Goal: Task Accomplishment & Management: Manage account settings

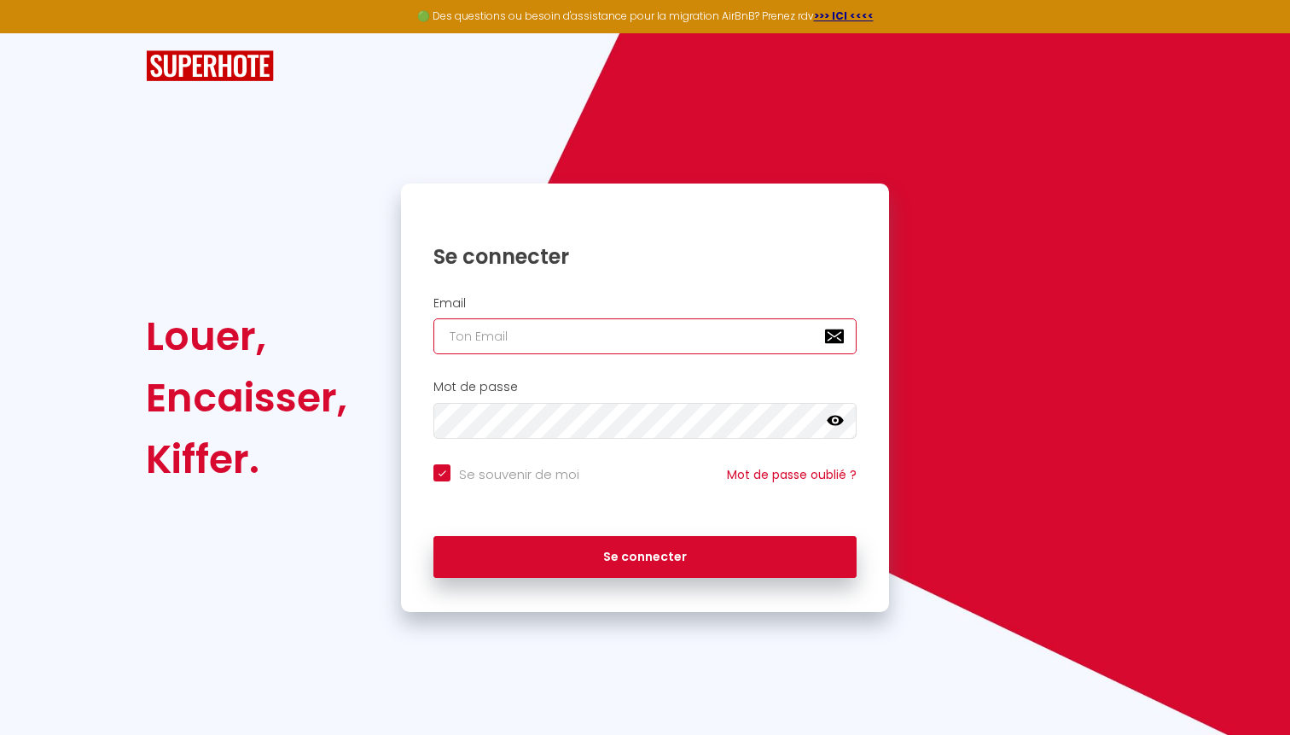
type input "[EMAIL_ADDRESS][DOMAIN_NAME]"
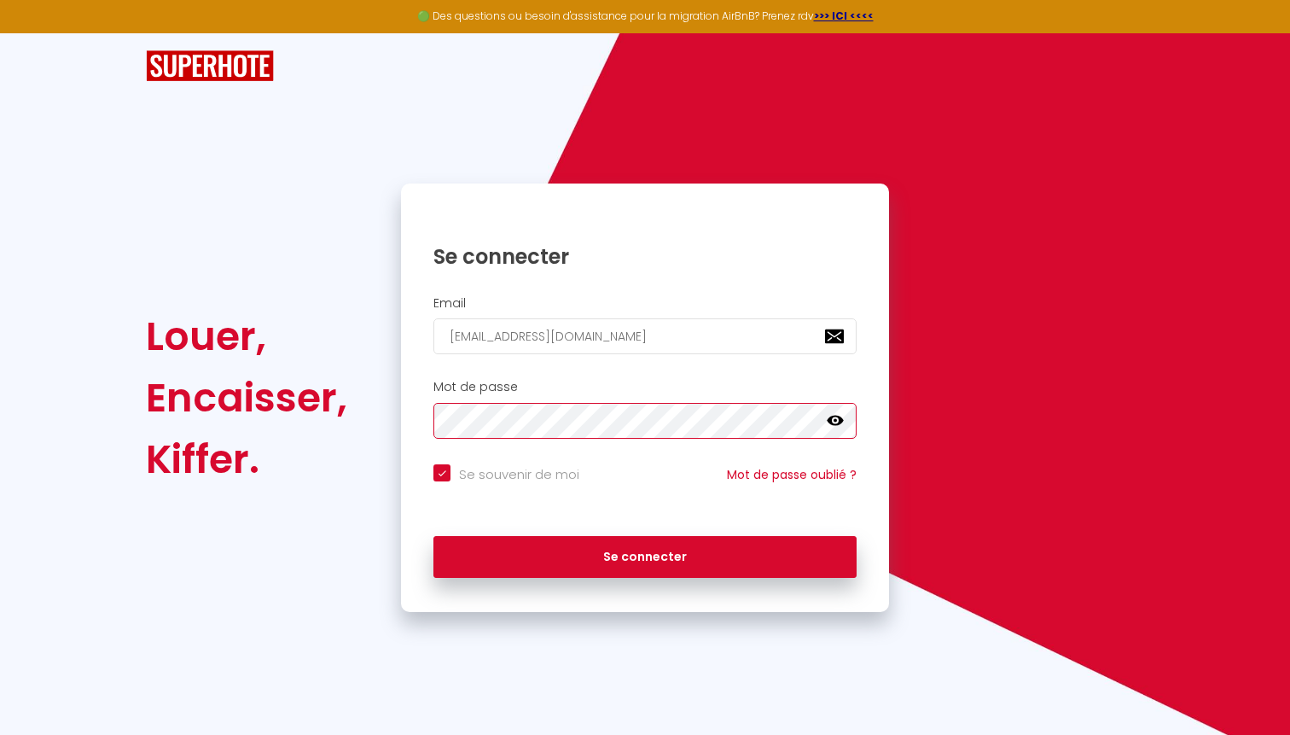
click at [645, 554] on button "Se connecter" at bounding box center [645, 557] width 423 height 43
checkbox input "true"
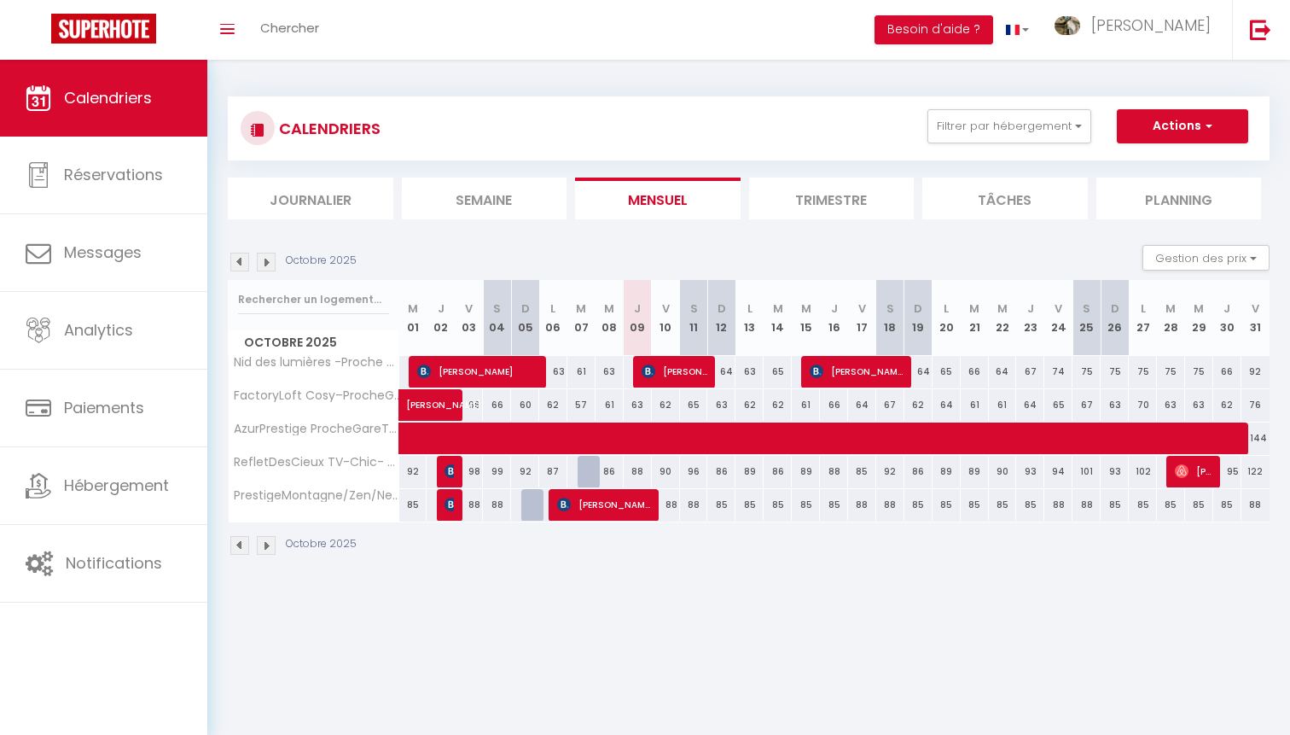
drag, startPoint x: 634, startPoint y: 400, endPoint x: 635, endPoint y: 410, distance: 10.3
click at [635, 410] on div "63" at bounding box center [638, 405] width 28 height 32
type input "63"
type input "Jeu 09 Octobre 2025"
type input "Ven 10 Octobre 2025"
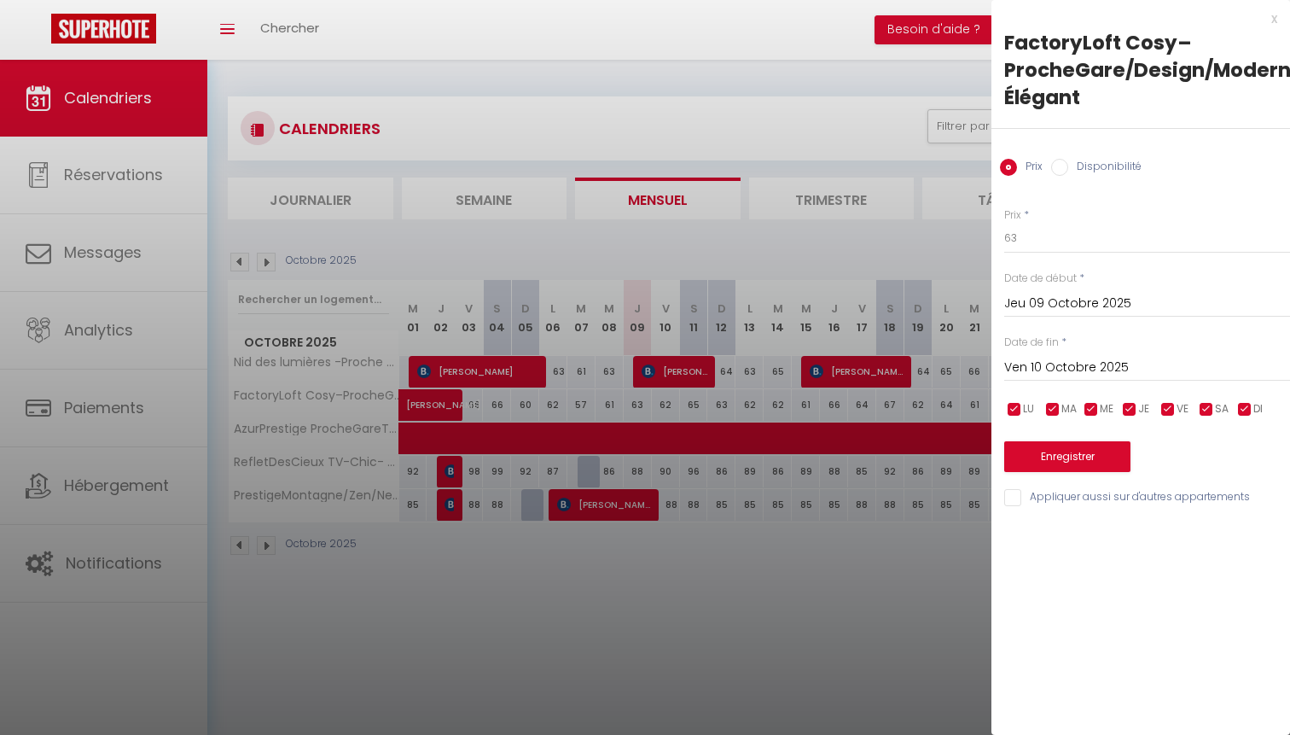
click at [652, 262] on div at bounding box center [645, 367] width 1290 height 735
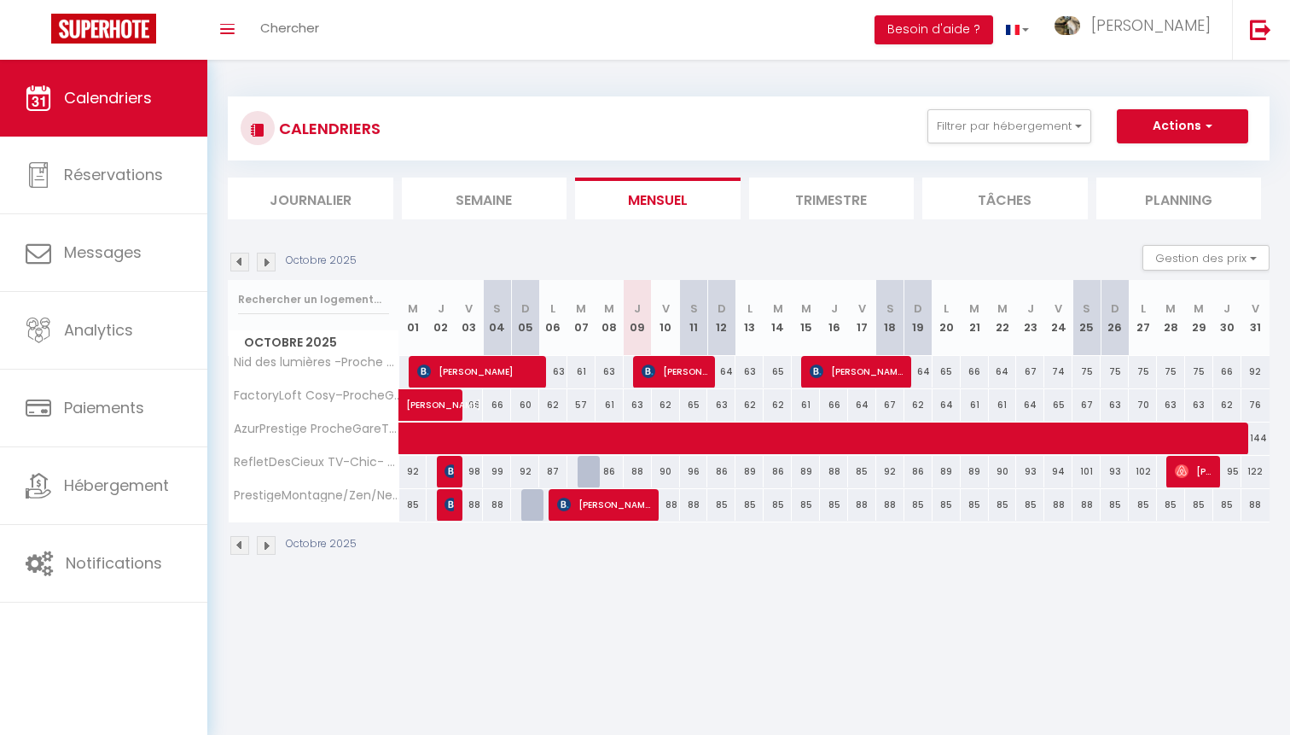
click at [242, 266] on img at bounding box center [239, 262] width 19 height 19
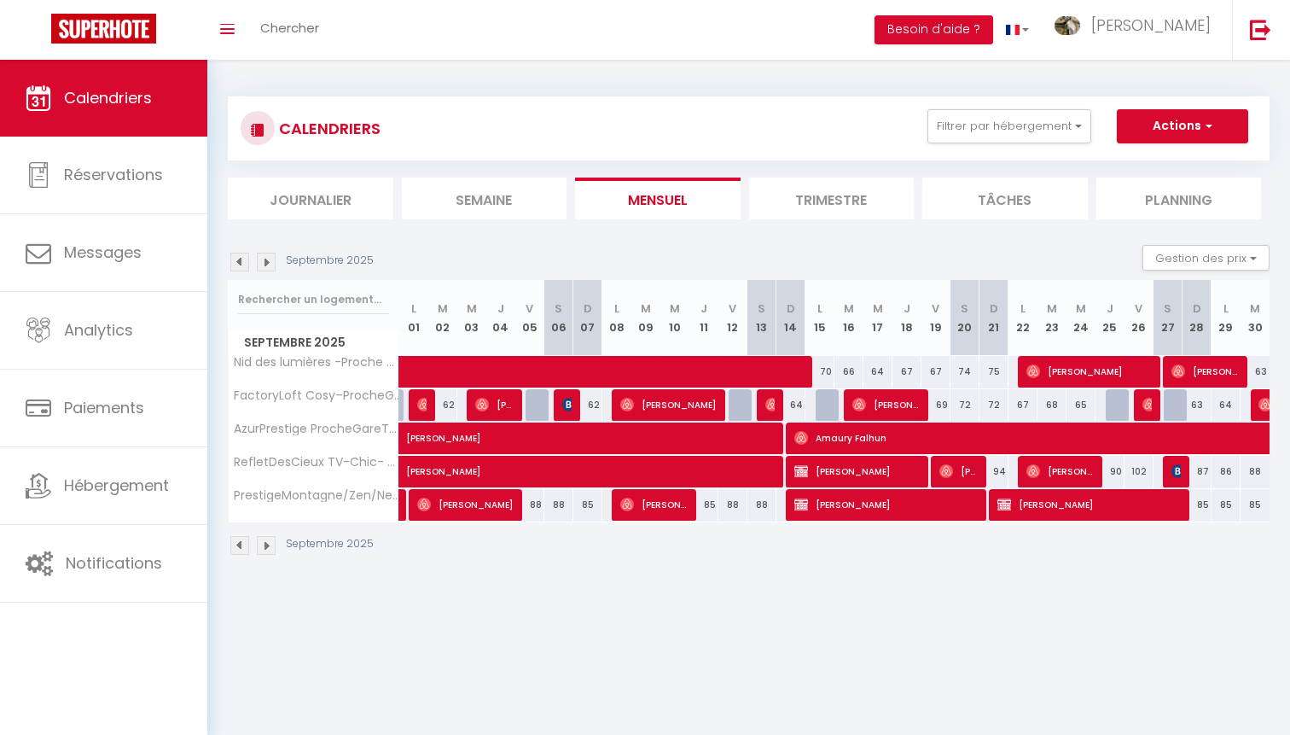
click at [277, 259] on div "Septembre 2025" at bounding box center [303, 262] width 151 height 19
click at [270, 262] on img at bounding box center [266, 262] width 19 height 19
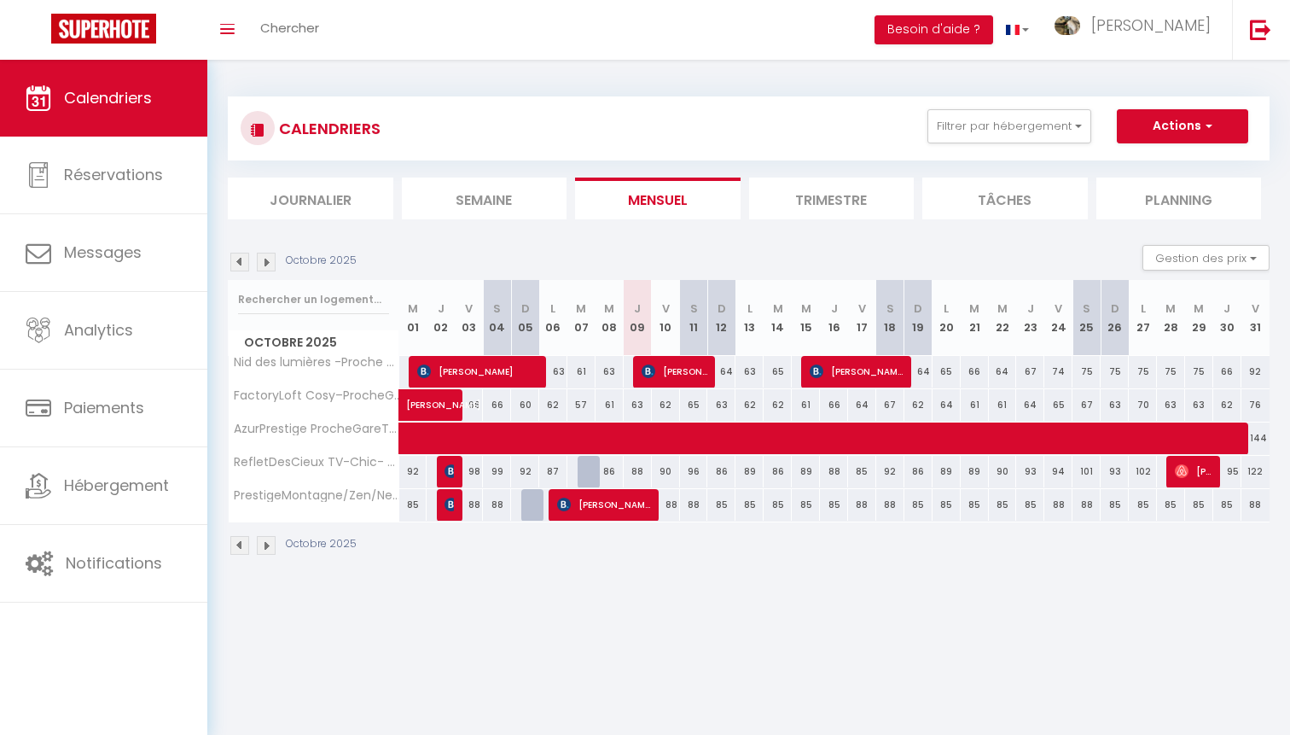
click at [269, 263] on img at bounding box center [266, 262] width 19 height 19
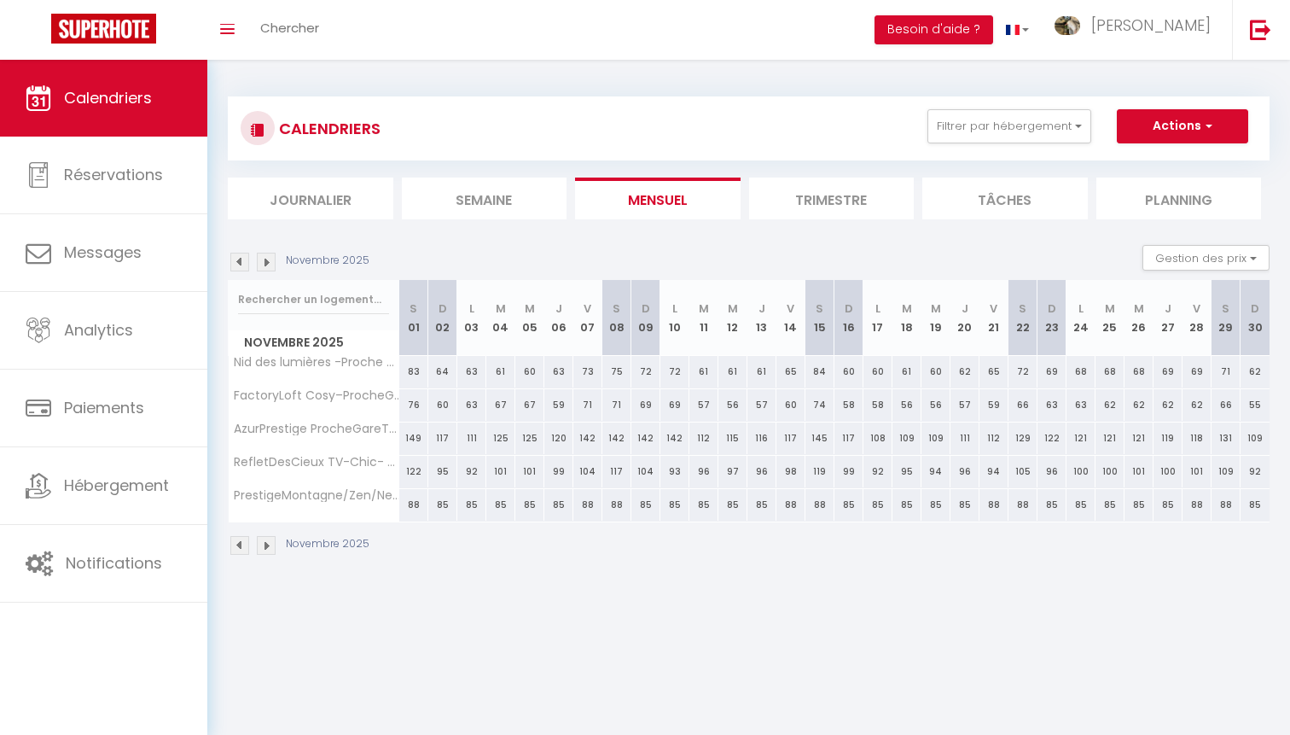
click at [237, 264] on img at bounding box center [239, 262] width 19 height 19
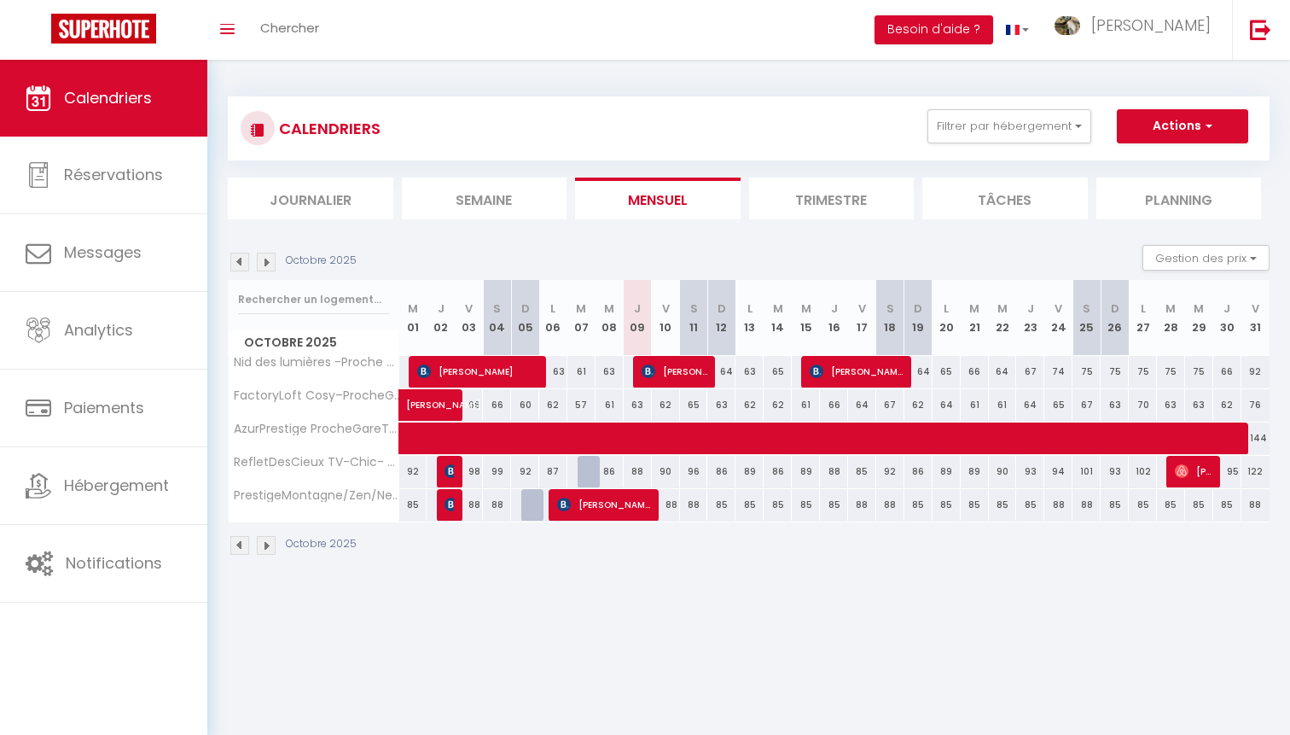
click at [597, 463] on div "86" at bounding box center [610, 472] width 28 height 32
type input "86"
type input "Mer 08 Octobre 2025"
type input "Jeu 09 Octobre 2025"
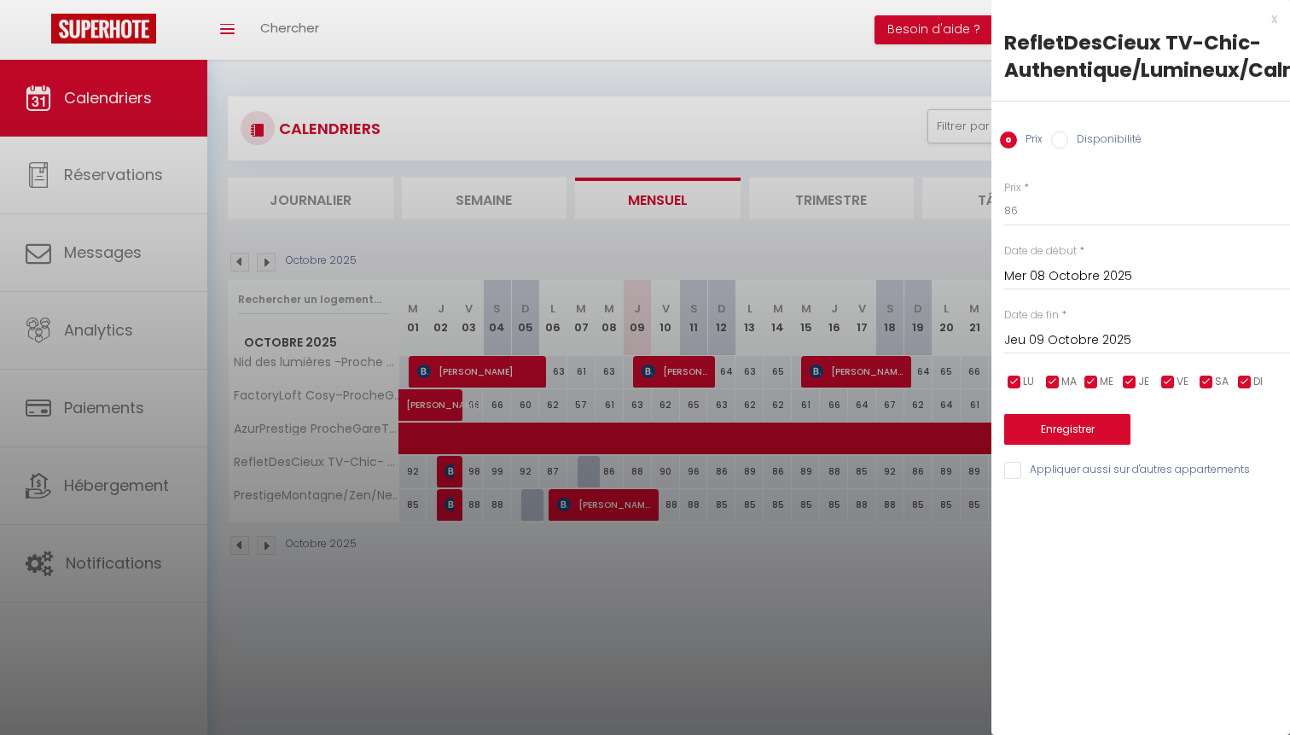
click at [549, 540] on div at bounding box center [645, 367] width 1290 height 735
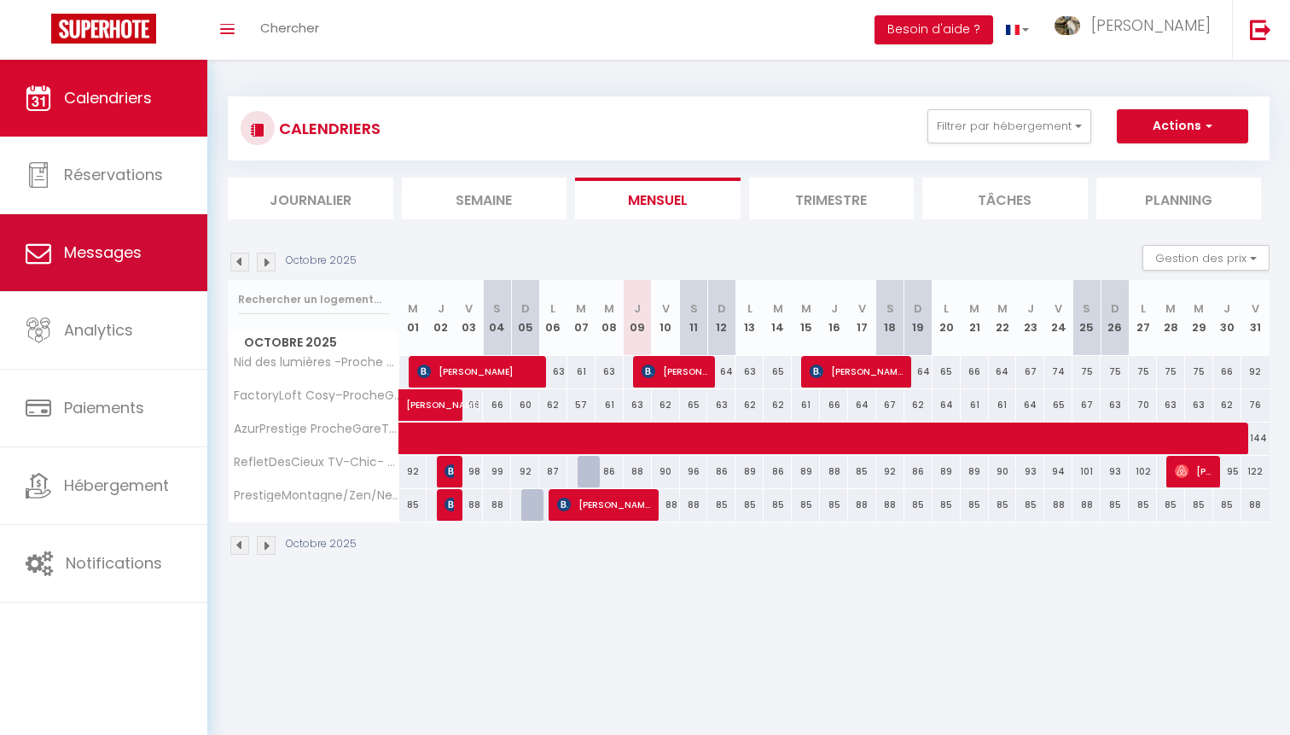
click at [157, 265] on link "Messages" at bounding box center [103, 252] width 207 height 77
select select "message"
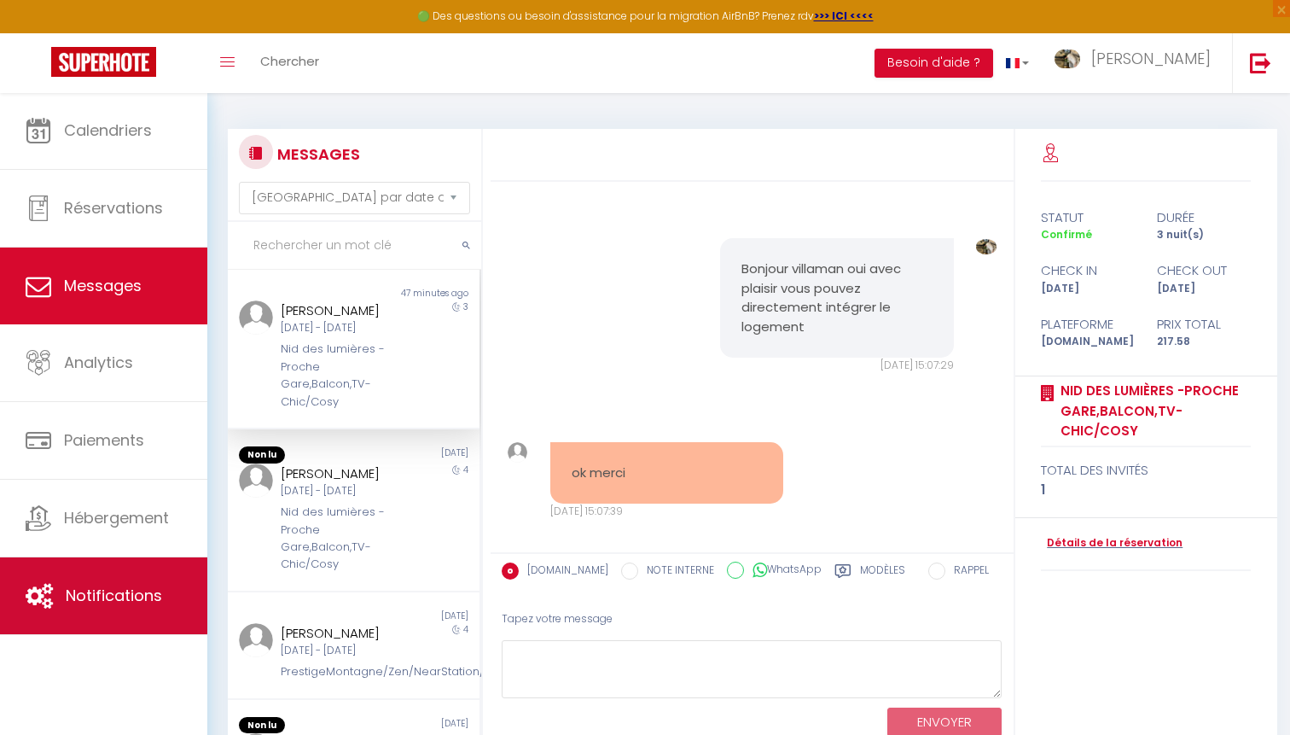
scroll to position [-1, 0]
click at [96, 586] on span "Notifications" at bounding box center [114, 595] width 96 height 21
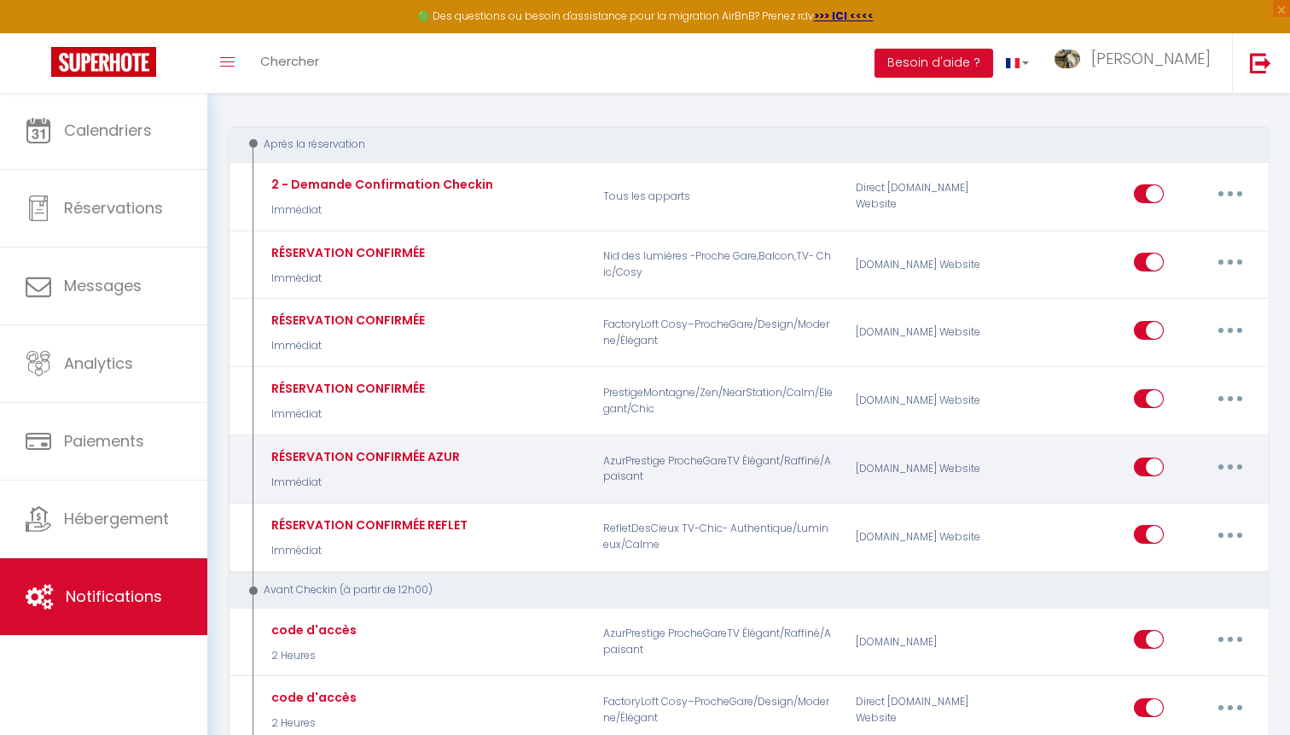
scroll to position [180, 0]
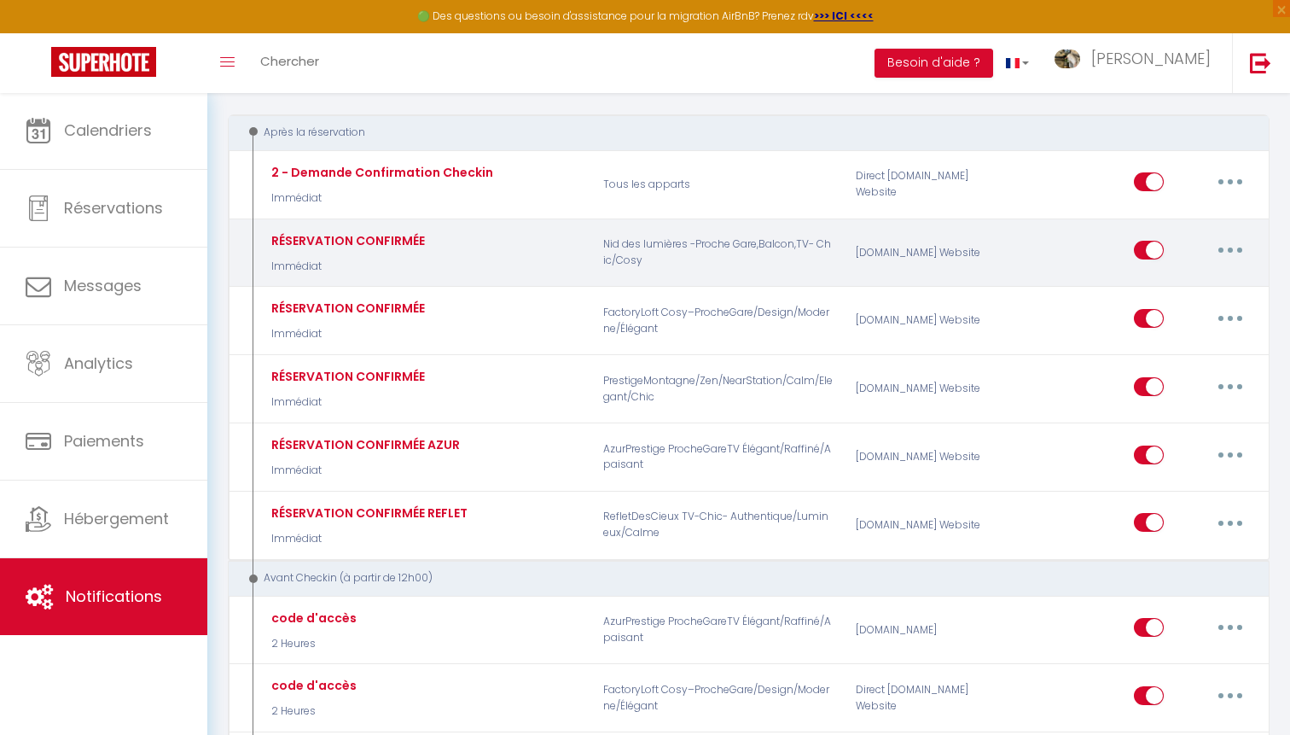
click at [1220, 224] on div "RÉSERVATION CONFIRMÉE Immédiat Nid des lumières -Proche Gare,Balcon,TV- Chic/Co…" at bounding box center [749, 252] width 1042 height 69
click at [1220, 231] on div "Editer Dupliquer Tester Supprimer" at bounding box center [1194, 252] width 120 height 49
click at [1220, 236] on button "button" at bounding box center [1231, 249] width 48 height 27
click at [1181, 278] on link "Editer" at bounding box center [1186, 289] width 126 height 29
type input "RÉSERVATION CONFIRMÉE"
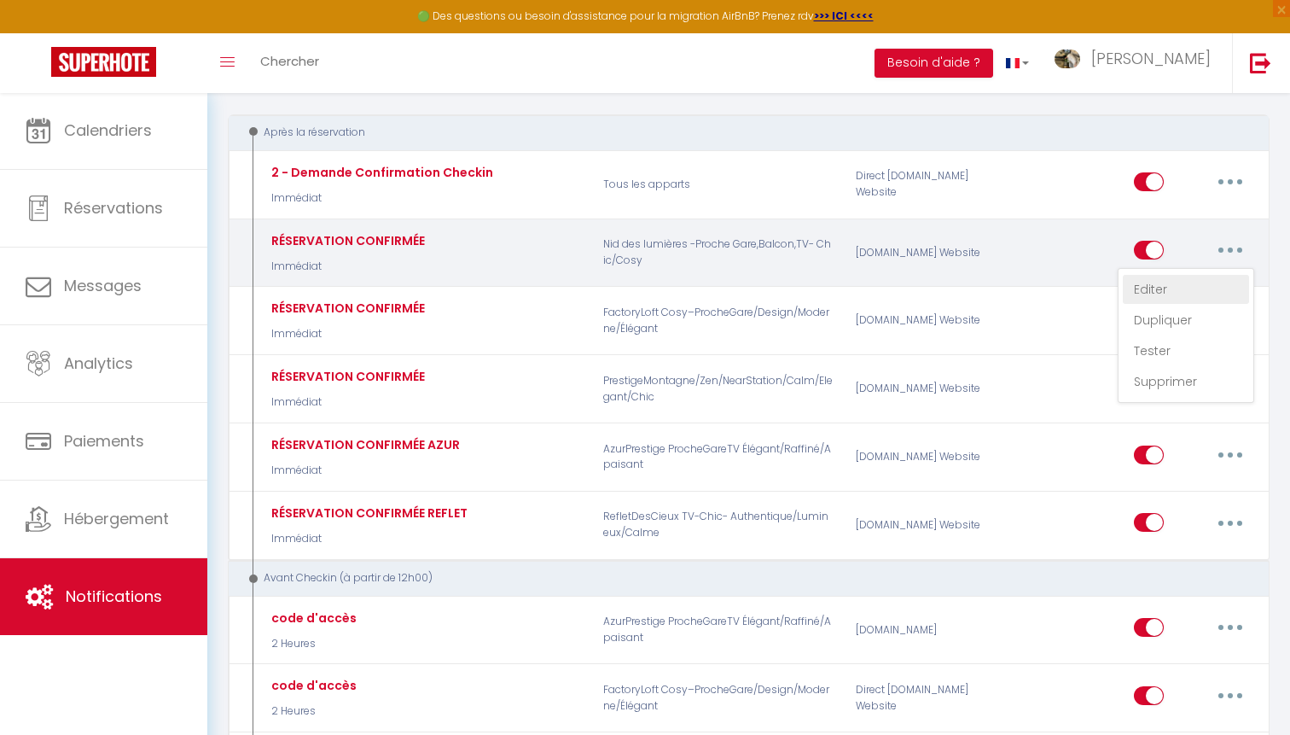
select select "Immédiat"
select select "if_booking_is_paid"
checkbox input "true"
checkbox input "false"
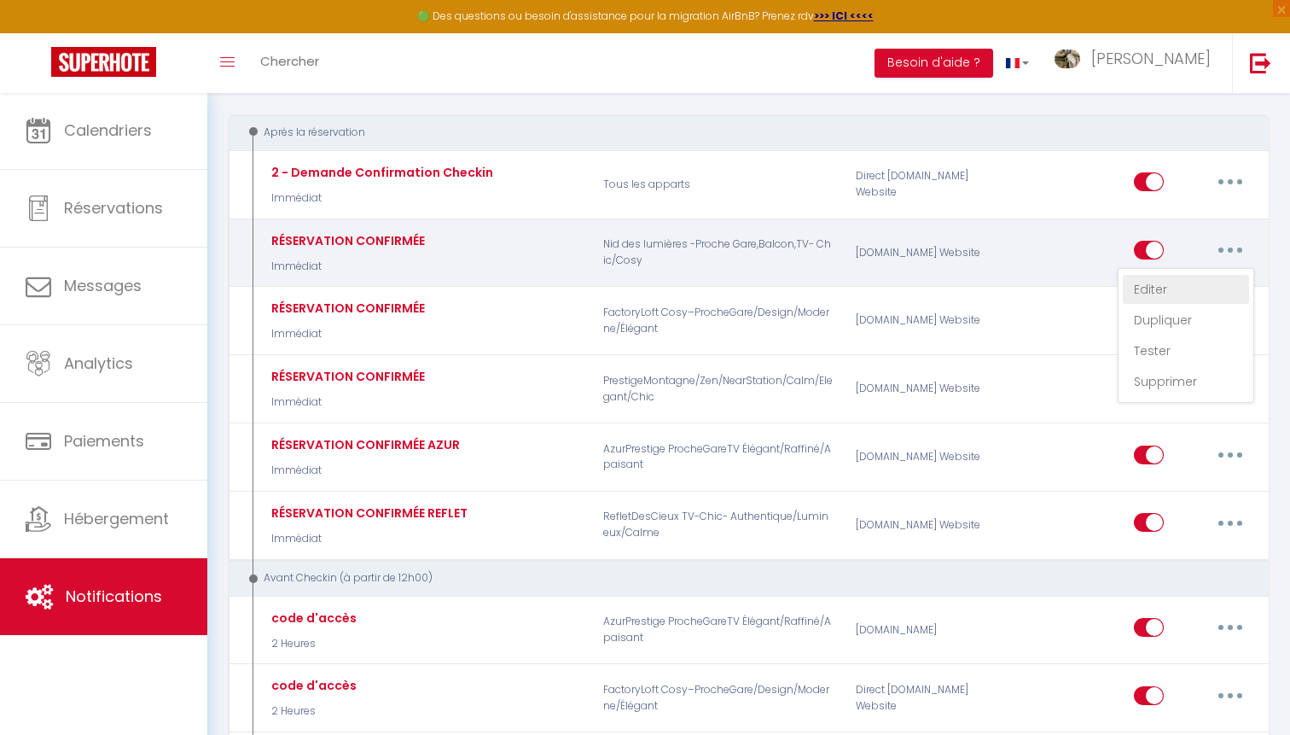
radio input "true"
type input "instructions d'accès"
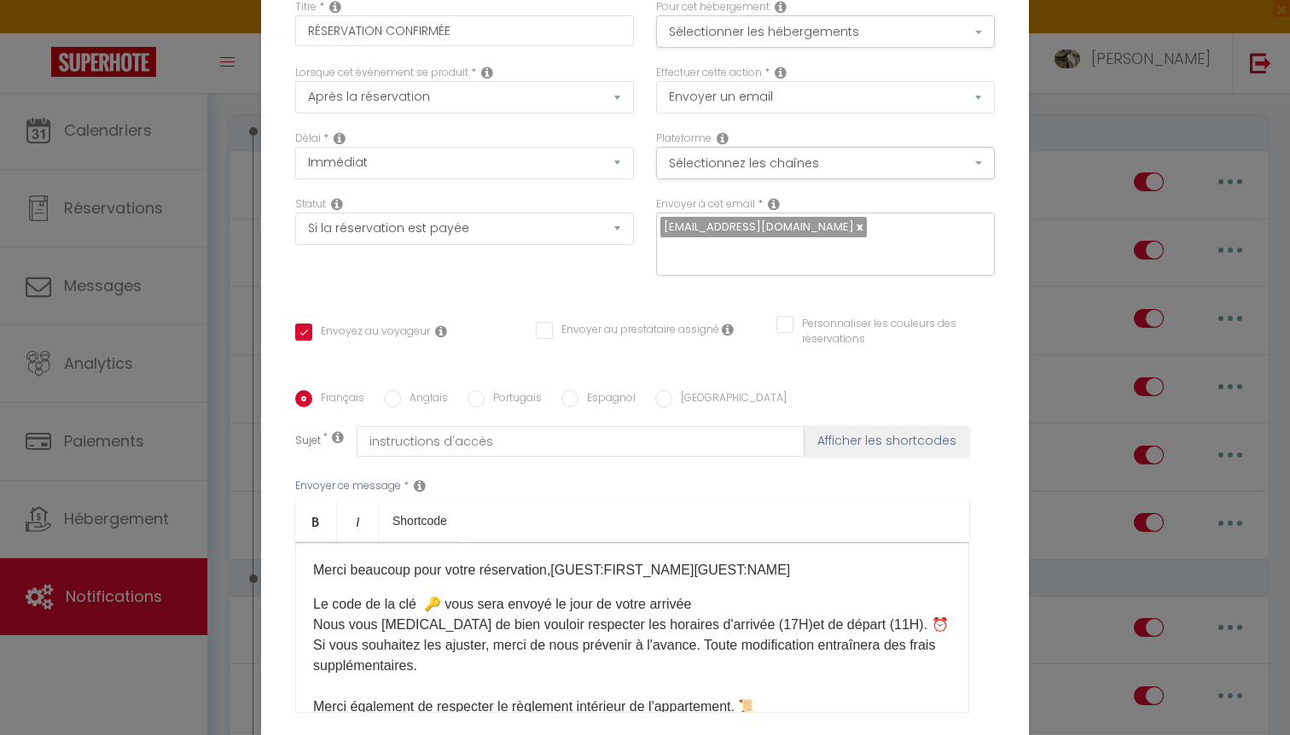
scroll to position [0, 0]
click at [766, 38] on button "Sélectionner les hébergements" at bounding box center [825, 31] width 339 height 32
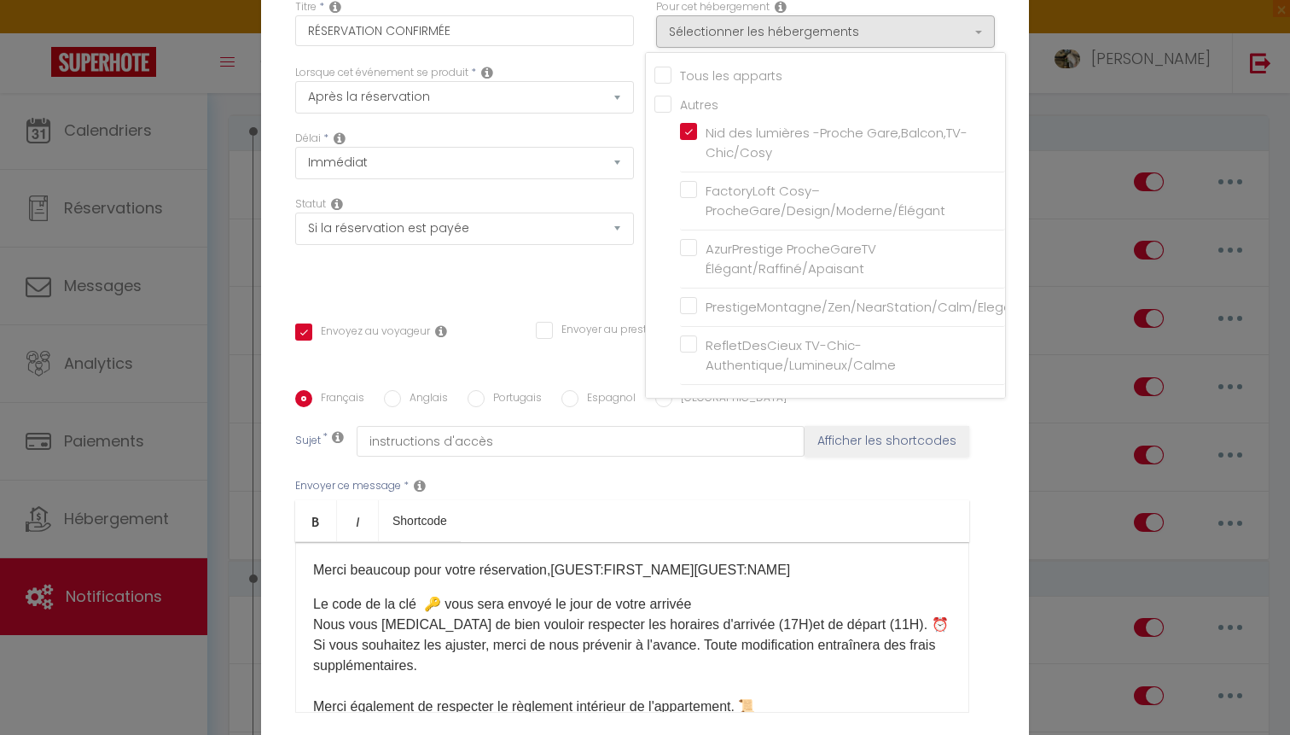
click at [538, 293] on div "Statut Aucun Si la réservation est payée Si réservation non payée Si la caution…" at bounding box center [464, 244] width 361 height 96
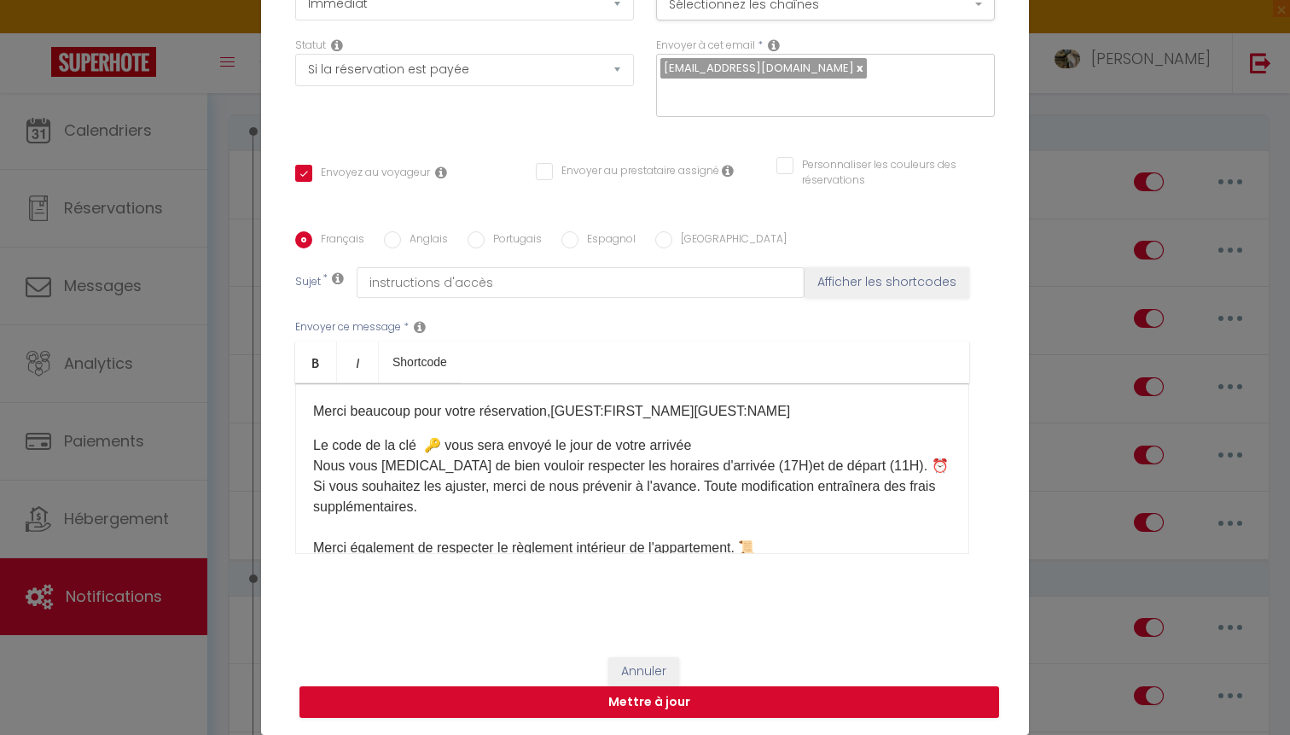
scroll to position [159, 0]
drag, startPoint x: 655, startPoint y: 671, endPoint x: 807, endPoint y: 236, distance: 461.0
click at [801, 251] on form "Modifier la notification × Titre * RÉSERVATION CONFIRMÉE Pour cet hébergement S…" at bounding box center [645, 246] width 768 height 975
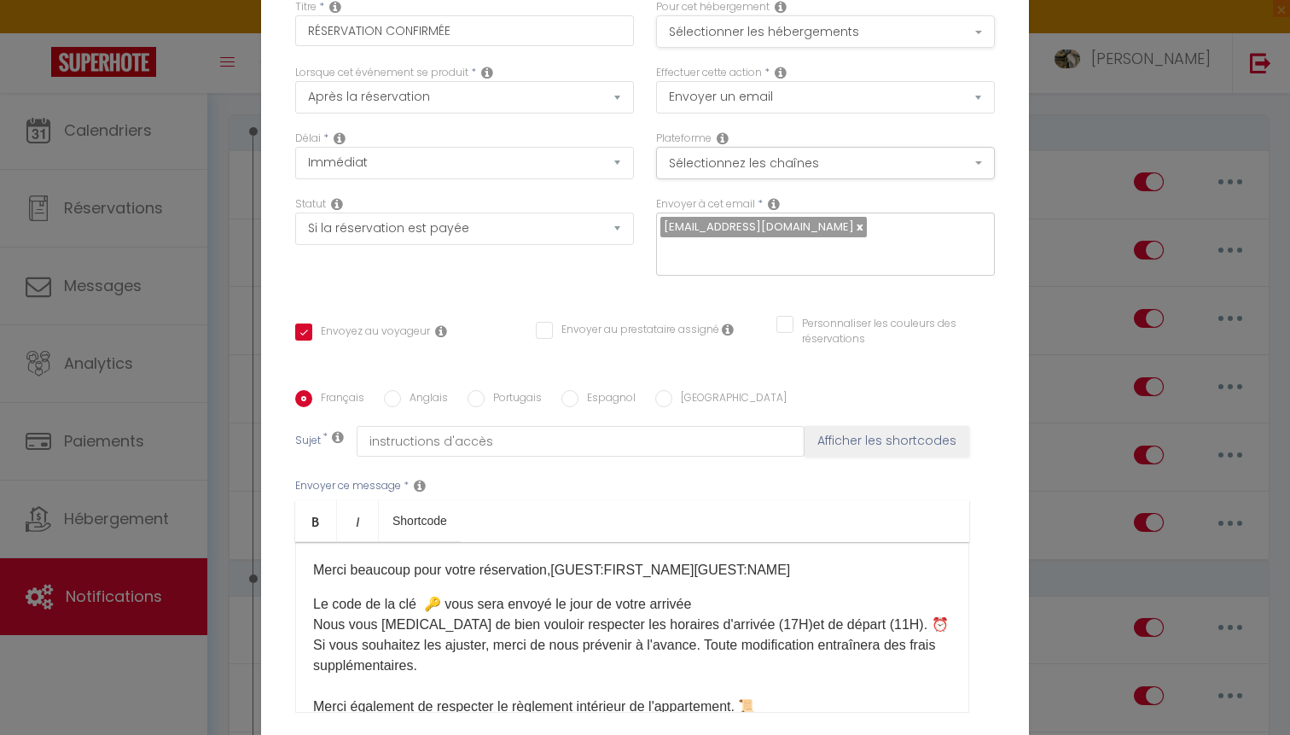
scroll to position [0, 0]
click at [909, 32] on button "Sélectionner les hébergements" at bounding box center [825, 31] width 339 height 32
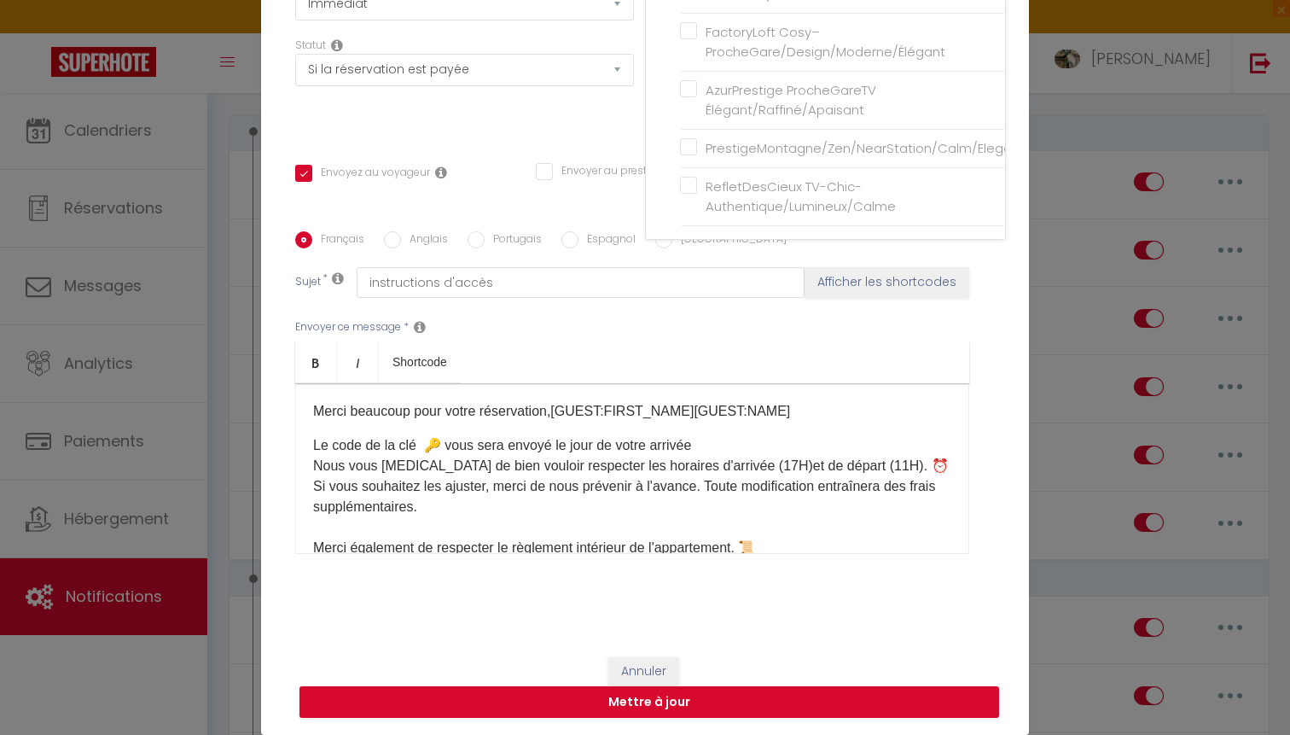
scroll to position [159, 0]
click at [632, 661] on button "Annuler" at bounding box center [643, 671] width 71 height 29
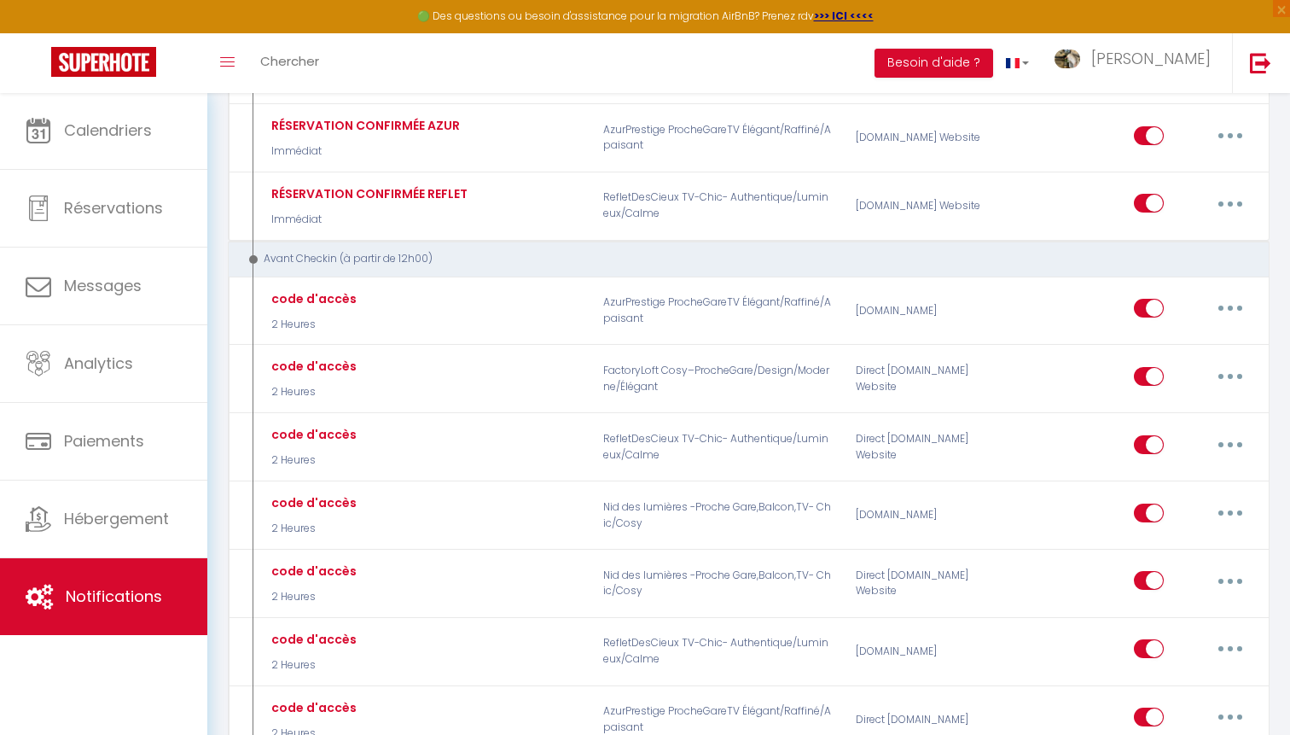
scroll to position [540, 0]
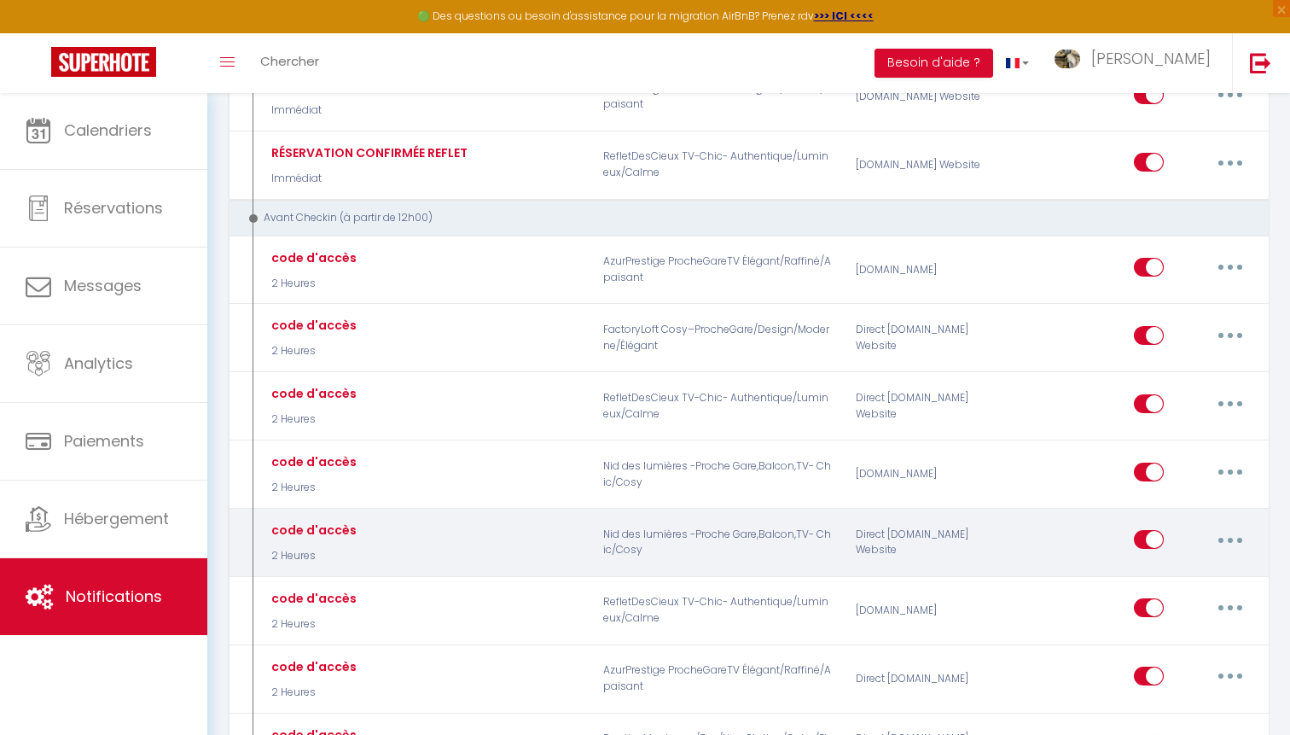
click at [1240, 529] on button "button" at bounding box center [1231, 539] width 48 height 27
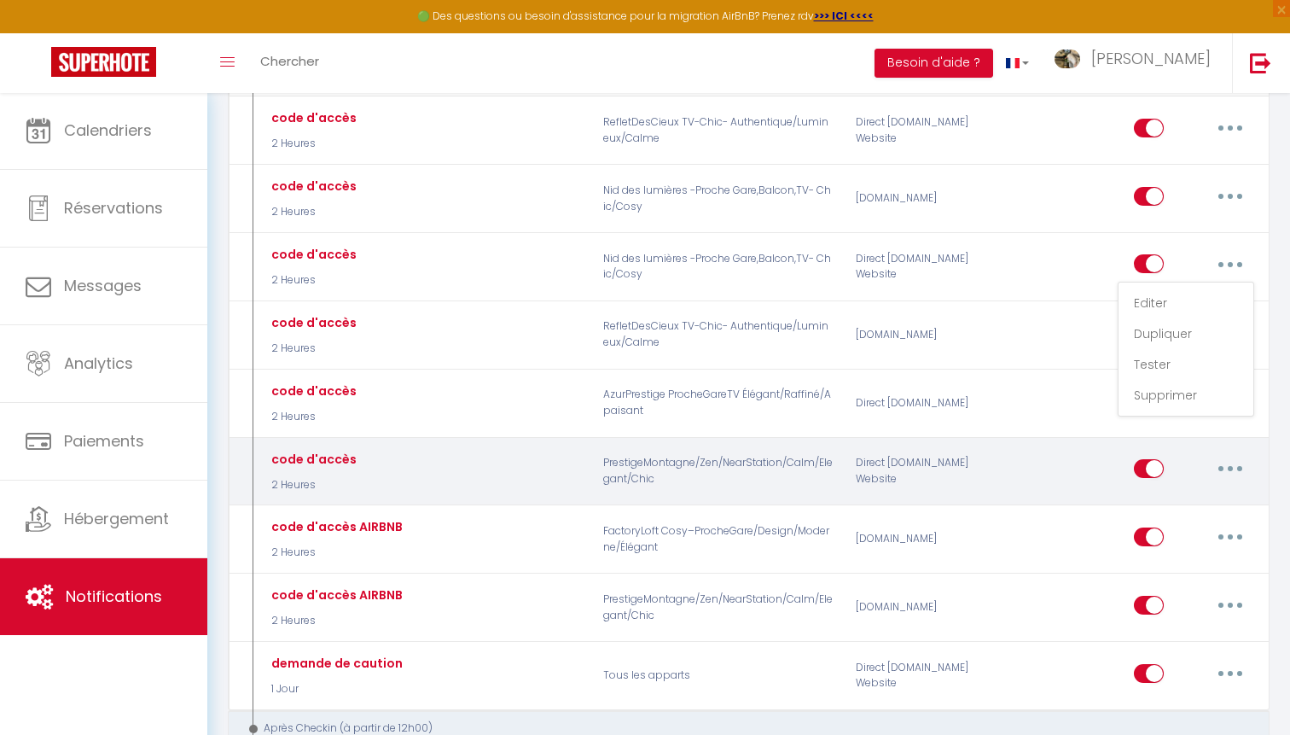
scroll to position [811, 0]
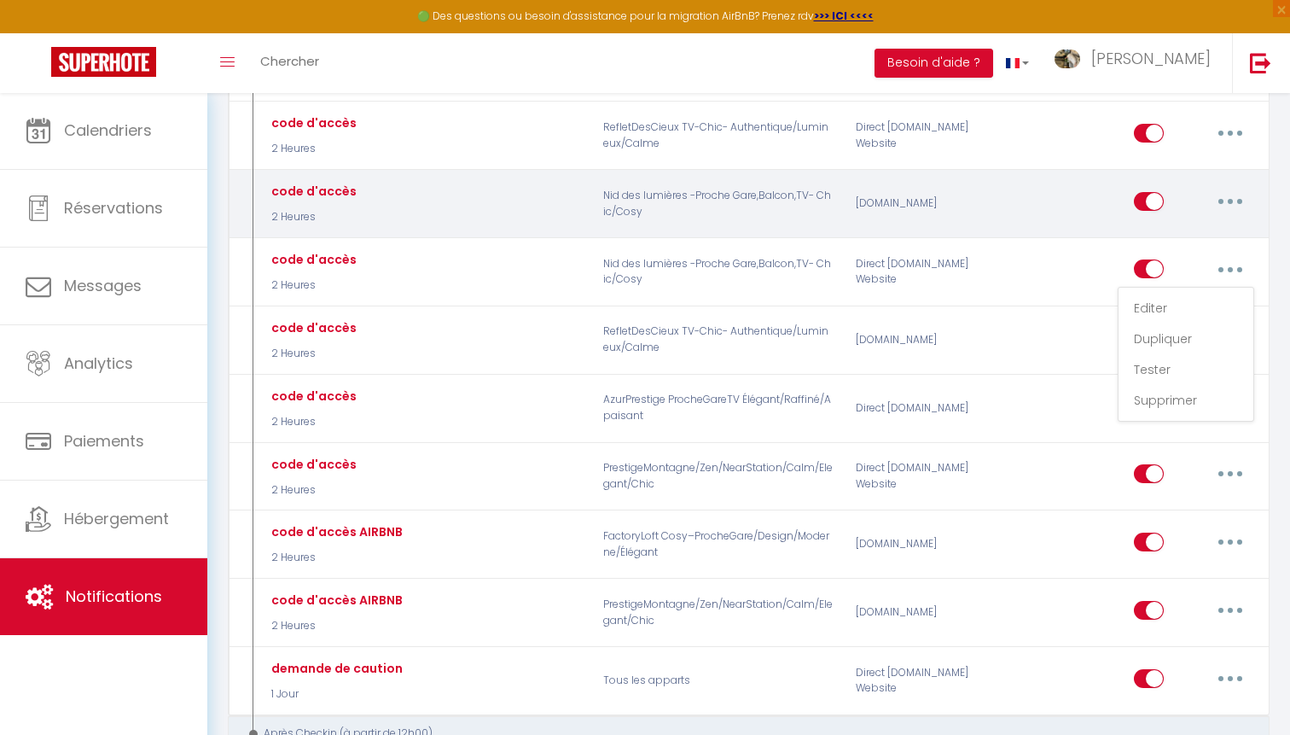
click at [1222, 195] on button "button" at bounding box center [1231, 201] width 48 height 27
click at [1174, 225] on link "Editer" at bounding box center [1186, 239] width 126 height 29
type input "code d'accès"
select select "2 Heures"
checkbox input "true"
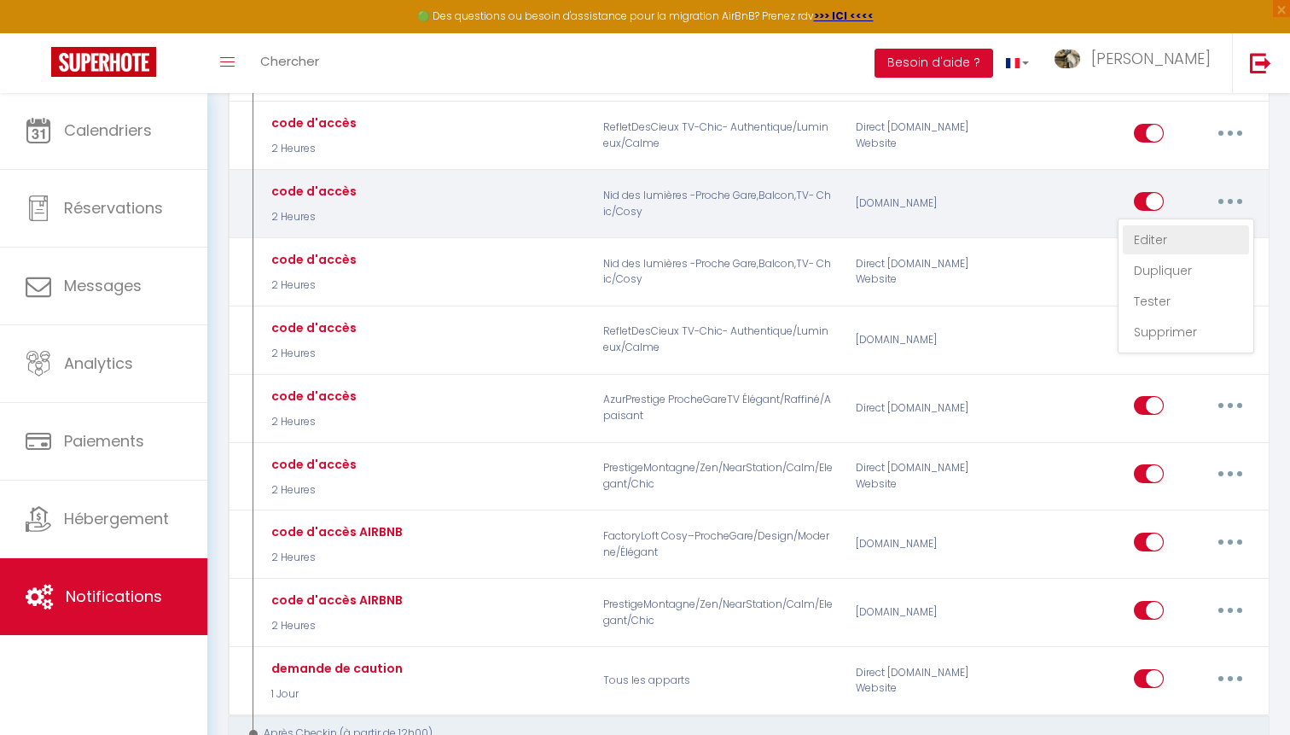
checkbox input "false"
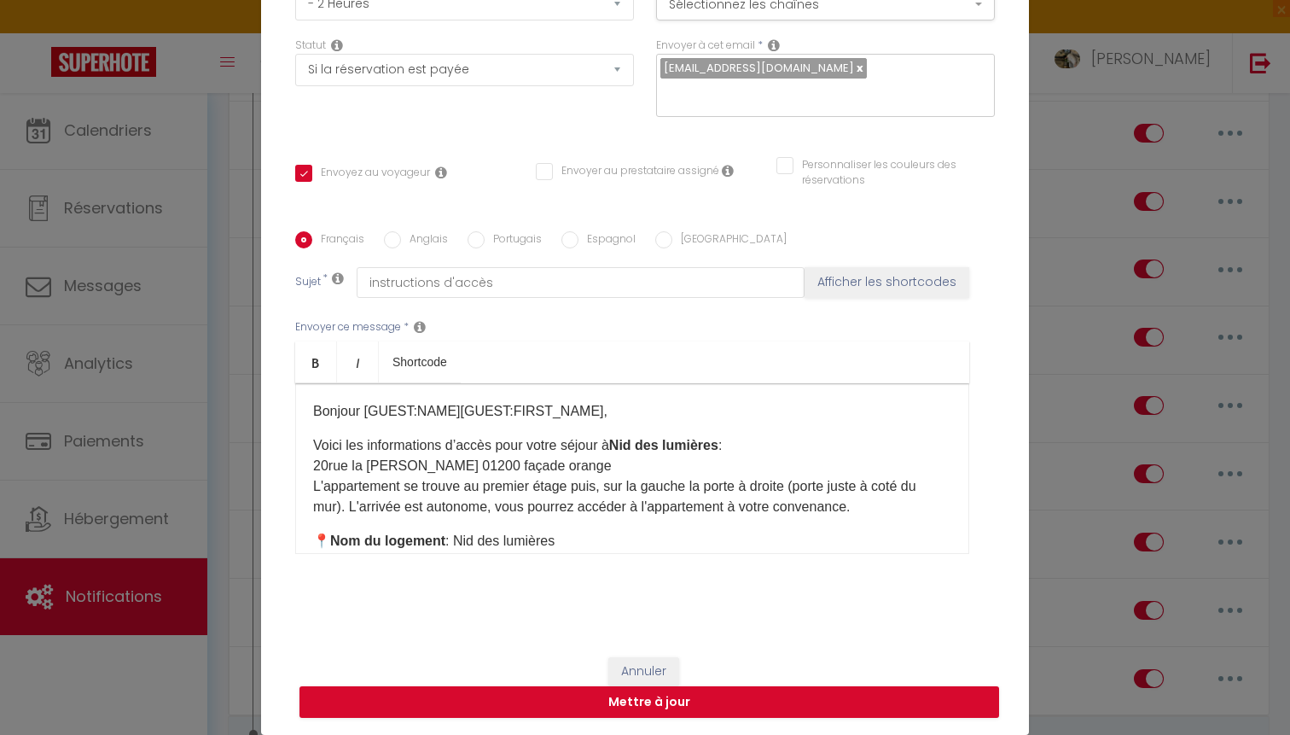
scroll to position [148, 0]
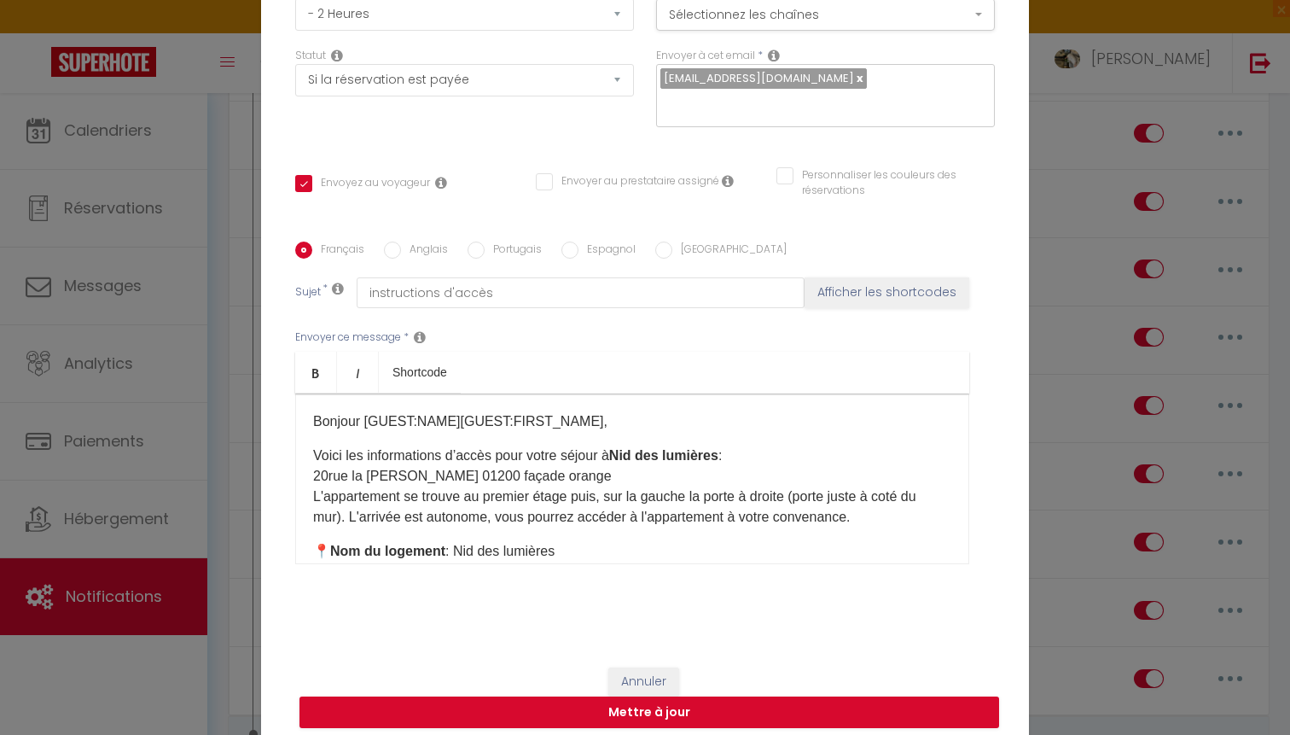
click at [707, 456] on b "Nid des lumières" at bounding box center [663, 455] width 109 height 15
drag, startPoint x: 707, startPoint y: 456, endPoint x: 684, endPoint y: 456, distance: 23.9
click at [685, 456] on b "Nid des lumières" at bounding box center [663, 455] width 109 height 15
click at [620, 466] on p "Voici les informations d’accès pour votre séjour à [GEOGRAPHIC_DATA] des lumièr…" at bounding box center [632, 486] width 638 height 82
click at [620, 464] on p "Voici les informations d’accès pour votre séjour à [GEOGRAPHIC_DATA] des lumièr…" at bounding box center [632, 486] width 638 height 82
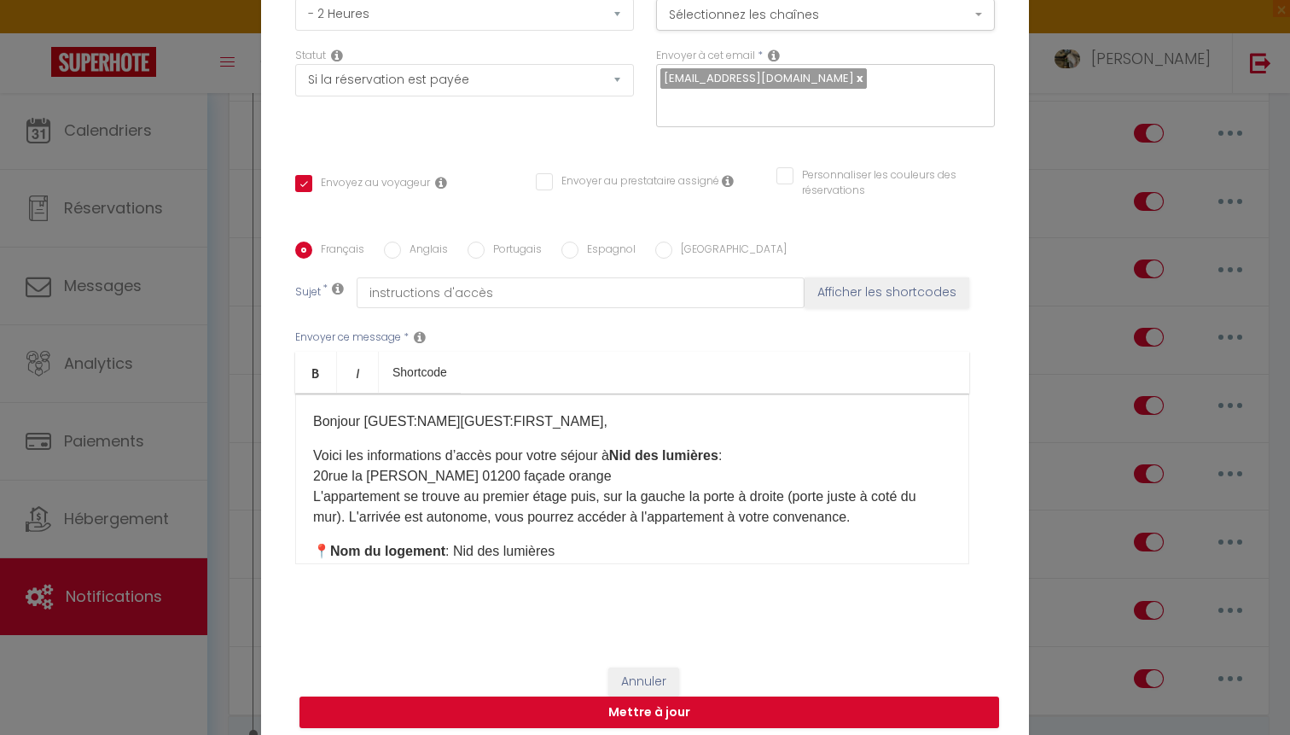
click at [626, 458] on b "Nid des lumières" at bounding box center [663, 455] width 109 height 15
drag, startPoint x: 626, startPoint y: 458, endPoint x: 718, endPoint y: 454, distance: 91.4
click at [718, 454] on b "Nid des lumières" at bounding box center [663, 455] width 109 height 15
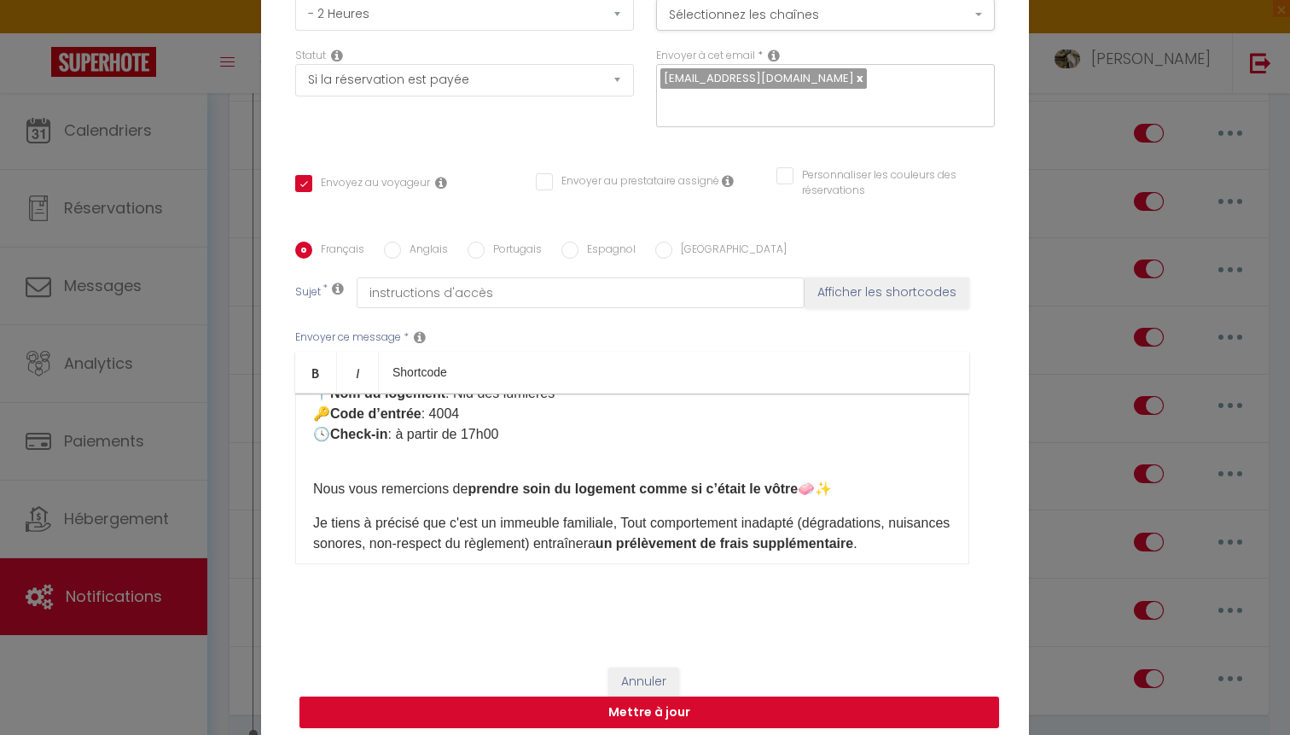
scroll to position [116, 0]
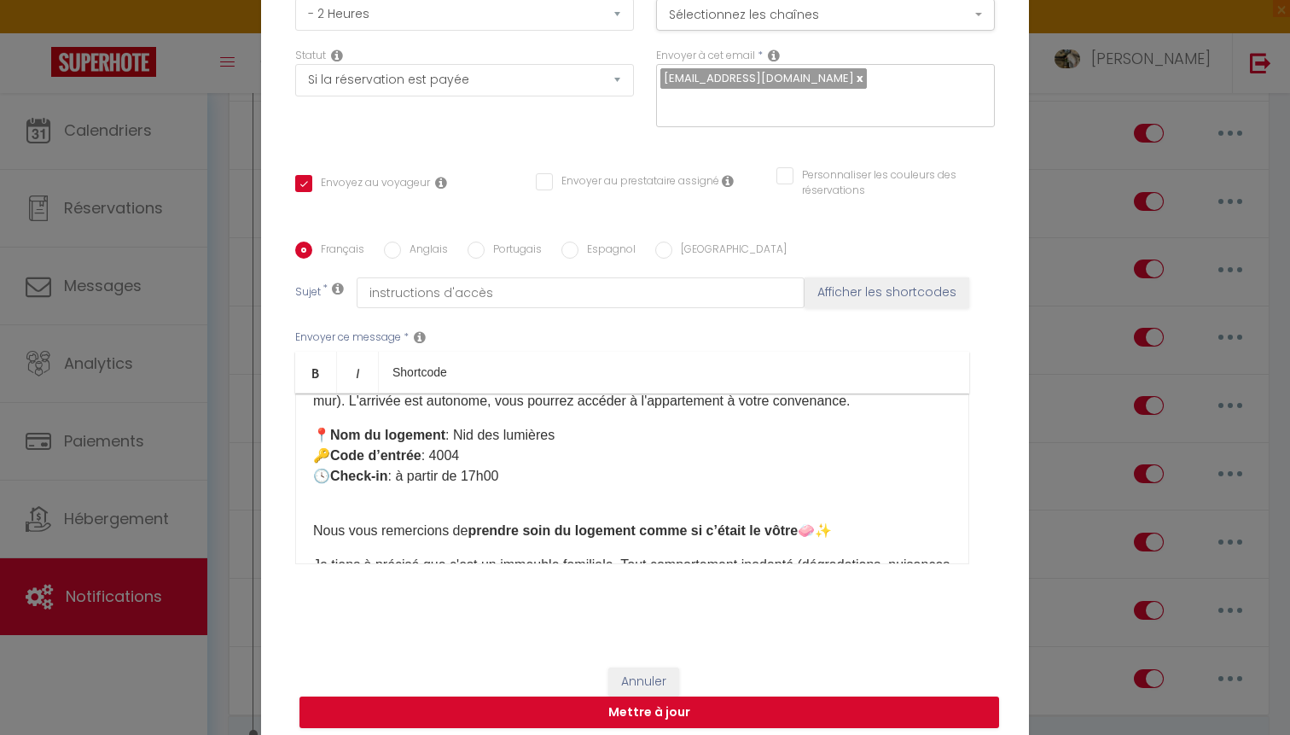
click at [553, 447] on p "📍 Nom du logement : Nid des lumières 🔑 Code d’entrée : 4004​ ​​​ ​ 🕓 Check-in :…" at bounding box center [632, 466] width 638 height 82
click at [552, 447] on p "📍 Nom du logement : Nid des lumières 🔑 Code d’entrée : 4004​ ​​​ ​ 🕓 Check-in :…" at bounding box center [632, 466] width 638 height 82
click at [552, 430] on p "📍 Nom du logement : Nid des lumières 🔑 Code d’entrée : 4004​ ​​​ ​ 🕓 Check-in :…" at bounding box center [632, 466] width 638 height 82
drag, startPoint x: 552, startPoint y: 430, endPoint x: 471, endPoint y: 430, distance: 81.1
click at [471, 430] on p "📍 Nom du logement : Nid des lumières 🔑 Code d’entrée : 4004​ ​​​ ​ 🕓 Check-in :…" at bounding box center [632, 466] width 638 height 82
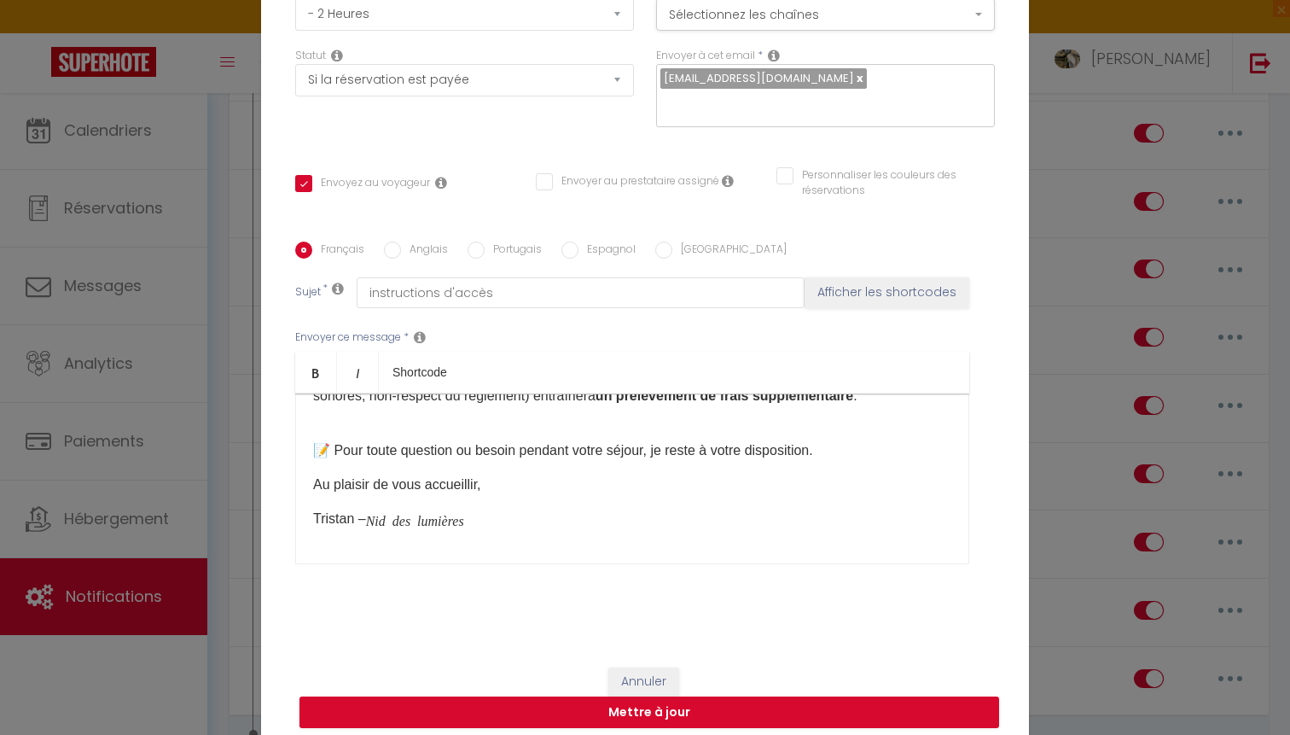
scroll to position [306, 0]
click at [542, 707] on button "Mettre à jour" at bounding box center [650, 712] width 700 height 32
checkbox input "true"
checkbox input "false"
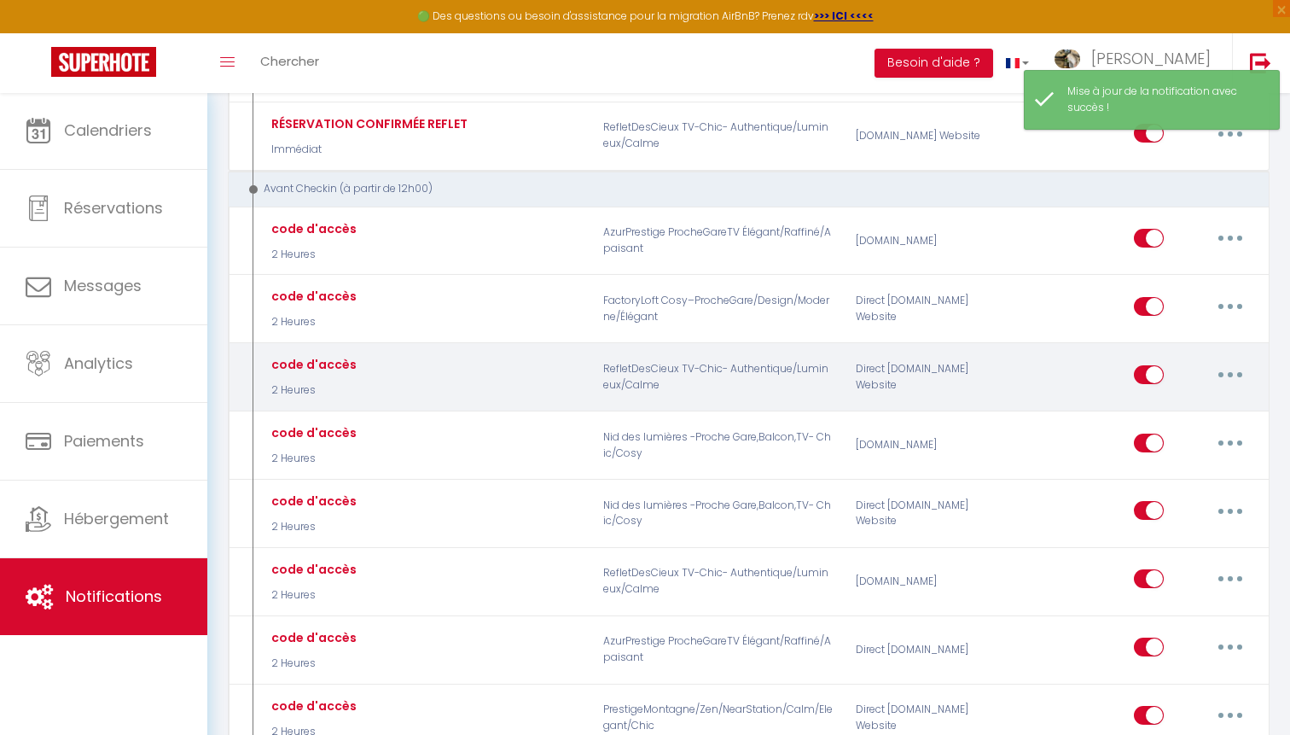
scroll to position [579, 0]
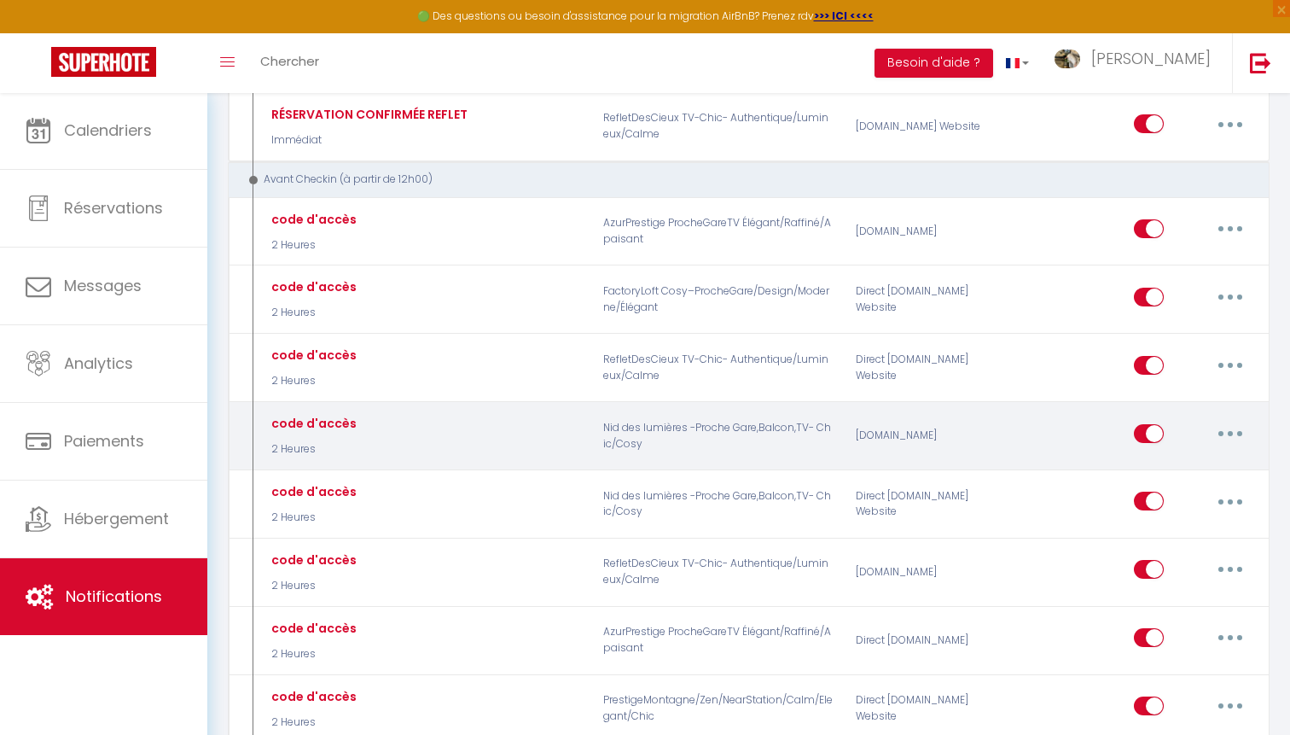
click at [1228, 420] on button "button" at bounding box center [1231, 433] width 48 height 27
click at [1164, 457] on link "Editer" at bounding box center [1186, 471] width 126 height 29
type input "code d'accès"
select select "2 Heures"
select select "if_booking_is_paid"
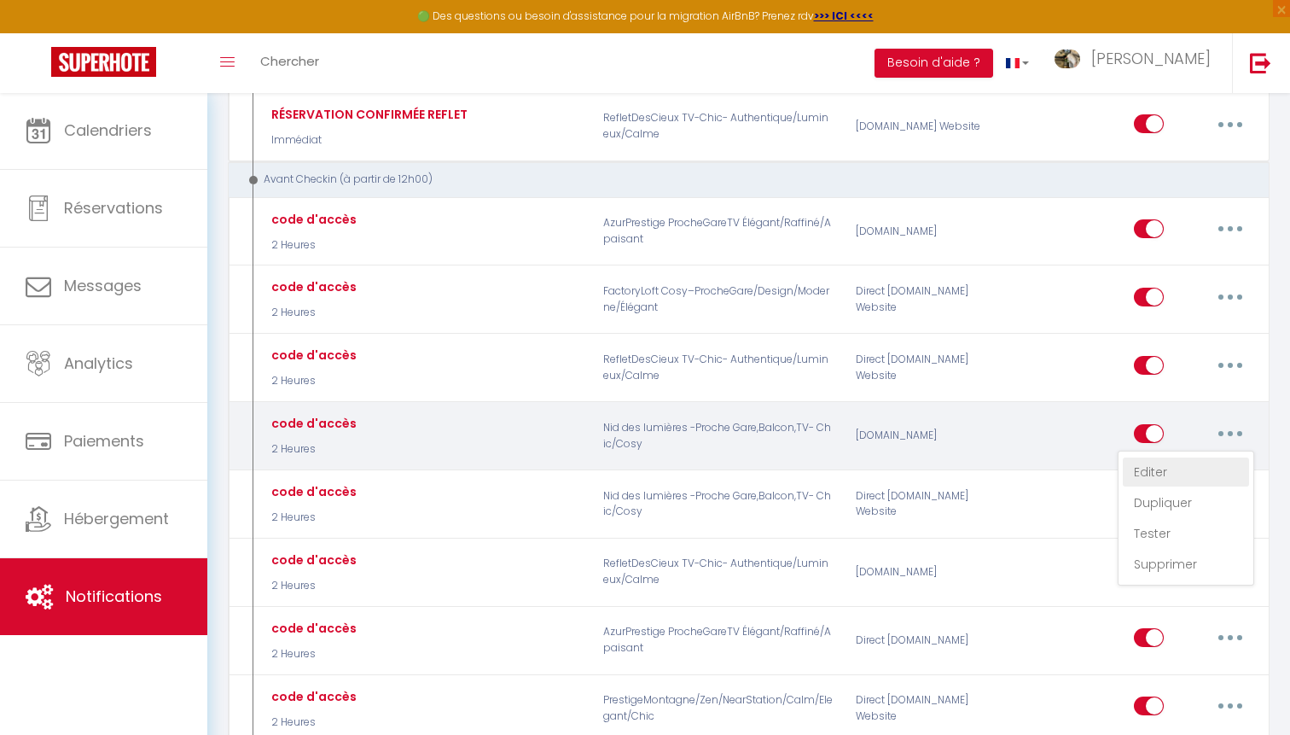
checkbox input "true"
checkbox input "false"
radio input "true"
type input "instructions d'accès"
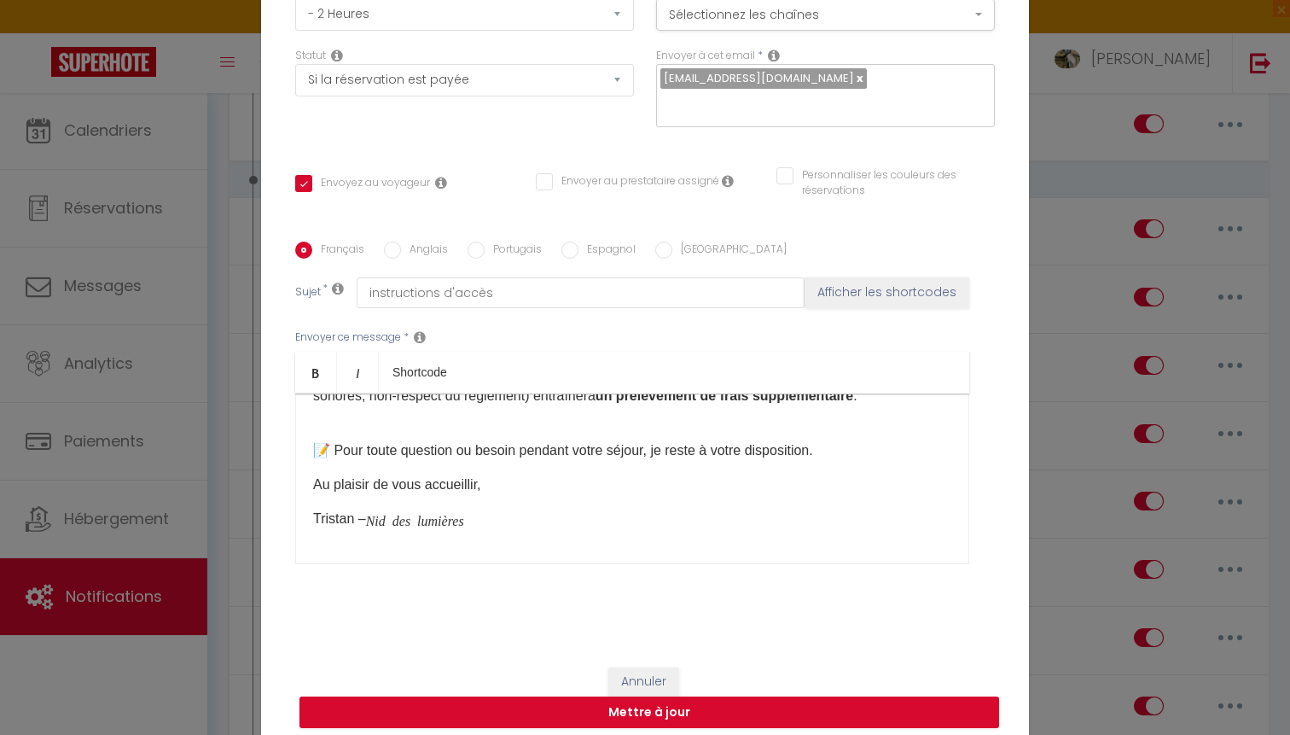
scroll to position [306, 0]
drag, startPoint x: 492, startPoint y: 512, endPoint x: 352, endPoint y: 526, distance: 139.8
click at [352, 526] on p "[PERSON_NAME] – Nid des lumières" at bounding box center [632, 519] width 638 height 20
click at [521, 710] on button "Mettre à jour" at bounding box center [650, 712] width 700 height 32
checkbox input "true"
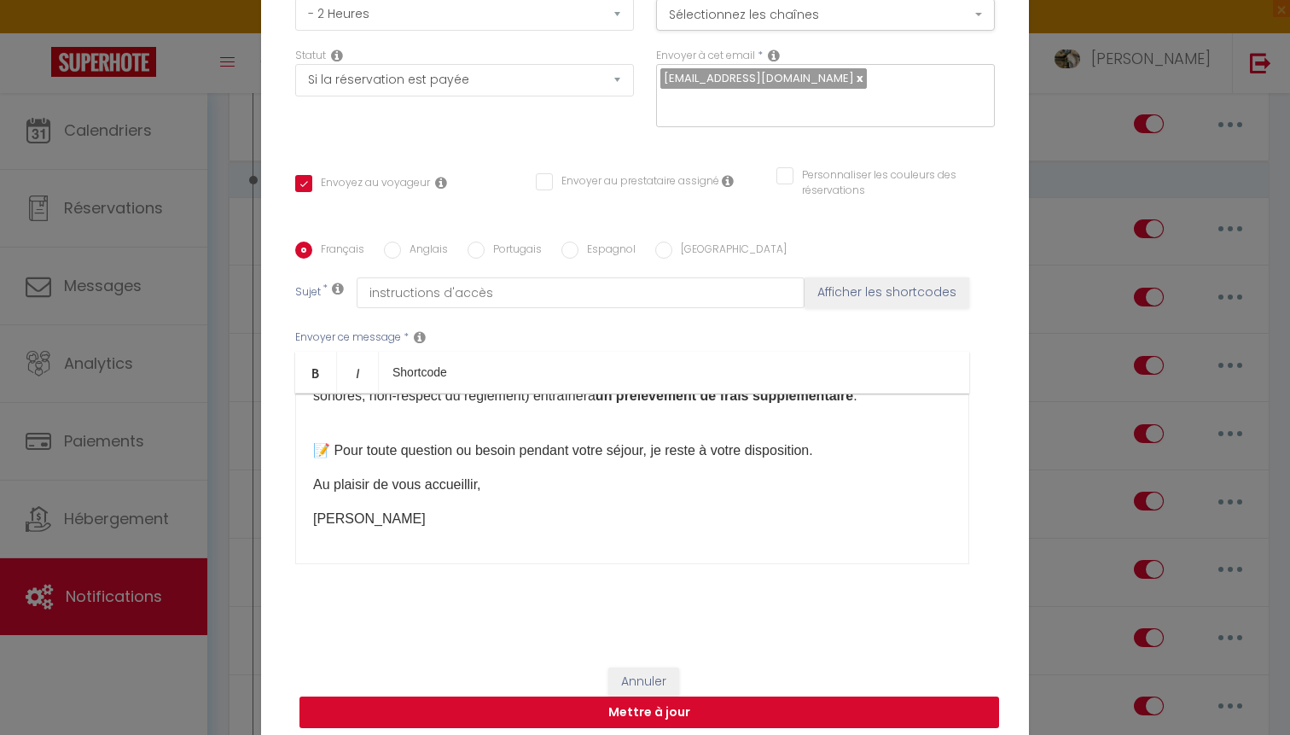
checkbox input "false"
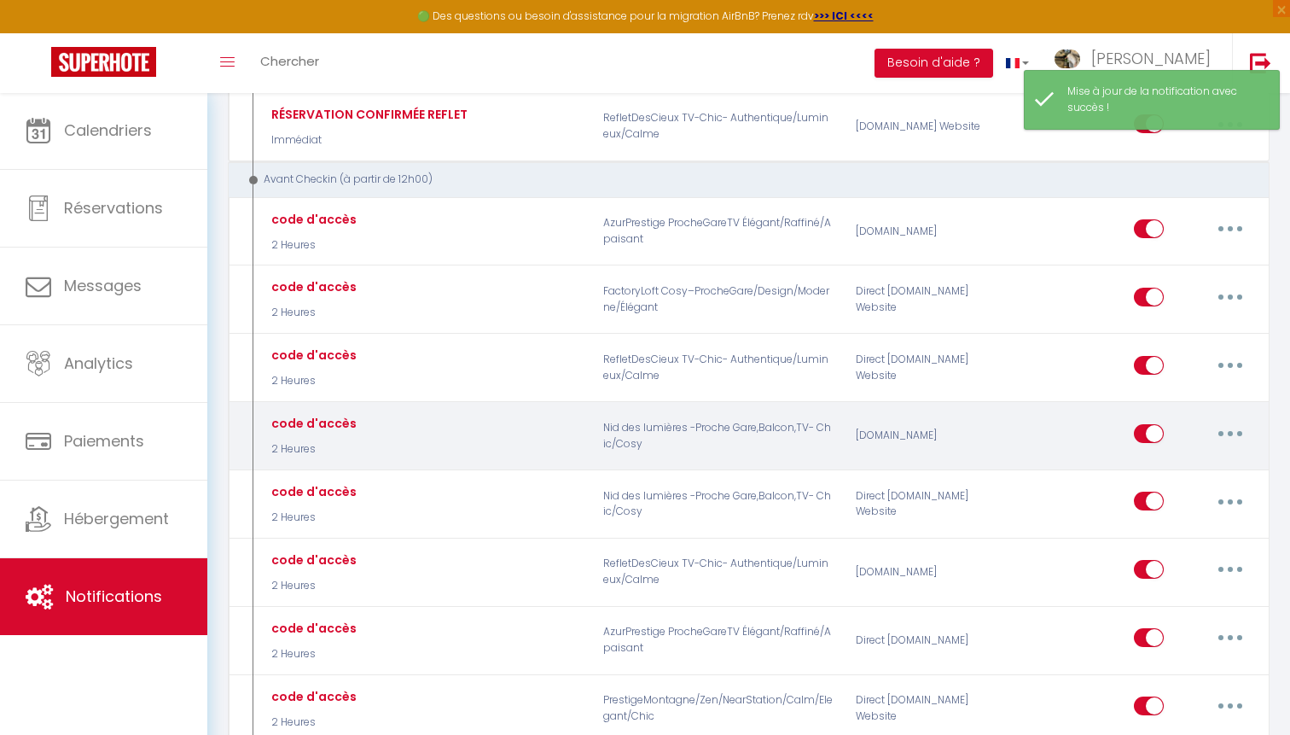
click at [1231, 429] on button "button" at bounding box center [1231, 433] width 48 height 27
click at [1184, 461] on link "Editer" at bounding box center [1186, 471] width 126 height 29
type input "code d'accès"
select select "2 Heures"
select select "if_booking_is_paid"
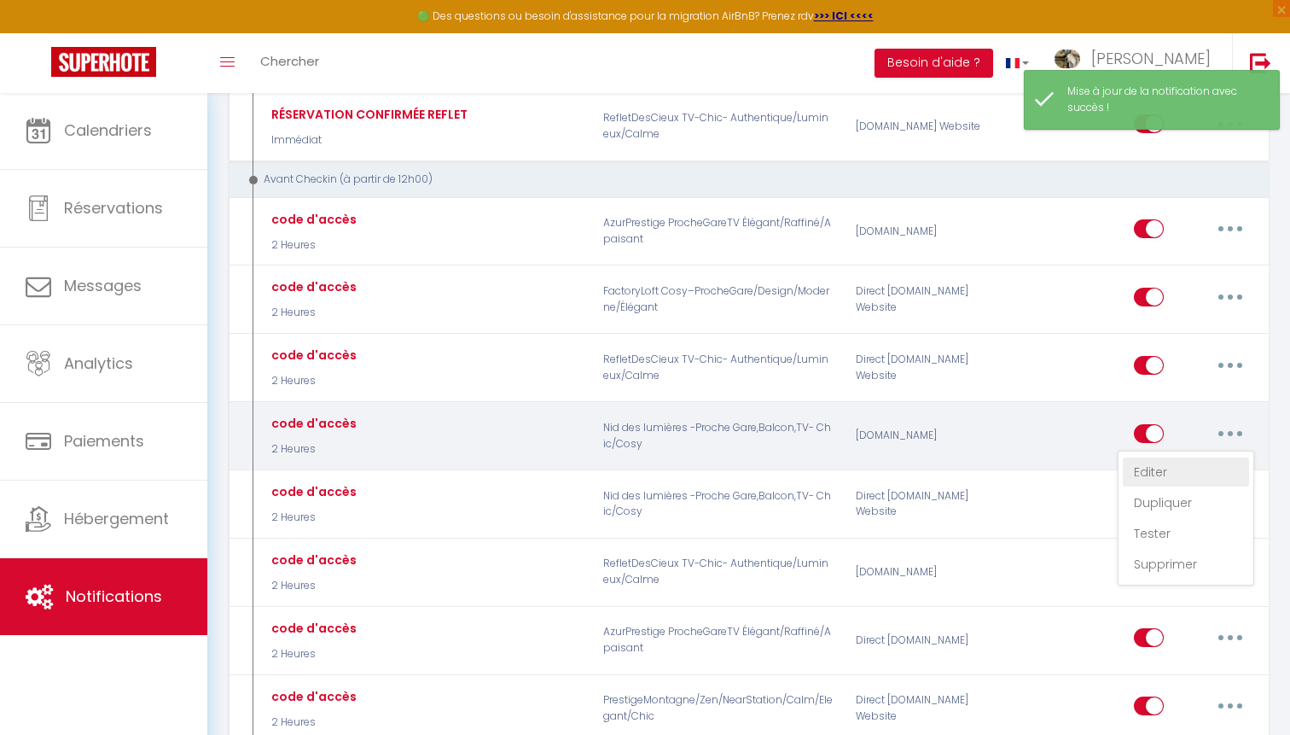
checkbox input "true"
checkbox input "false"
radio input "true"
type input "instructions d'accès"
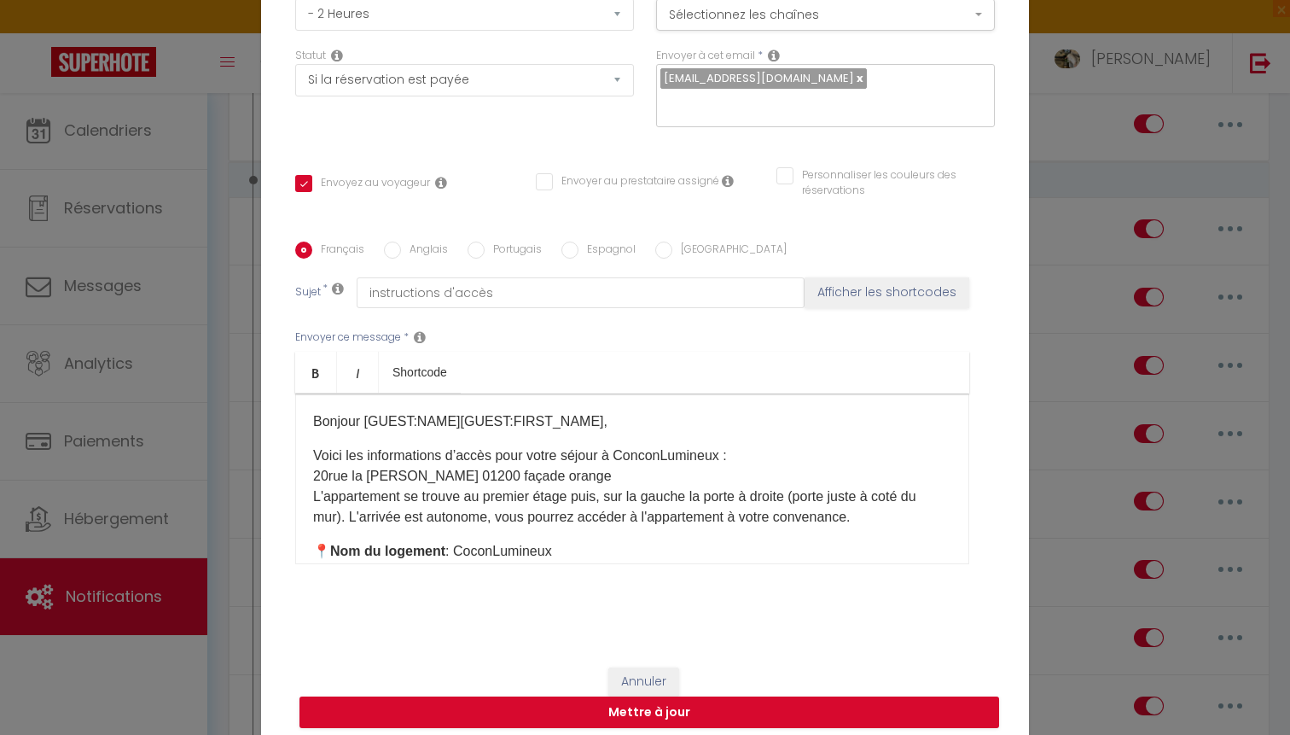
scroll to position [0, 0]
click at [581, 719] on button "Mettre à jour" at bounding box center [650, 712] width 700 height 32
checkbox input "true"
checkbox input "false"
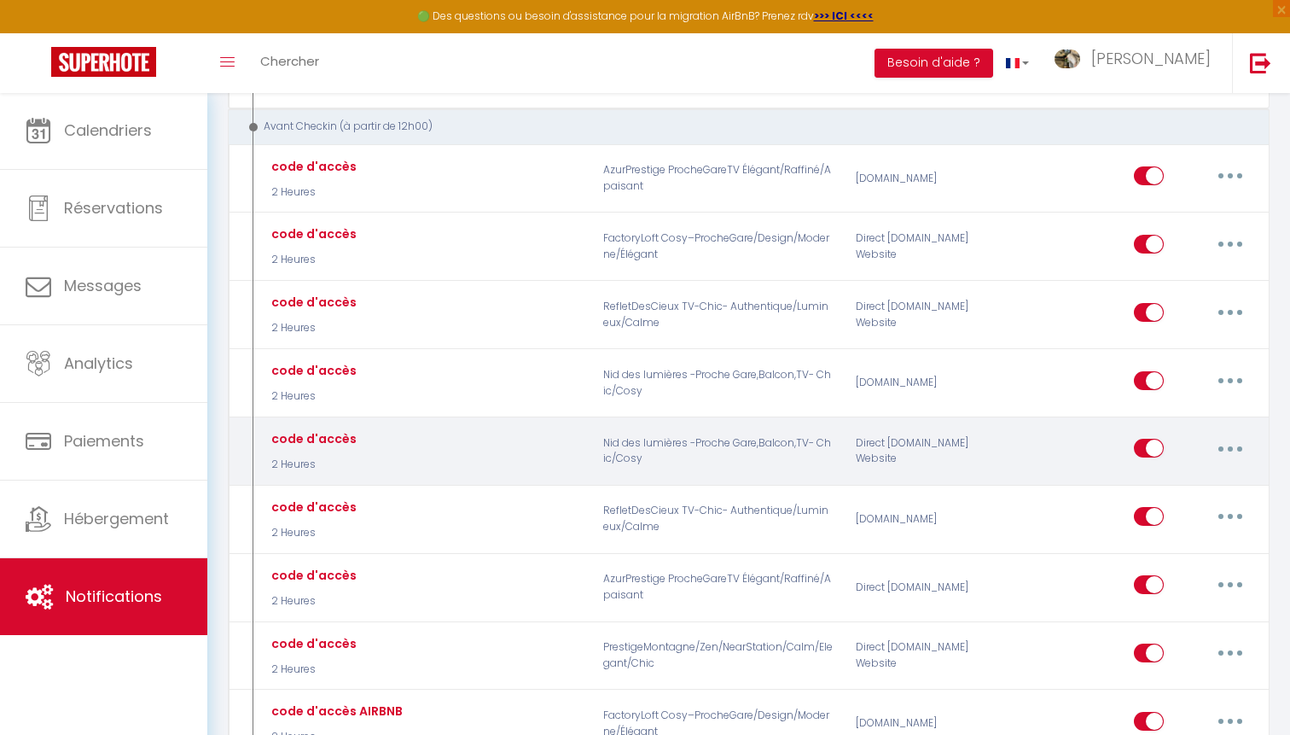
scroll to position [620, 0]
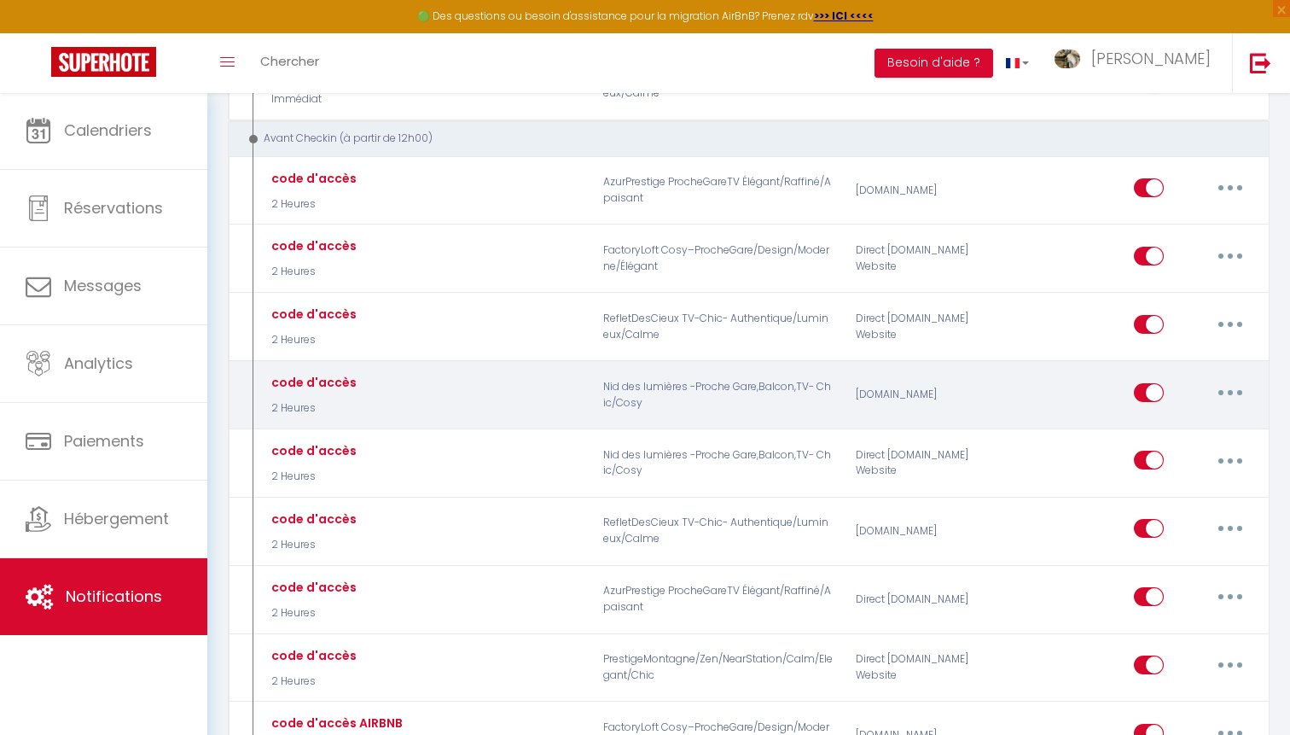
click at [1237, 392] on button "button" at bounding box center [1231, 392] width 48 height 27
click at [1138, 423] on link "Editer" at bounding box center [1186, 430] width 126 height 29
type input "code d'accès"
select select "2 Heures"
select select "if_booking_is_paid"
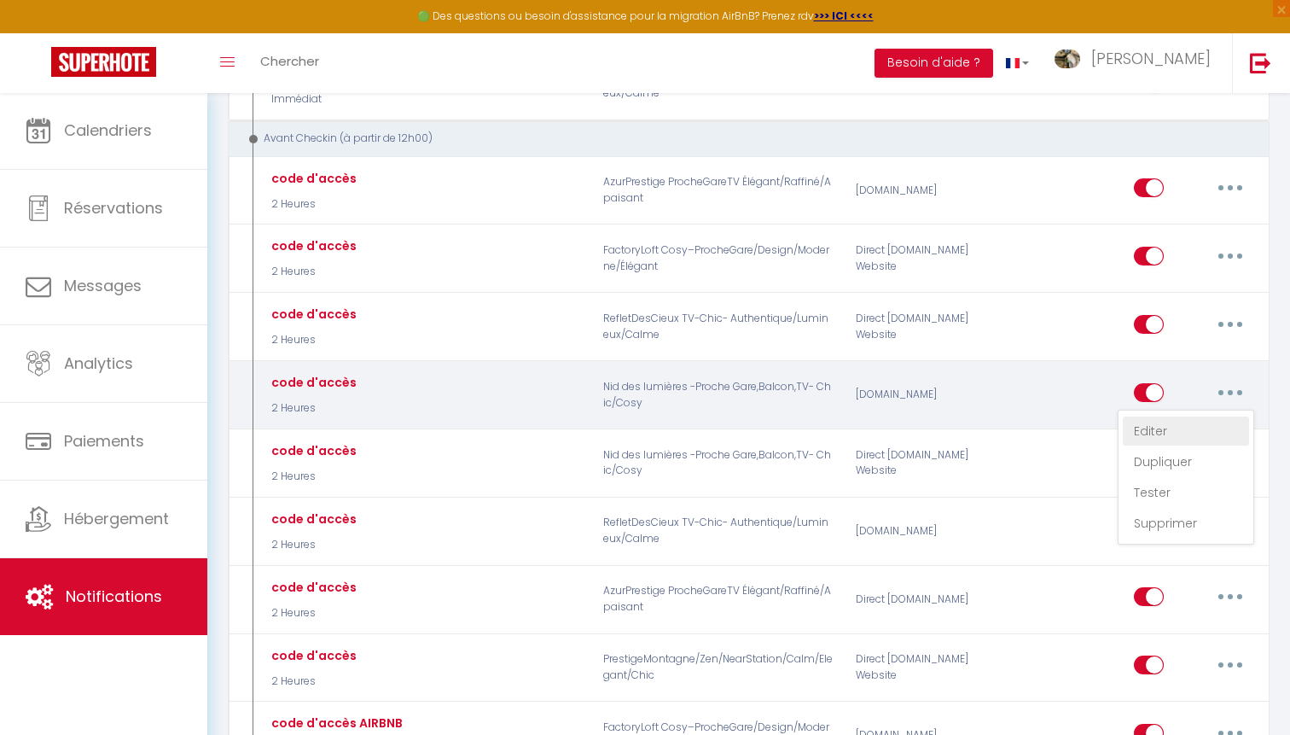
checkbox input "true"
checkbox input "false"
radio input "true"
type input "instructions d'accès"
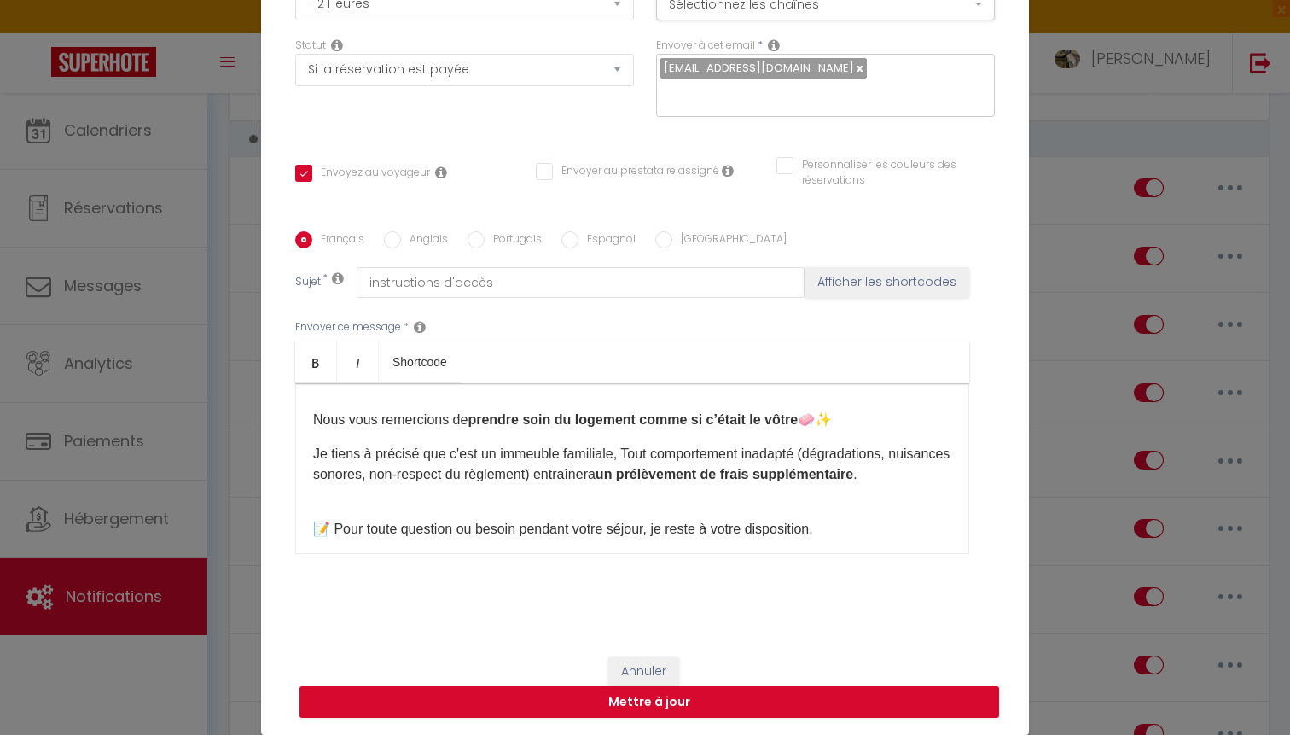
scroll to position [76, 0]
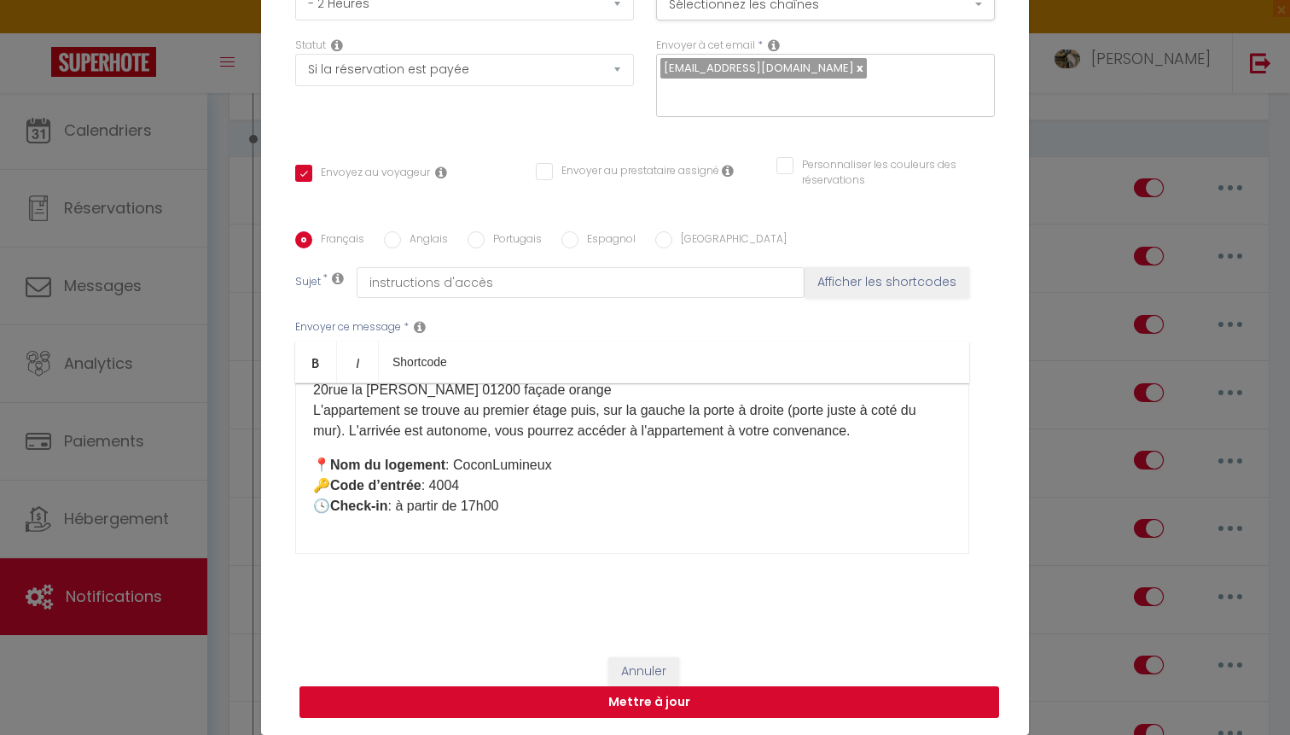
click at [796, 686] on button "Mettre à jour" at bounding box center [650, 702] width 700 height 32
checkbox input "true"
checkbox input "false"
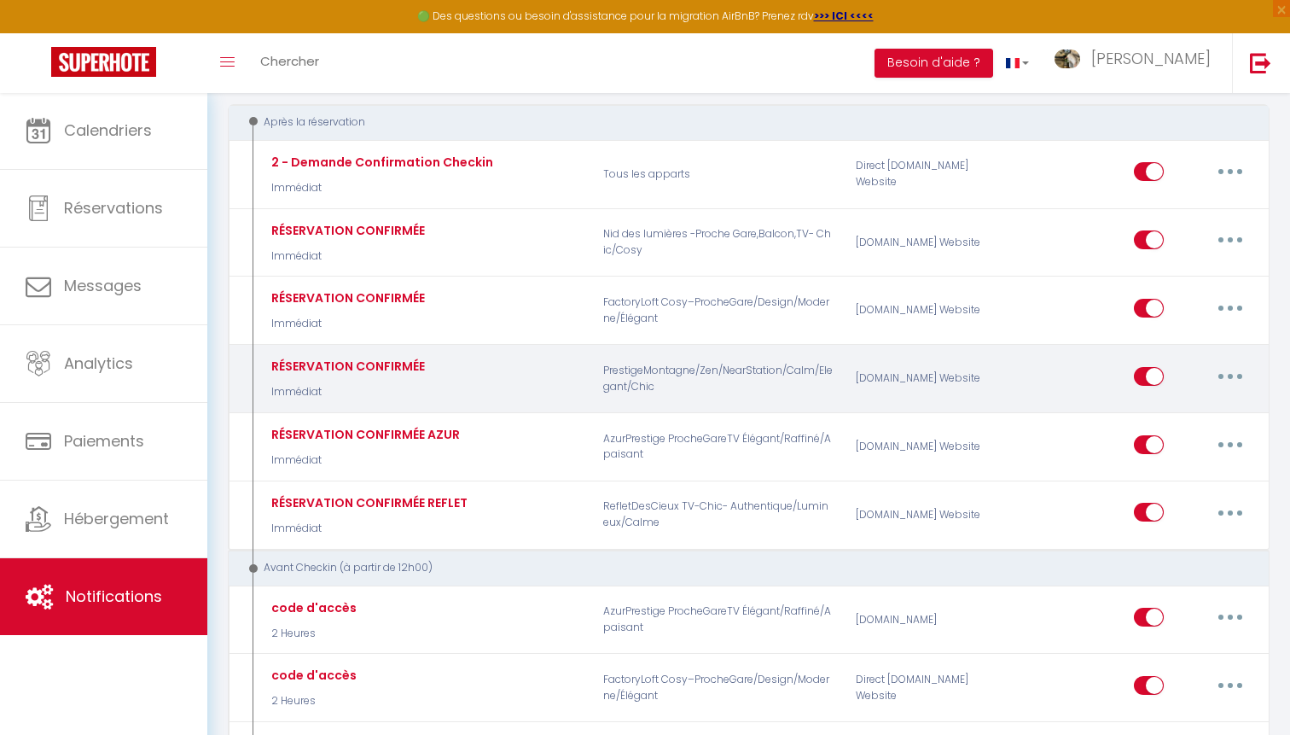
scroll to position [190, 0]
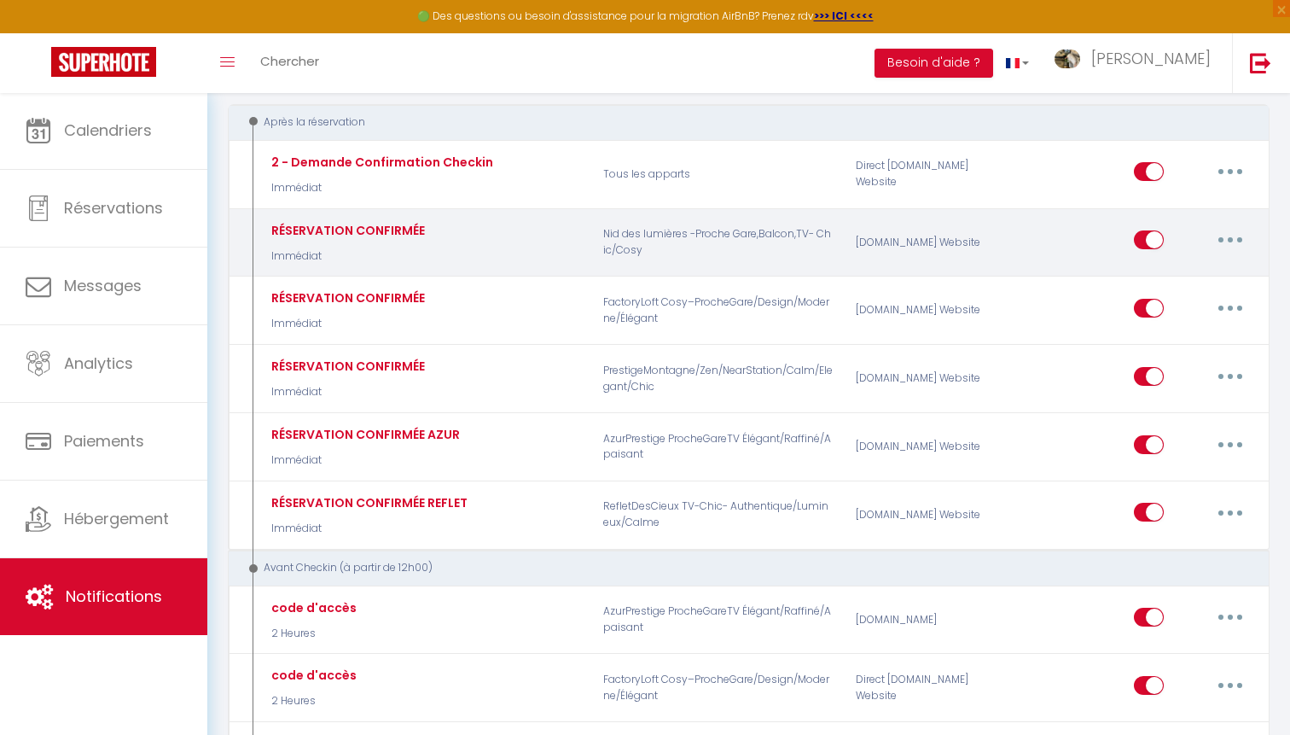
click at [1237, 236] on button "button" at bounding box center [1231, 239] width 48 height 27
click at [1158, 265] on link "Editer" at bounding box center [1186, 279] width 126 height 29
type input "RÉSERVATION CONFIRMÉE"
select select "Immédiat"
select select "if_booking_is_paid"
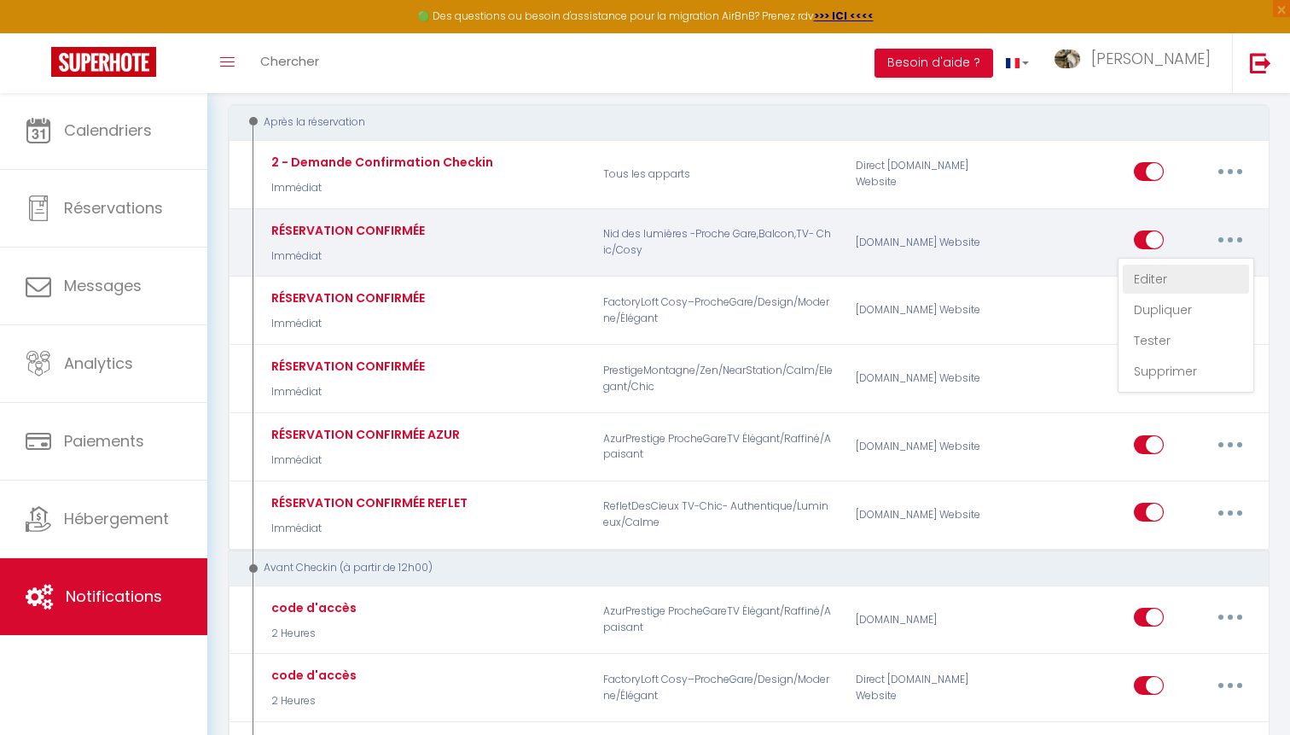
checkbox input "true"
checkbox input "false"
radio input "true"
type input "instructions d'accès"
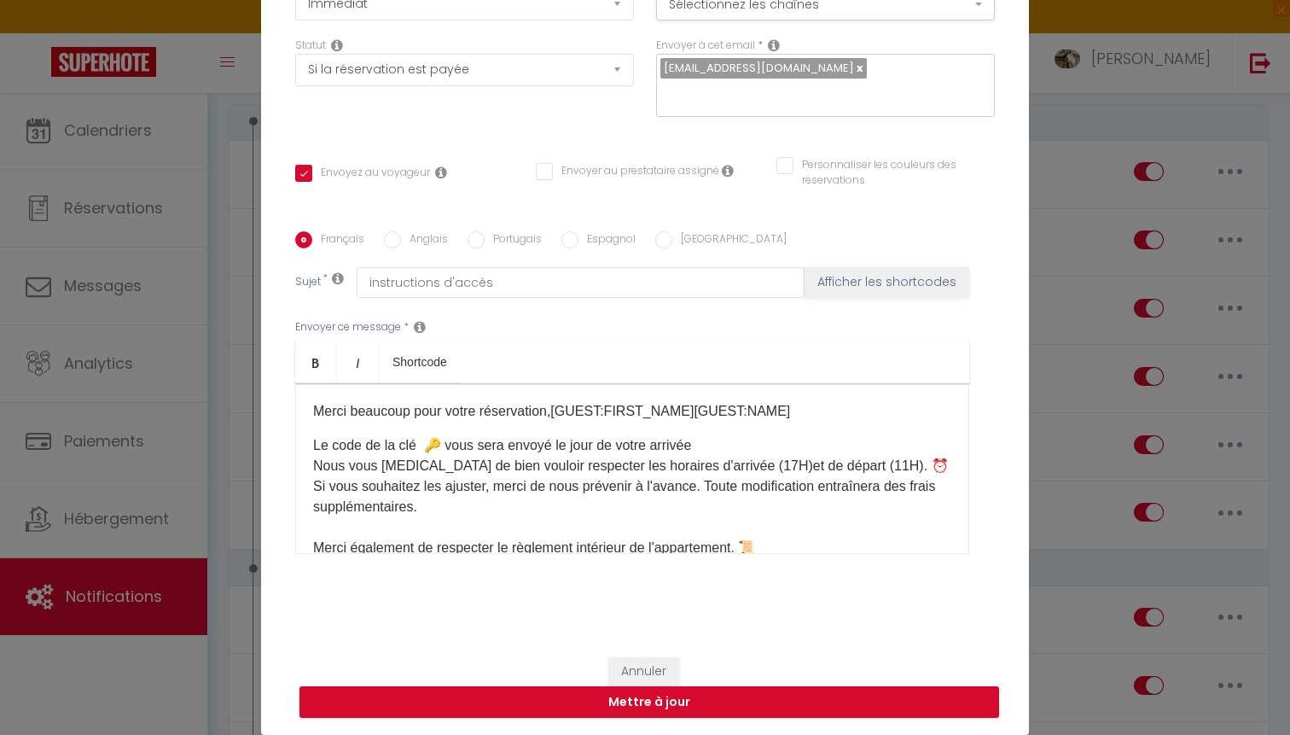
scroll to position [0, 0]
click at [835, 692] on button "Mettre à jour" at bounding box center [650, 702] width 700 height 32
checkbox input "true"
checkbox input "false"
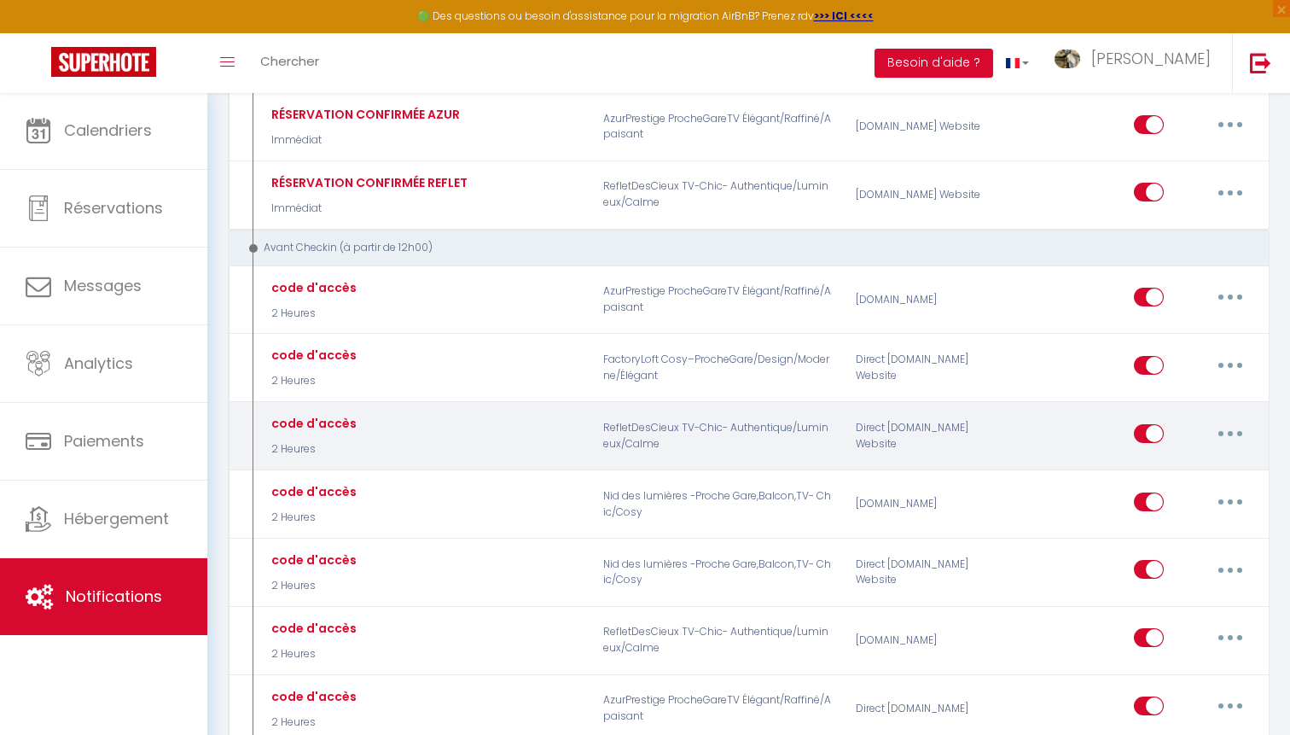
scroll to position [555, 0]
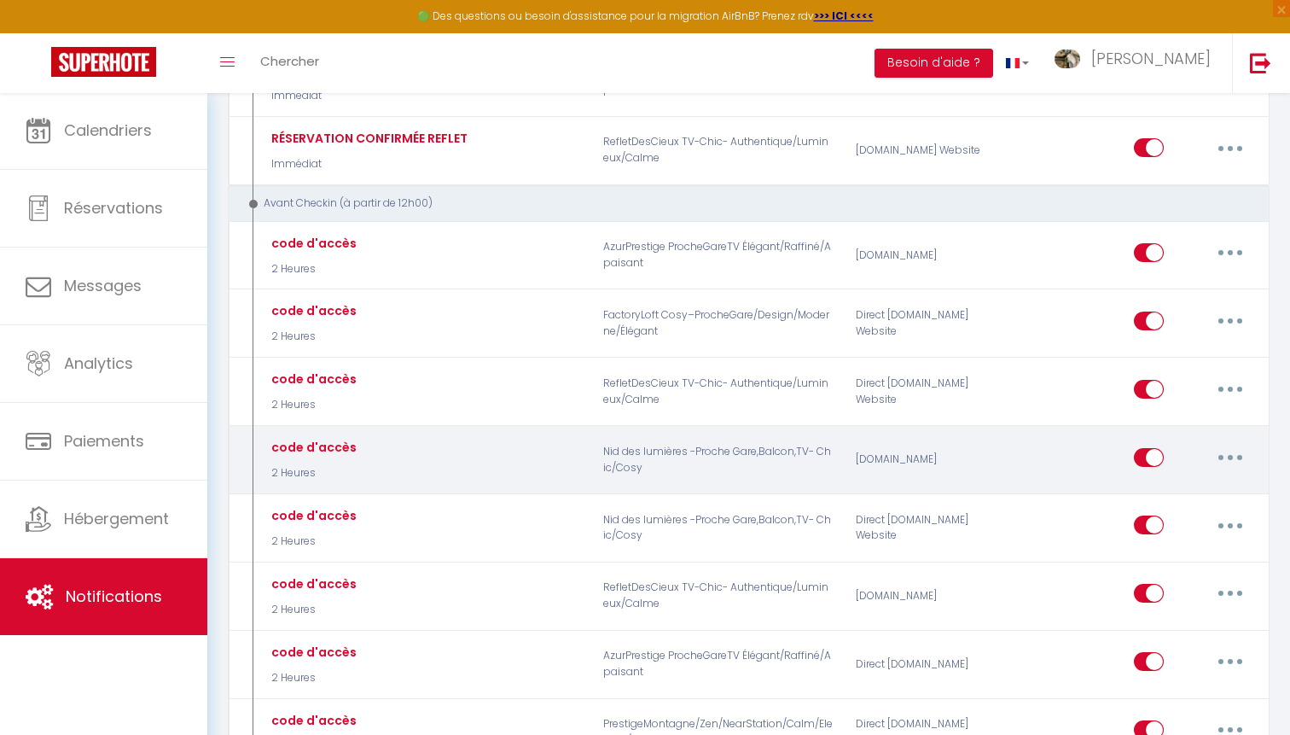
click at [1236, 454] on button "button" at bounding box center [1231, 457] width 48 height 27
click at [1140, 481] on link "Editer" at bounding box center [1186, 495] width 126 height 29
type input "code d'accès"
select select "2 Heures"
select select "if_booking_is_paid"
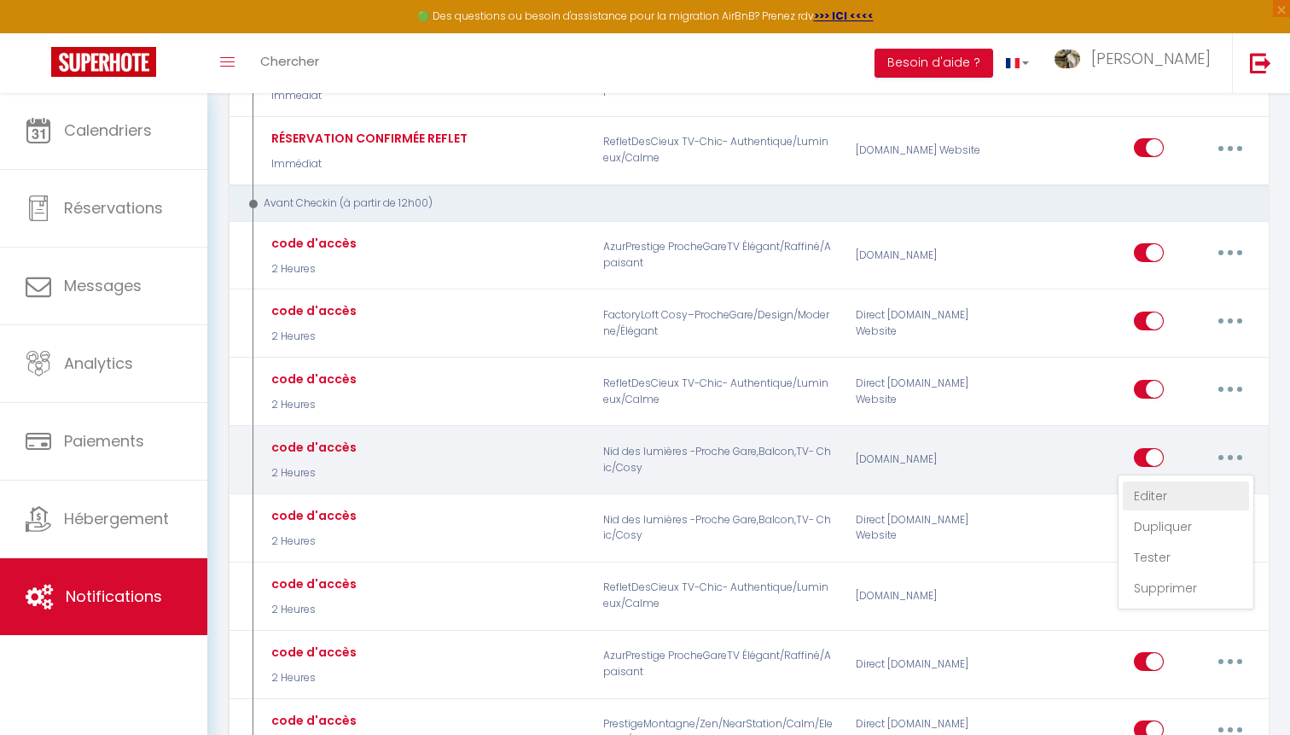
checkbox input "true"
checkbox input "false"
radio input "true"
type input "instructions d'accès"
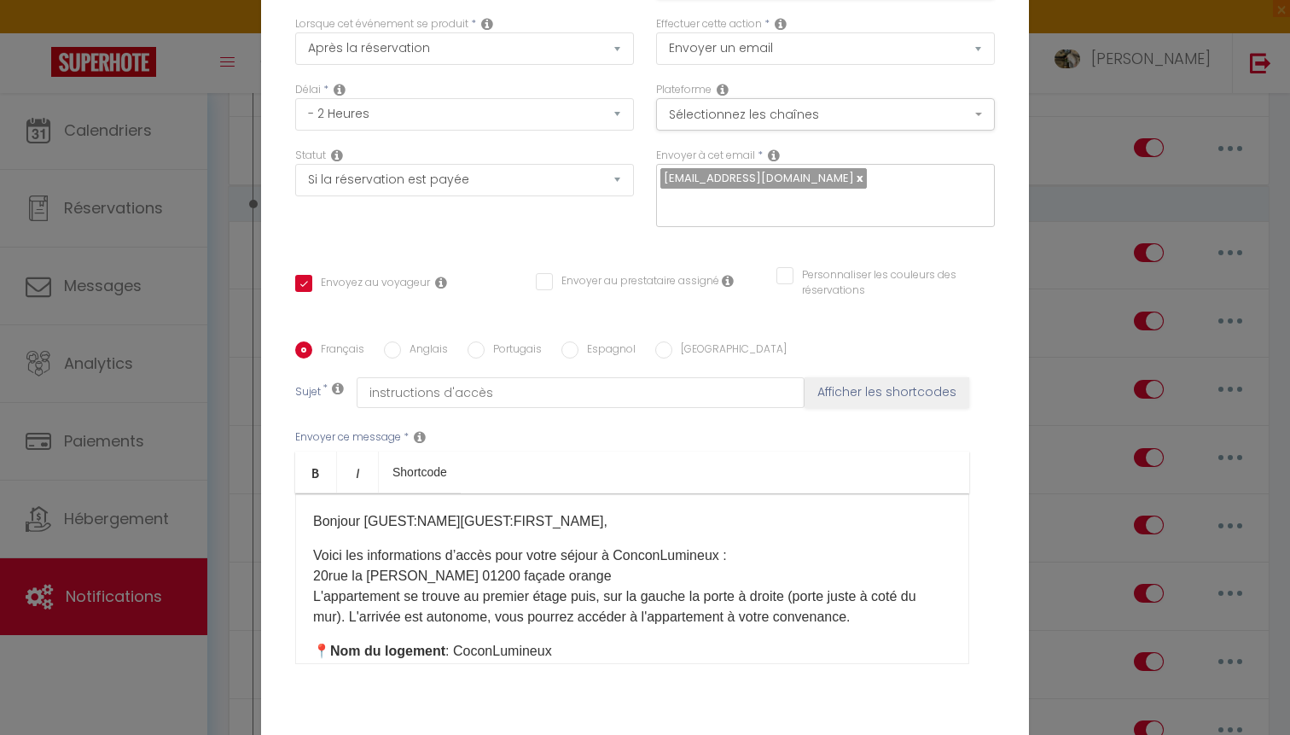
scroll to position [43, 0]
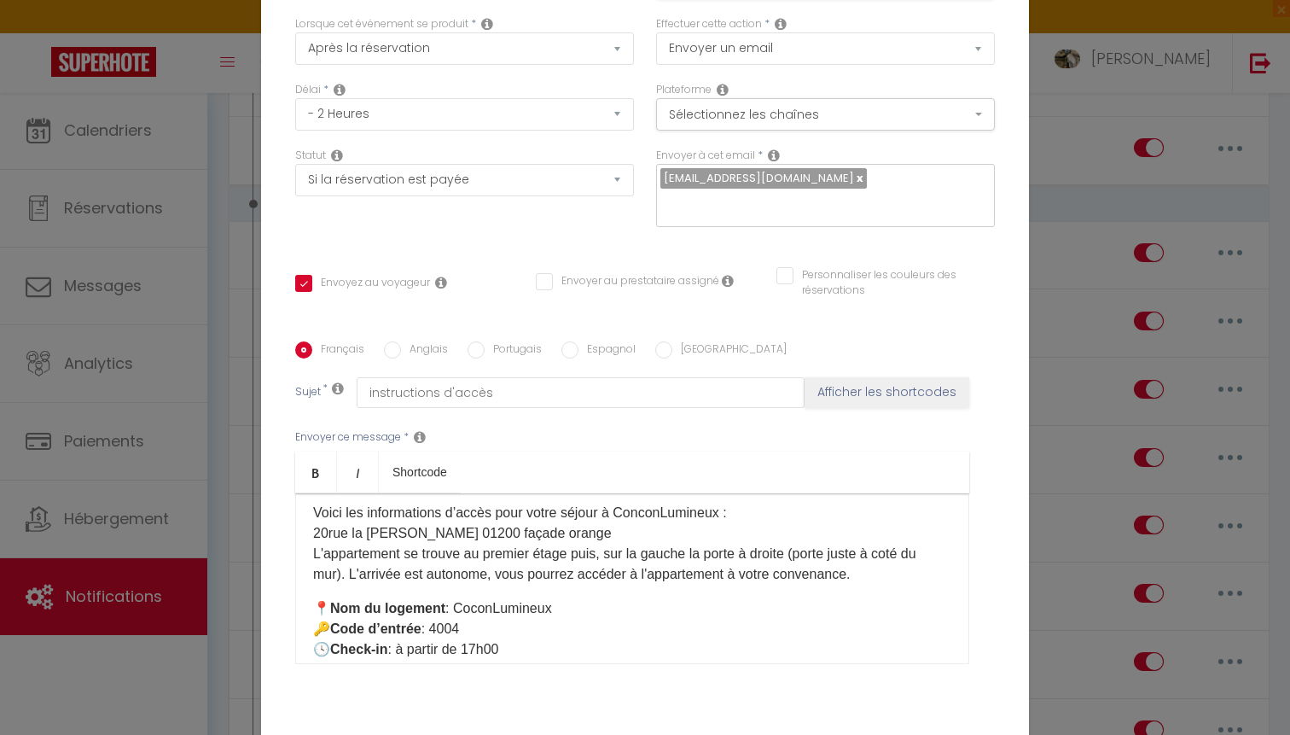
click at [637, 613] on p "📍 Nom du logement : CoconLumineux 🔑 Code d’entrée : 4004​ ​​​ ​ 🕓 Check-in : à …" at bounding box center [632, 639] width 638 height 82
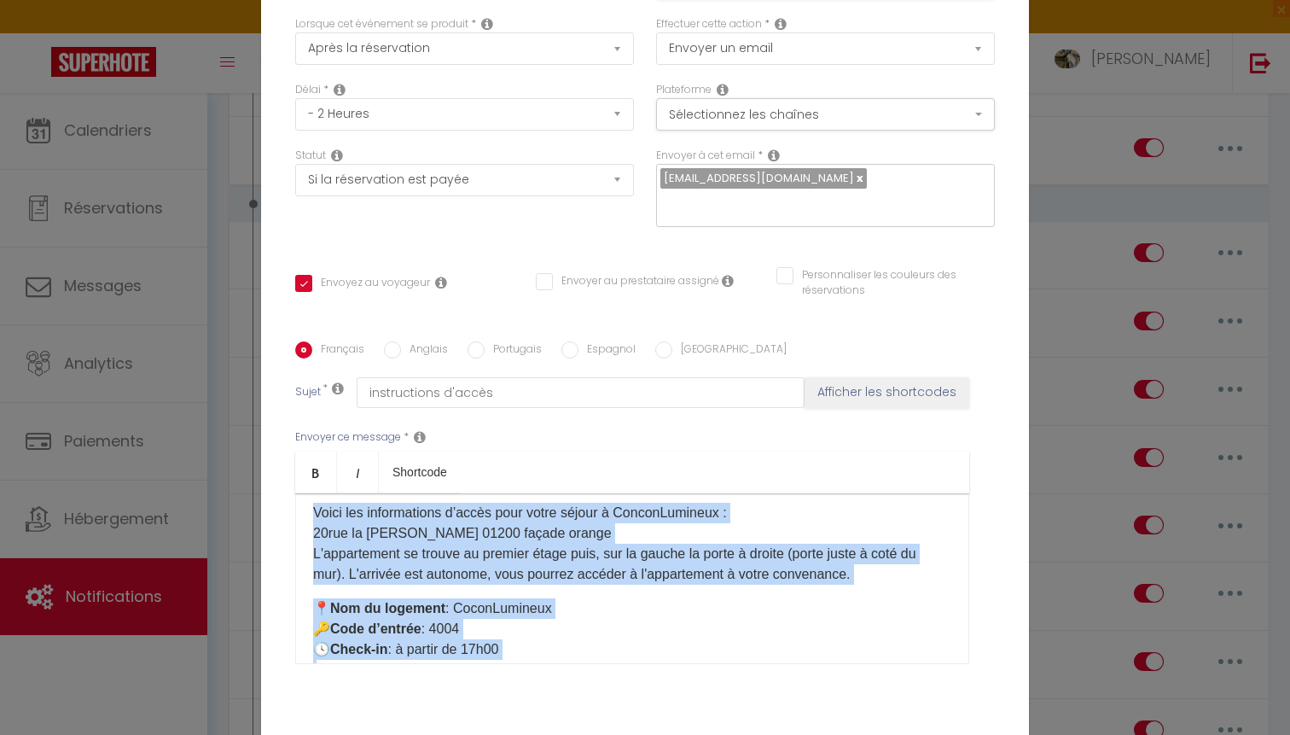
click at [581, 557] on p "Voici les informations d’accès pour votre séjour à ConconLumineux : 20rue la ma…" at bounding box center [632, 544] width 638 height 82
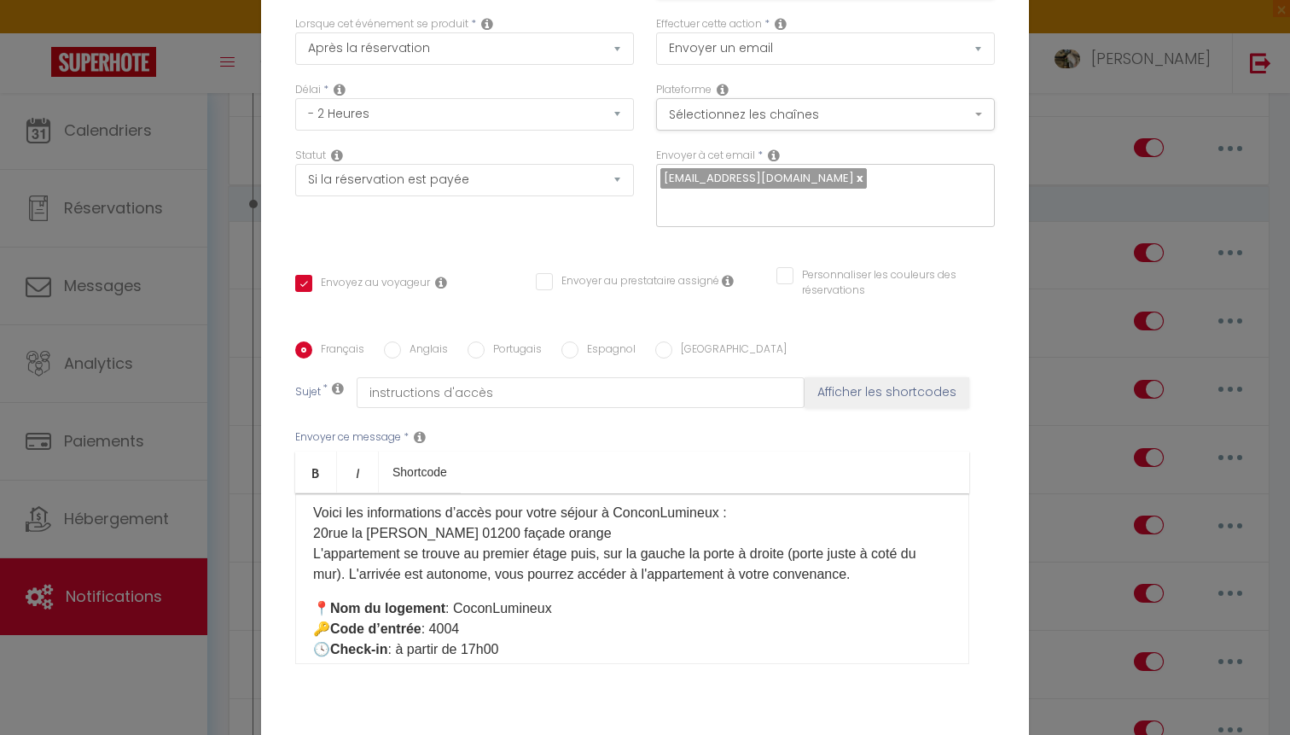
click at [545, 534] on p "Voici les informations d’accès pour votre séjour à ConconLumineux : 20rue la ma…" at bounding box center [632, 544] width 638 height 82
click at [303, 568] on div "Bonjour [GUEST:NAME]​[GUEST:FIRST_NAME]​​​, Voici les informations d’accès pour…" at bounding box center [632, 578] width 674 height 171
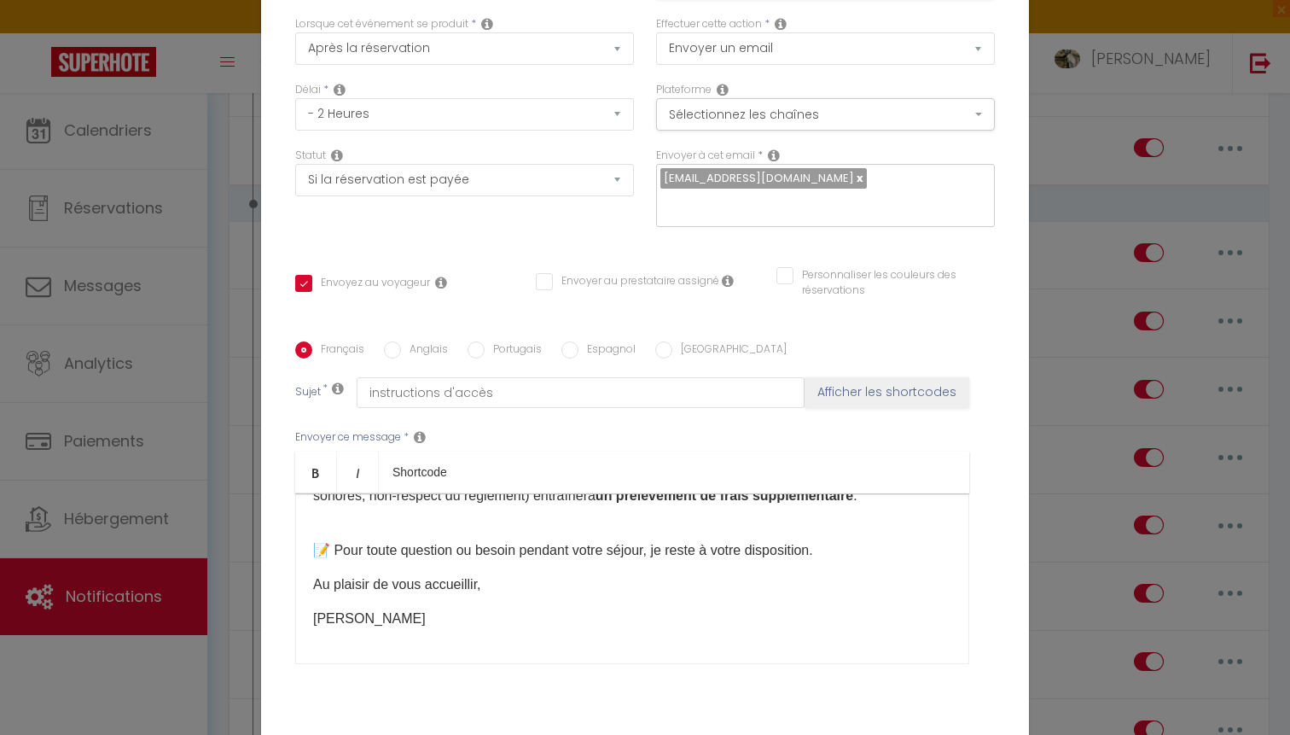
scroll to position [306, 0]
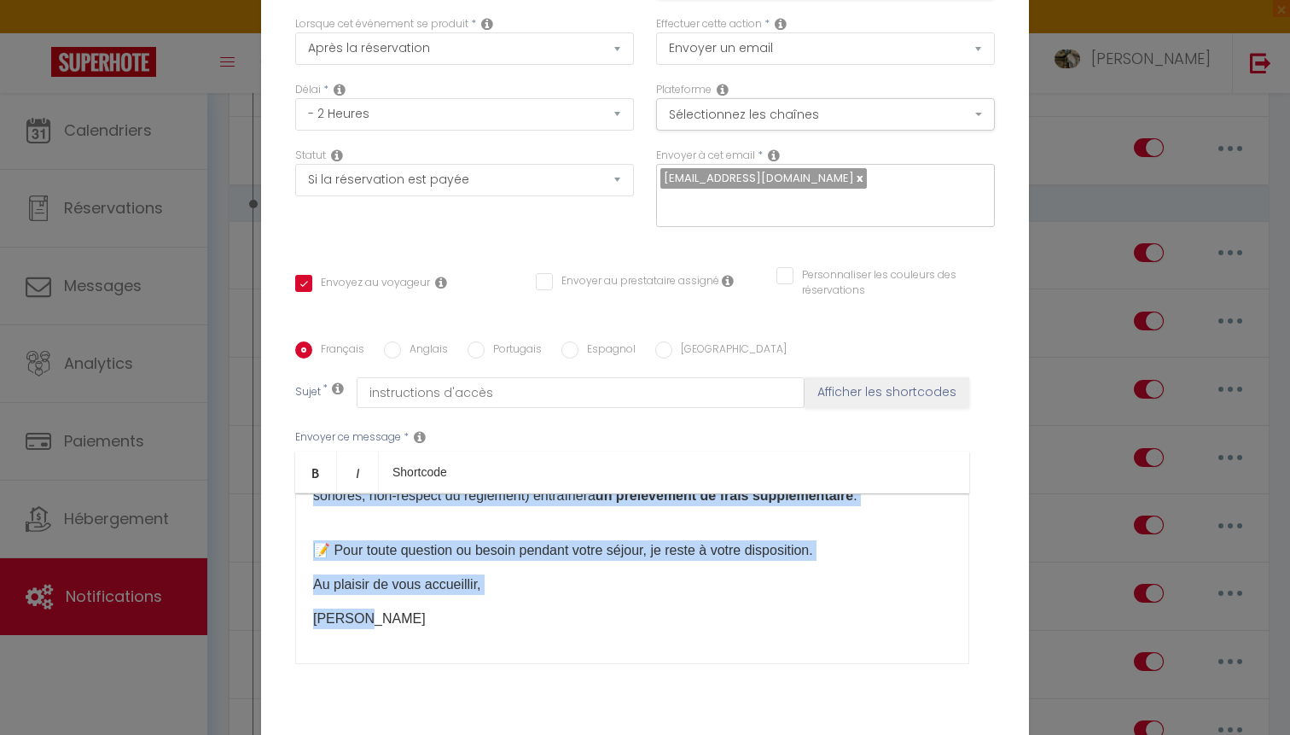
copy div "Bonjour [GUEST:NAME]​[GUEST:FIRST_NAME]​​​, Voici les informations d’accès pour…"
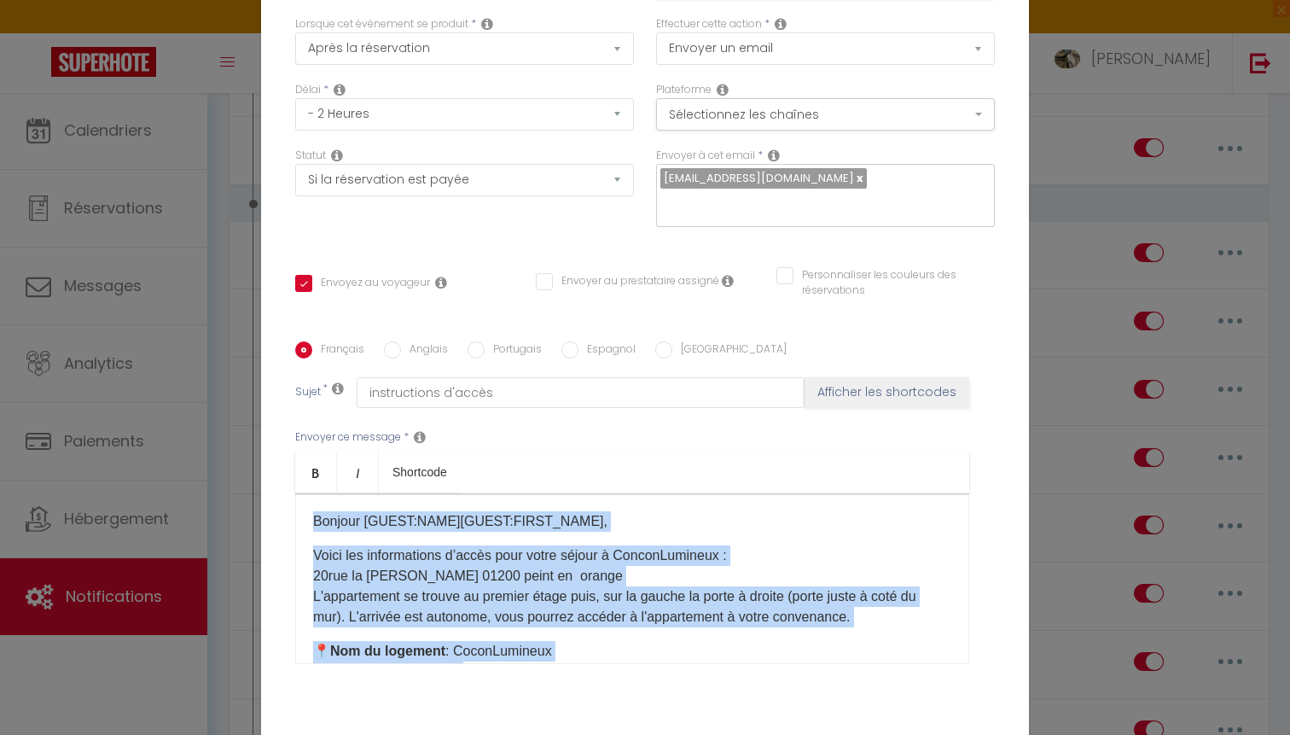
scroll to position [0, 0]
click at [348, 544] on div "Bonjour [GUEST:NAME]​[GUEST:FIRST_NAME]​​​, Voici les informations d’accès pour…" at bounding box center [632, 578] width 674 height 171
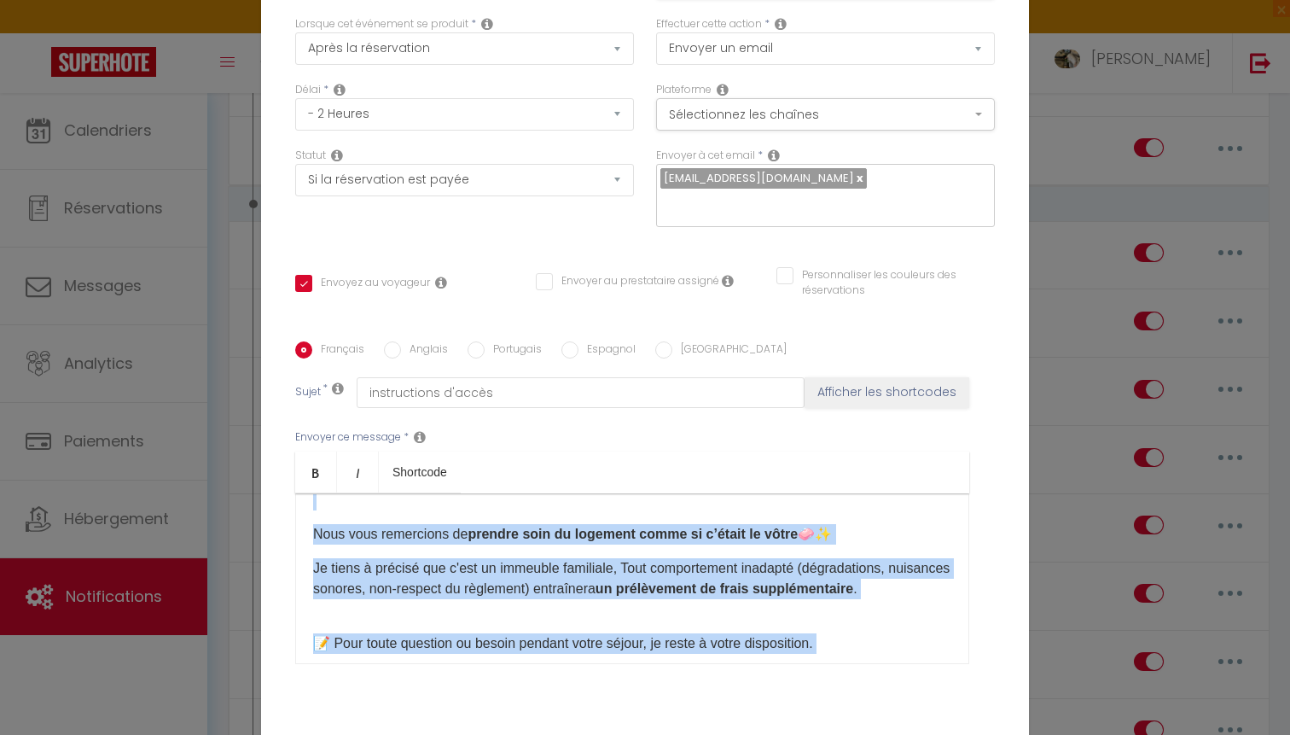
scroll to position [306, 0]
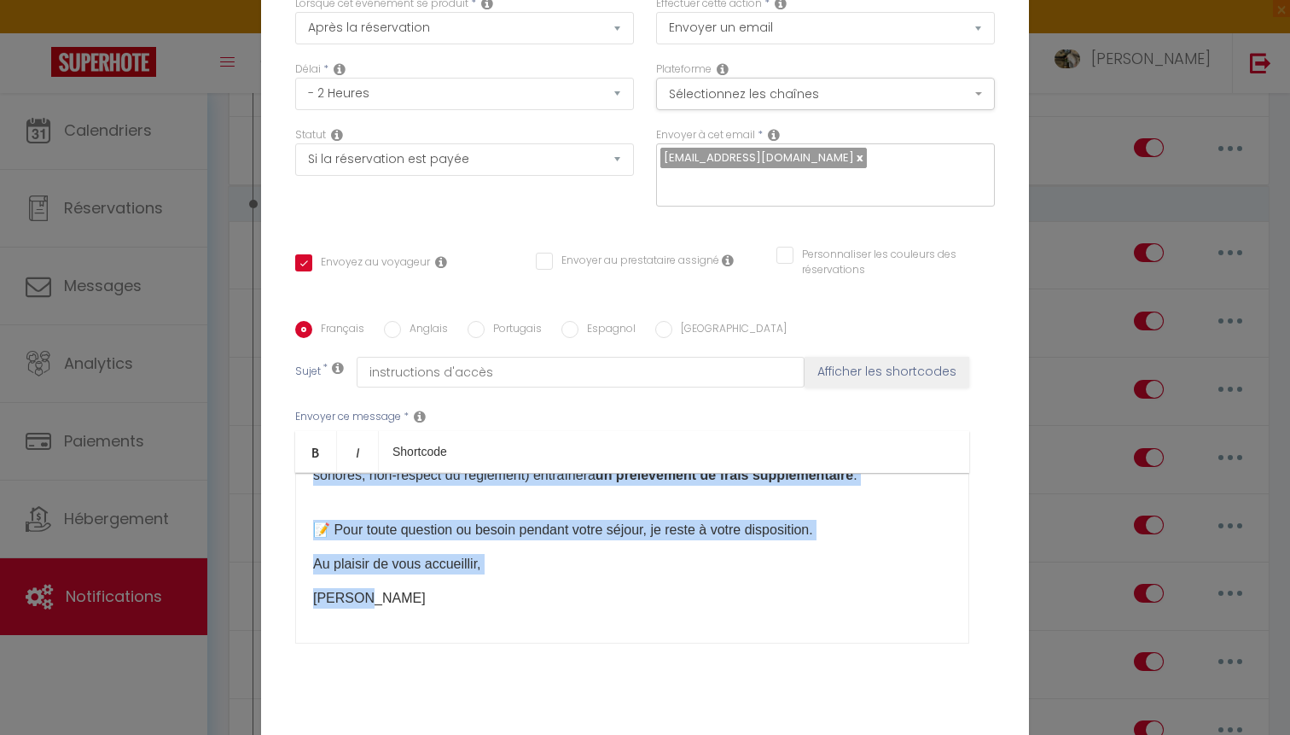
drag, startPoint x: 306, startPoint y: 553, endPoint x: 458, endPoint y: 742, distance: 242.8
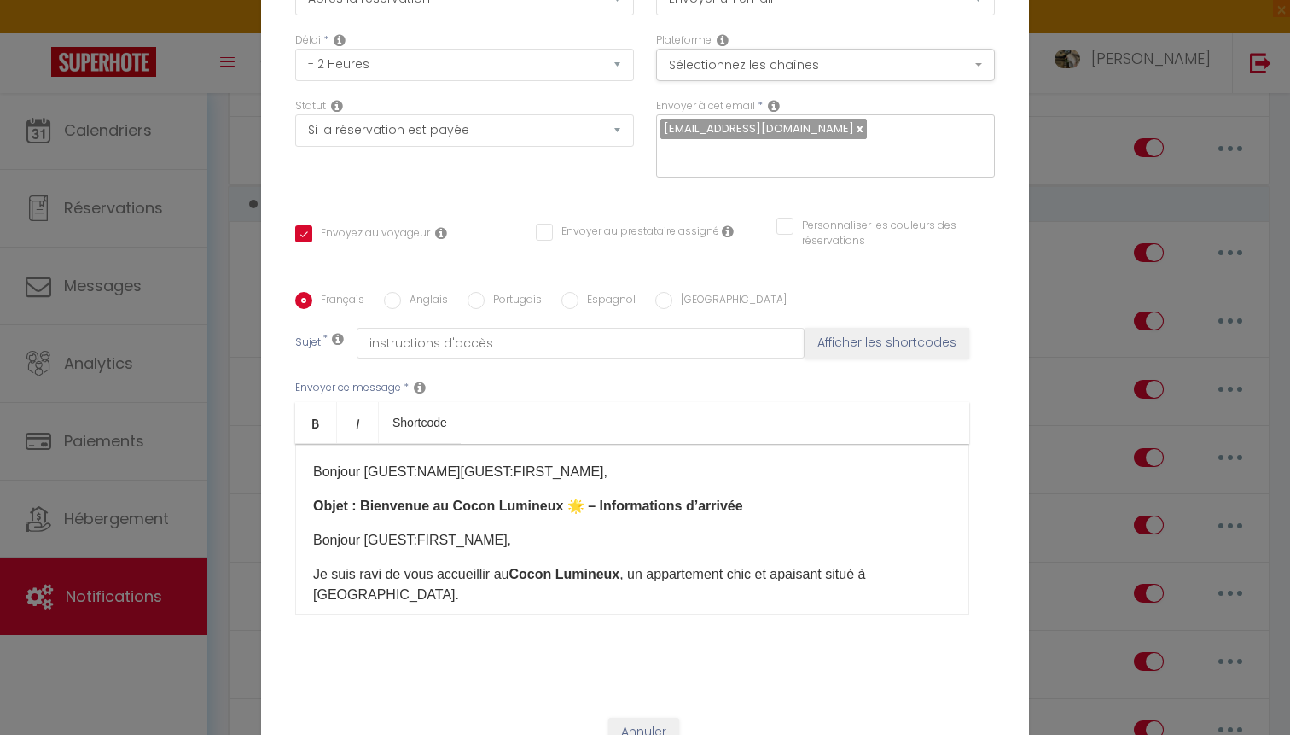
scroll to position [0, 0]
drag, startPoint x: 543, startPoint y: 556, endPoint x: 239, endPoint y: 520, distance: 305.9
click at [239, 519] on div "Modifier la notification × Titre * code d'accès Pour cet hébergement Sélectionn…" at bounding box center [645, 367] width 1290 height 735
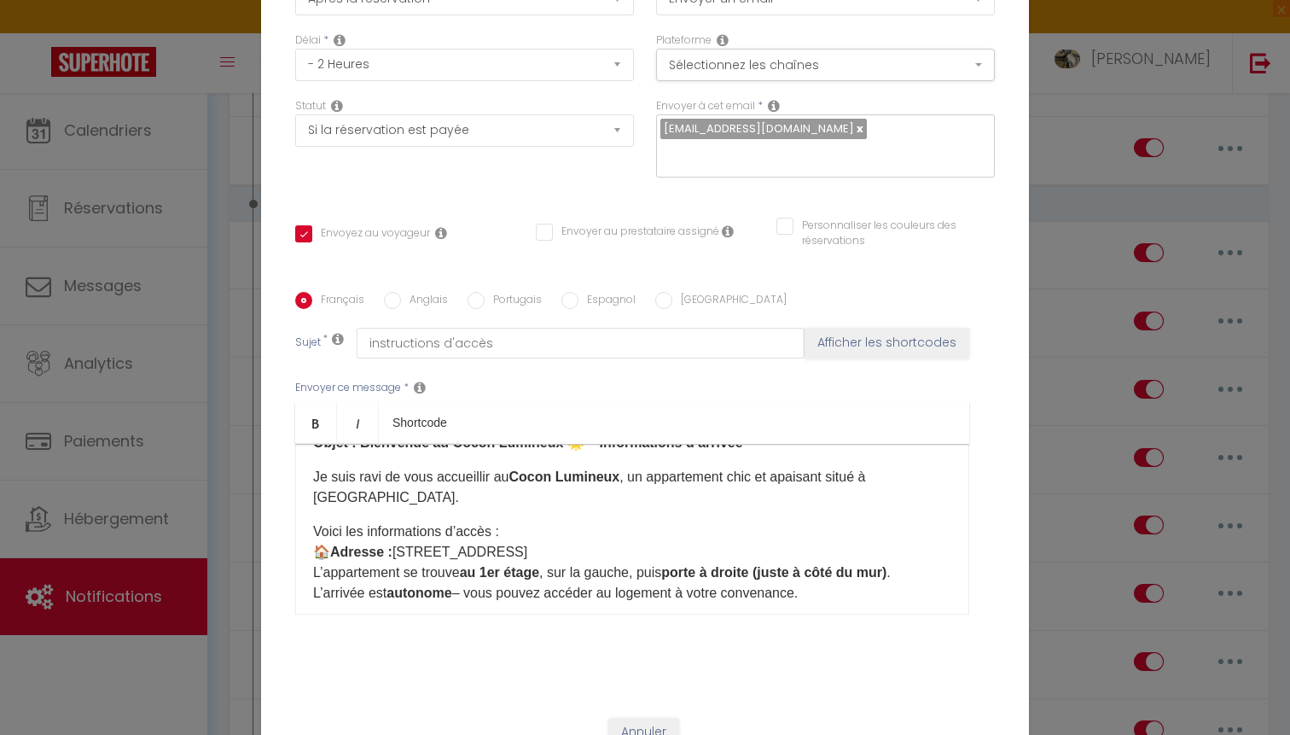
scroll to position [64, 0]
click at [535, 524] on p "Voici les informations d’accès : 🏠 Adresse : [STREET_ADDRESS] L’appartement se …" at bounding box center [632, 562] width 638 height 82
click at [696, 521] on p "Voici les informations d’accès : 🏠 Adresse : [STREET_ADDRESS] (01200) L’apparte…" at bounding box center [632, 562] width 638 height 82
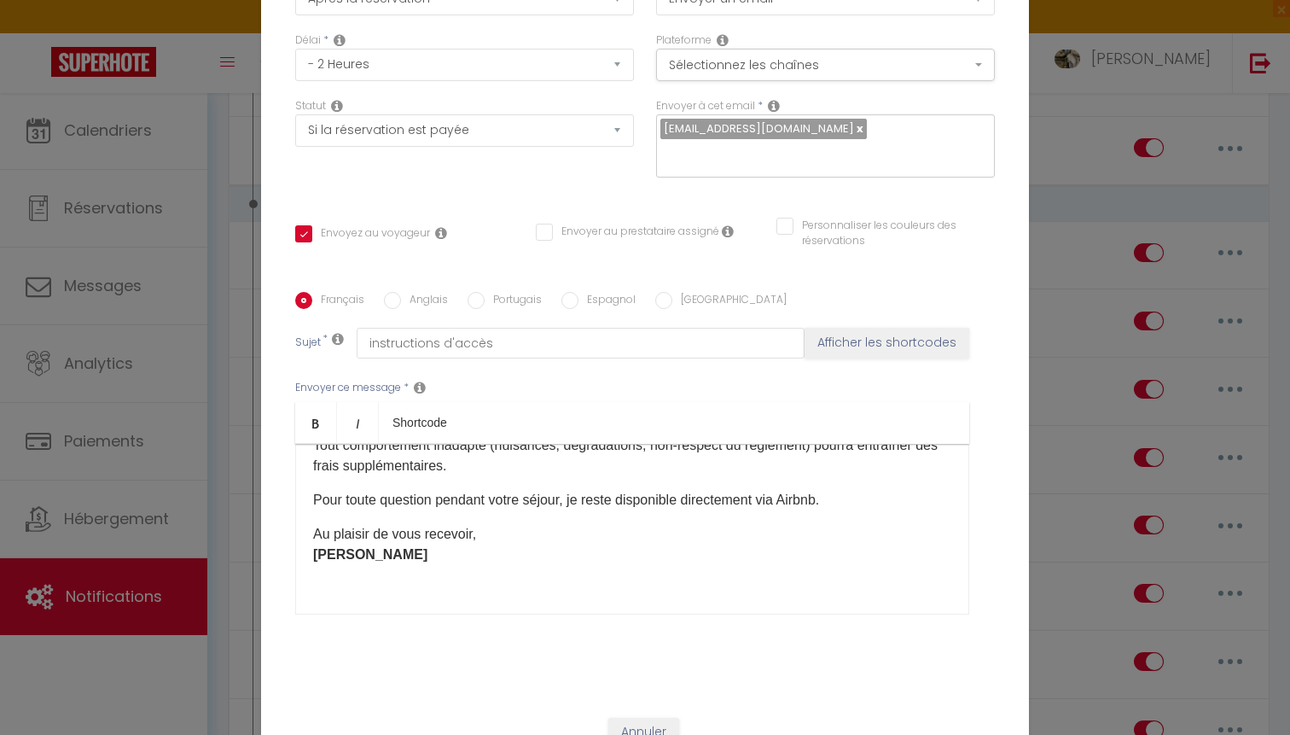
scroll to position [340, 0]
click at [634, 525] on p "Au plaisir de vous recevoir, [PERSON_NAME] ​" at bounding box center [632, 545] width 638 height 41
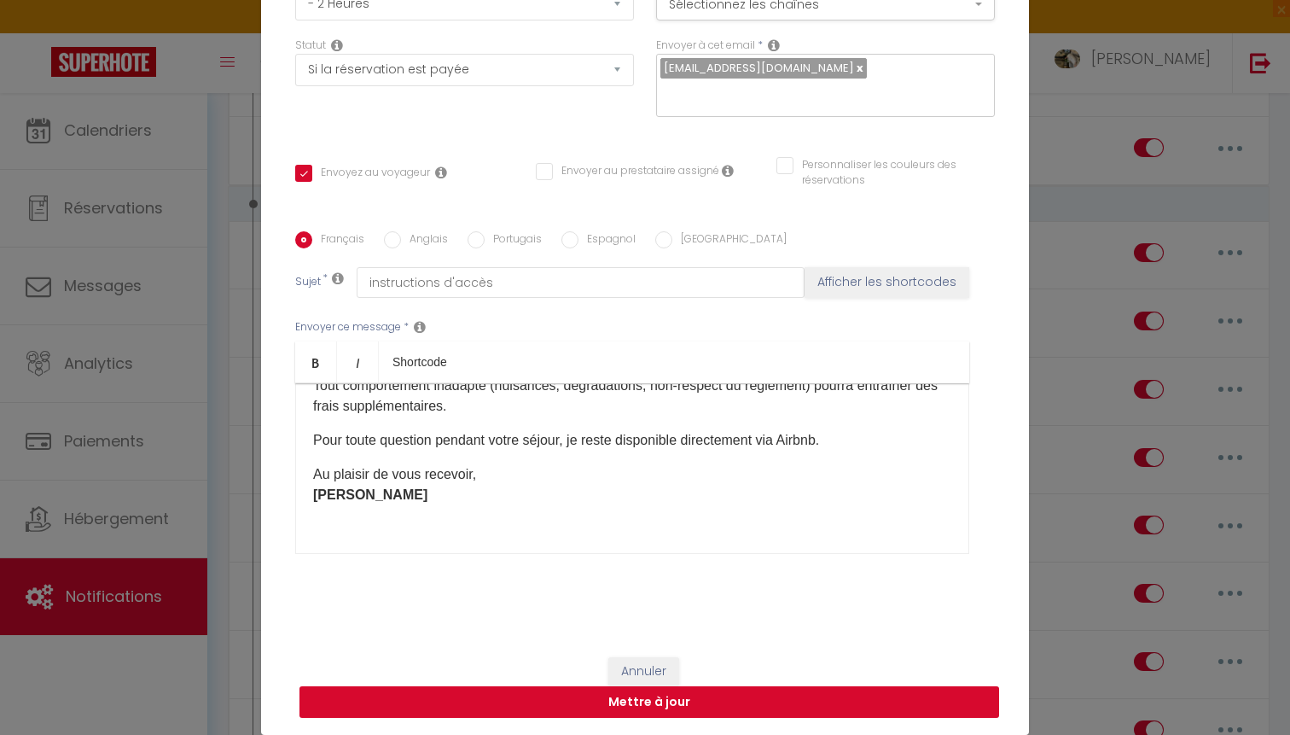
scroll to position [159, 0]
click at [742, 700] on button "Mettre à jour" at bounding box center [650, 702] width 700 height 32
checkbox input "true"
checkbox input "false"
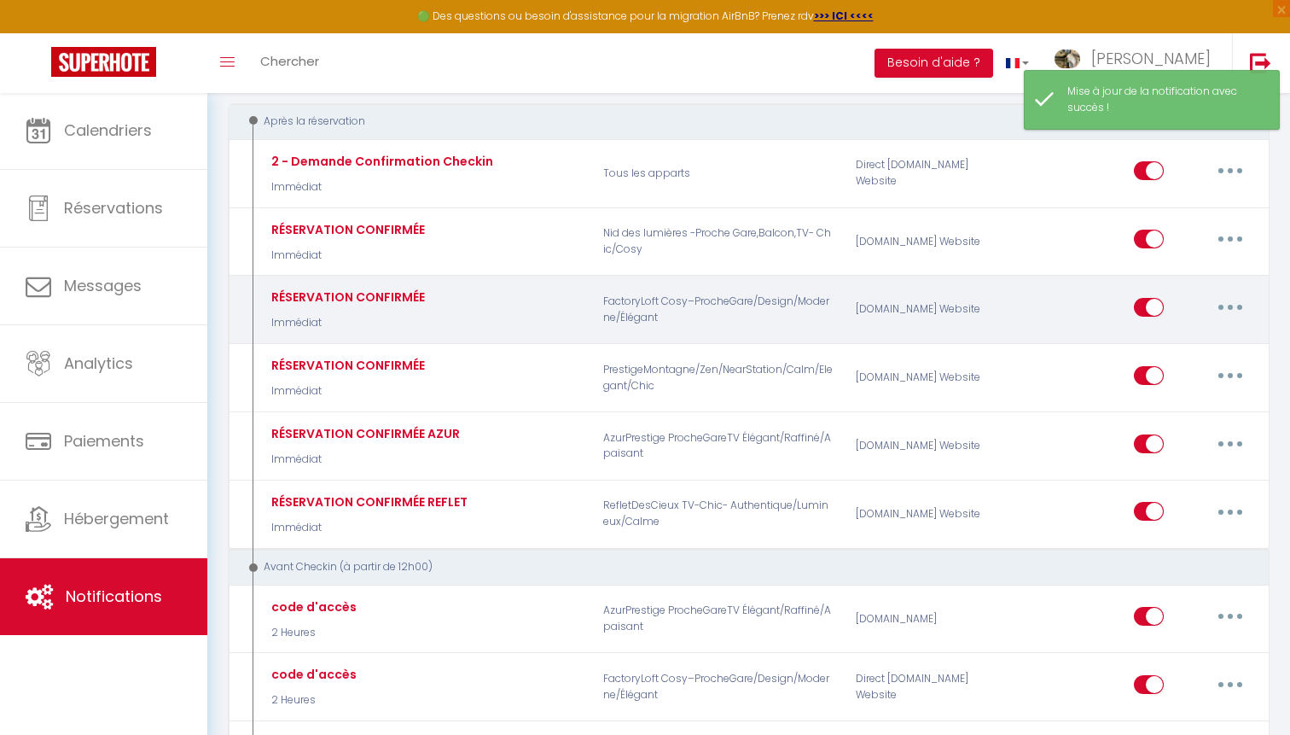
scroll to position [185, 0]
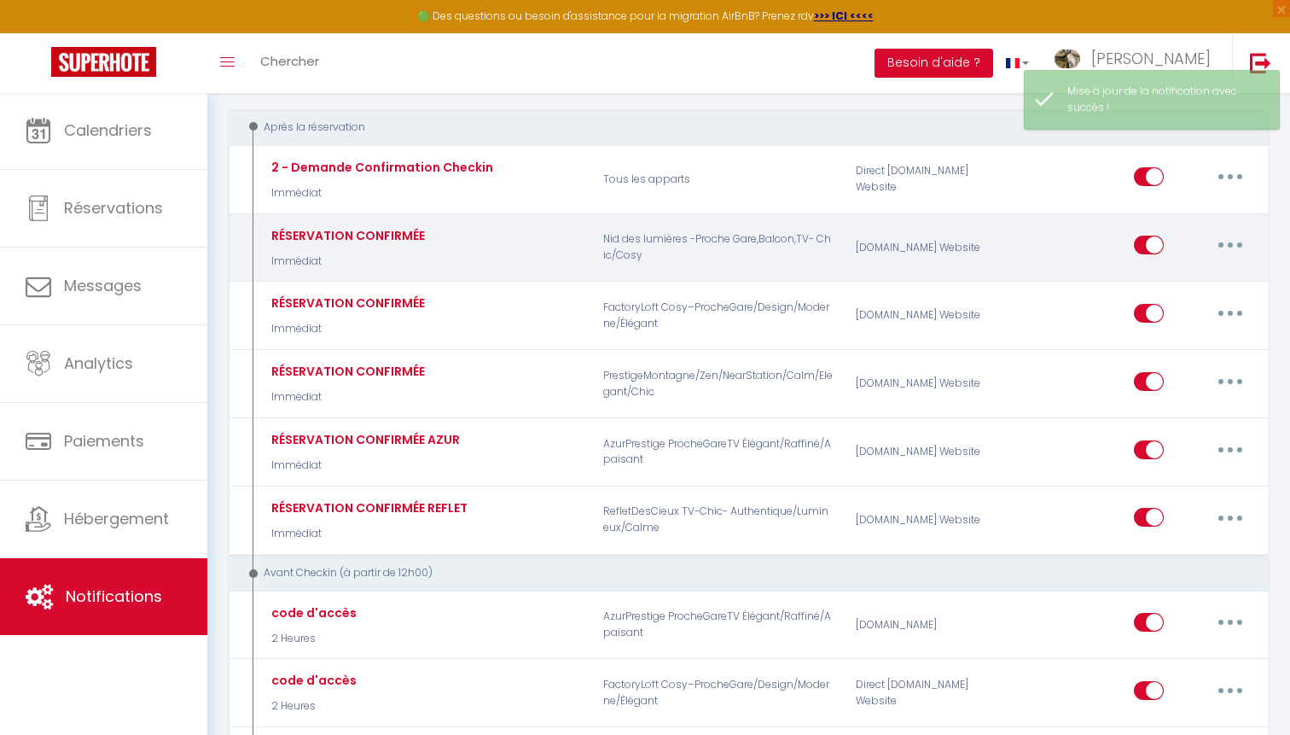
click at [1213, 236] on button "button" at bounding box center [1231, 244] width 48 height 27
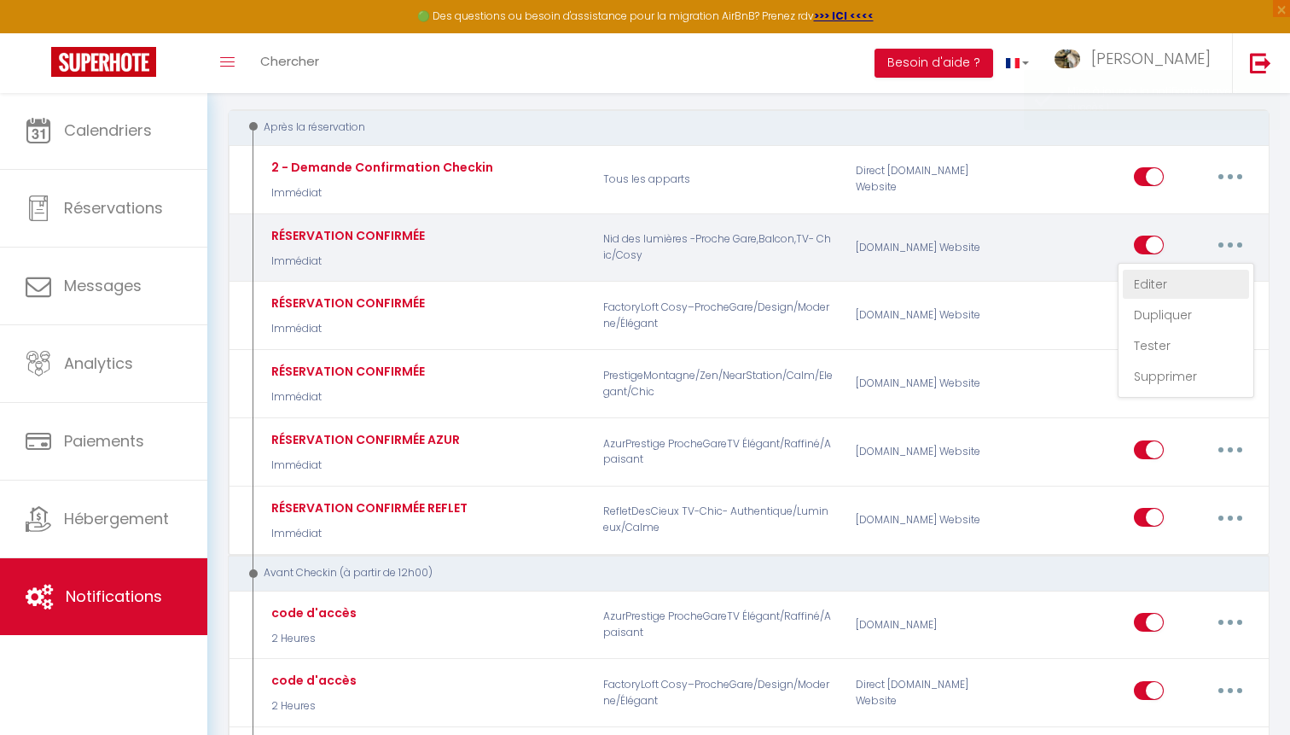
click at [1169, 281] on link "Editer" at bounding box center [1186, 284] width 126 height 29
type input "RÉSERVATION CONFIRMÉE"
select select "Immédiat"
select select "if_booking_is_paid"
checkbox input "true"
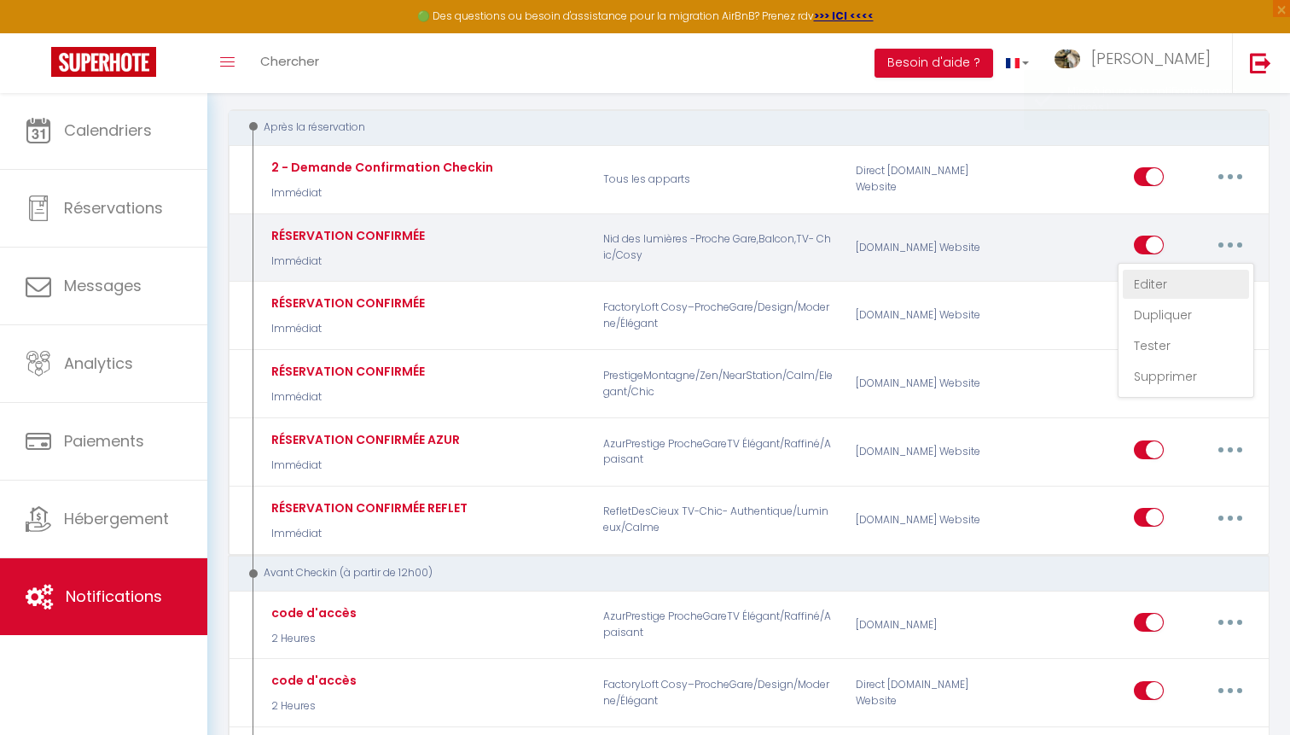
checkbox input "false"
radio input "true"
type input "instructions d'accès"
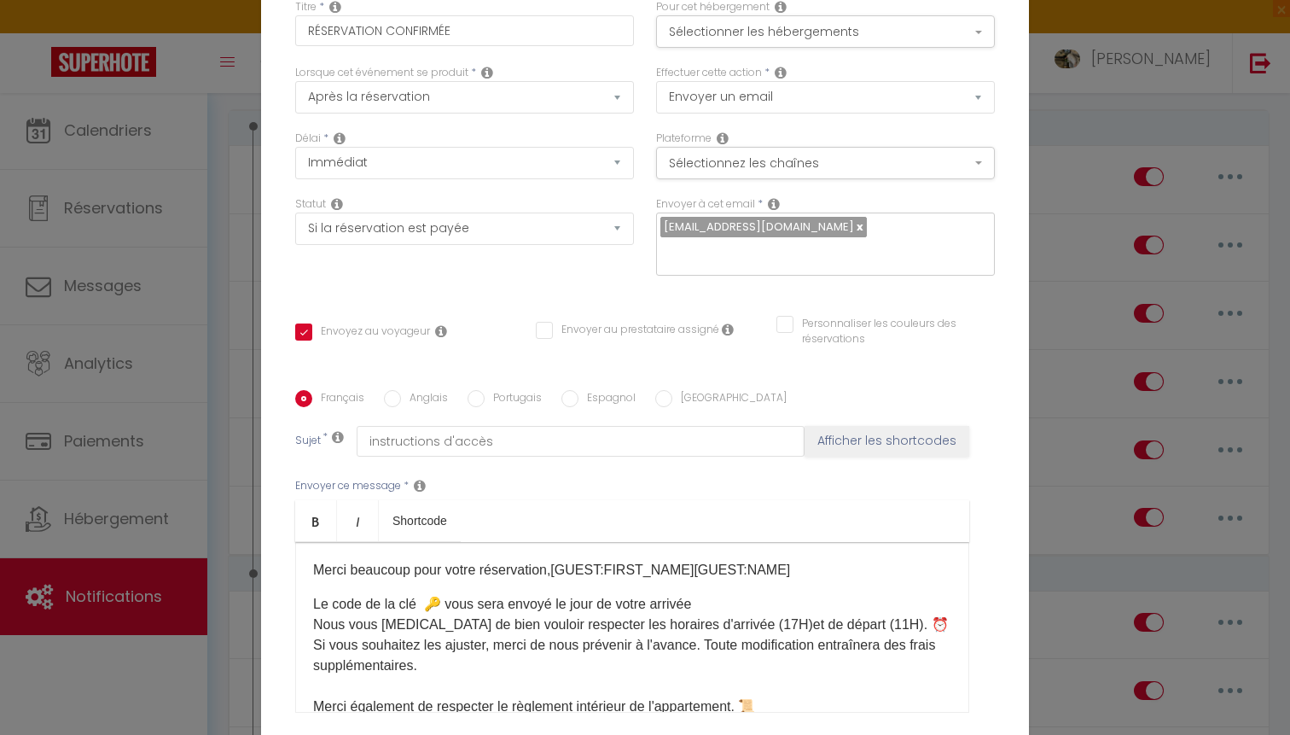
scroll to position [-1, 0]
click at [567, 617] on span "Nous vous [MEDICAL_DATA] de bien vouloir respecter les horaires d'arrivée (17H)…" at bounding box center [631, 644] width 636 height 55
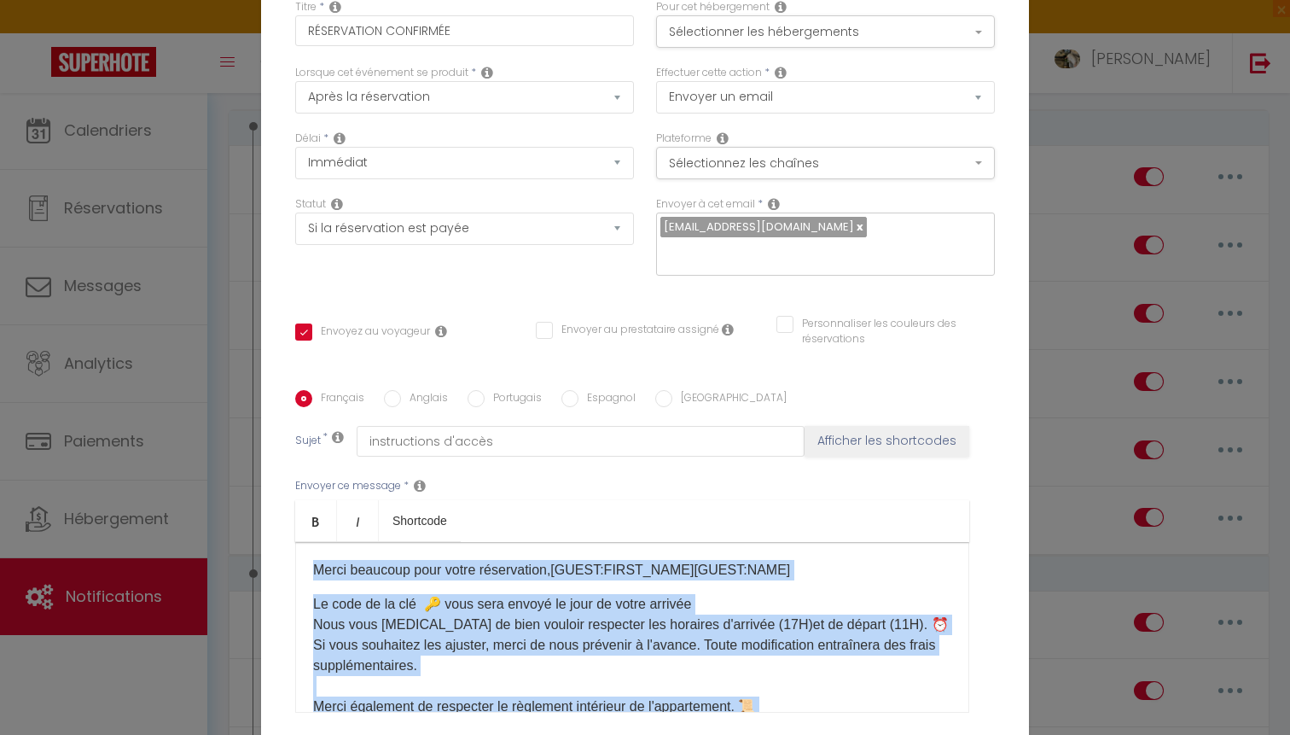
copy div "Merci beaucoup pour votre réservation,[GUEST:FIRST_NAME][GUEST:NAME]​​ Le code …"
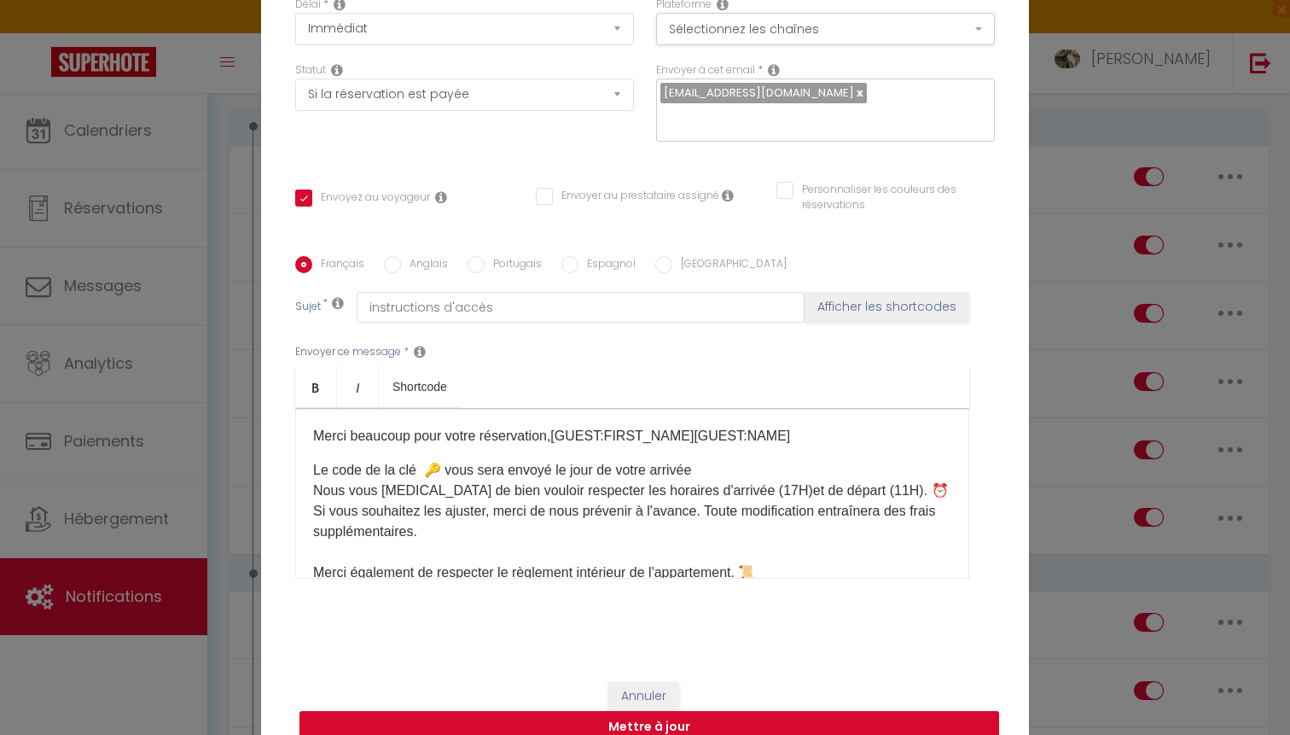
click at [600, 483] on span "Nous vous [MEDICAL_DATA] de bien vouloir respecter les horaires d'arrivée (17H)…" at bounding box center [631, 510] width 636 height 55
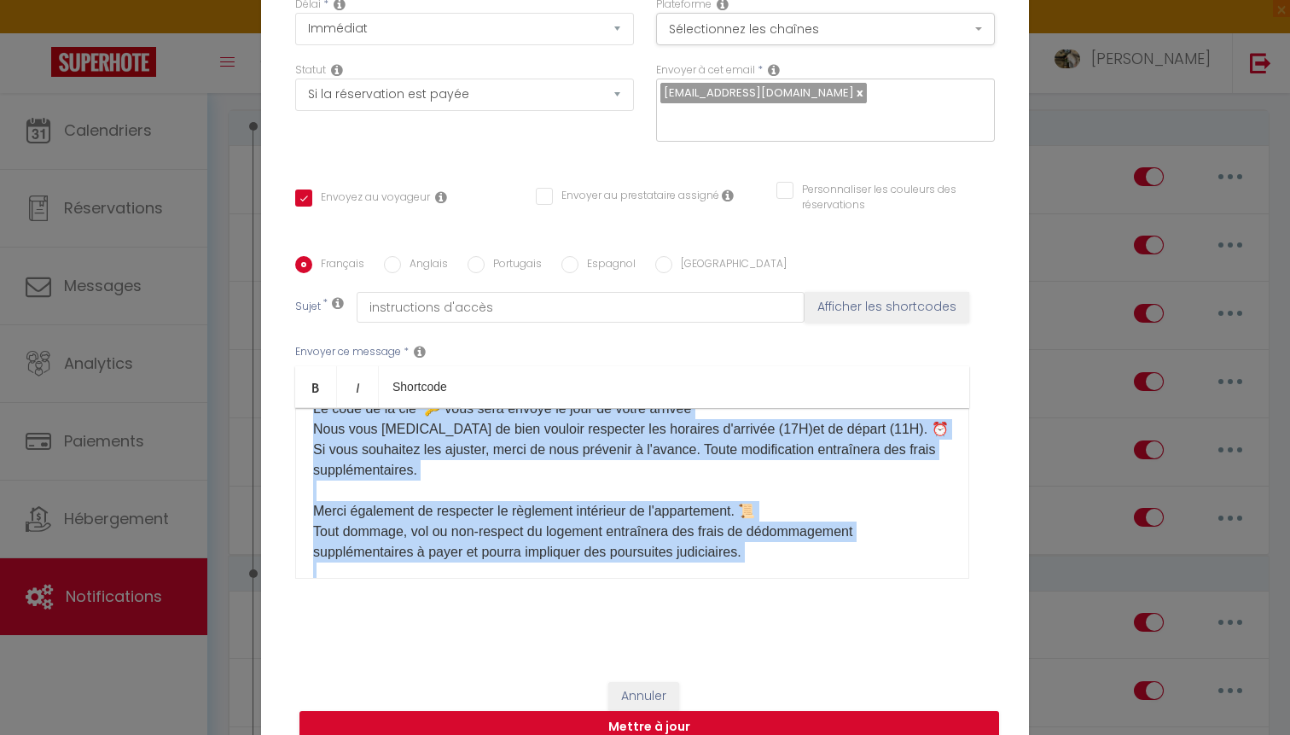
scroll to position [217, 0]
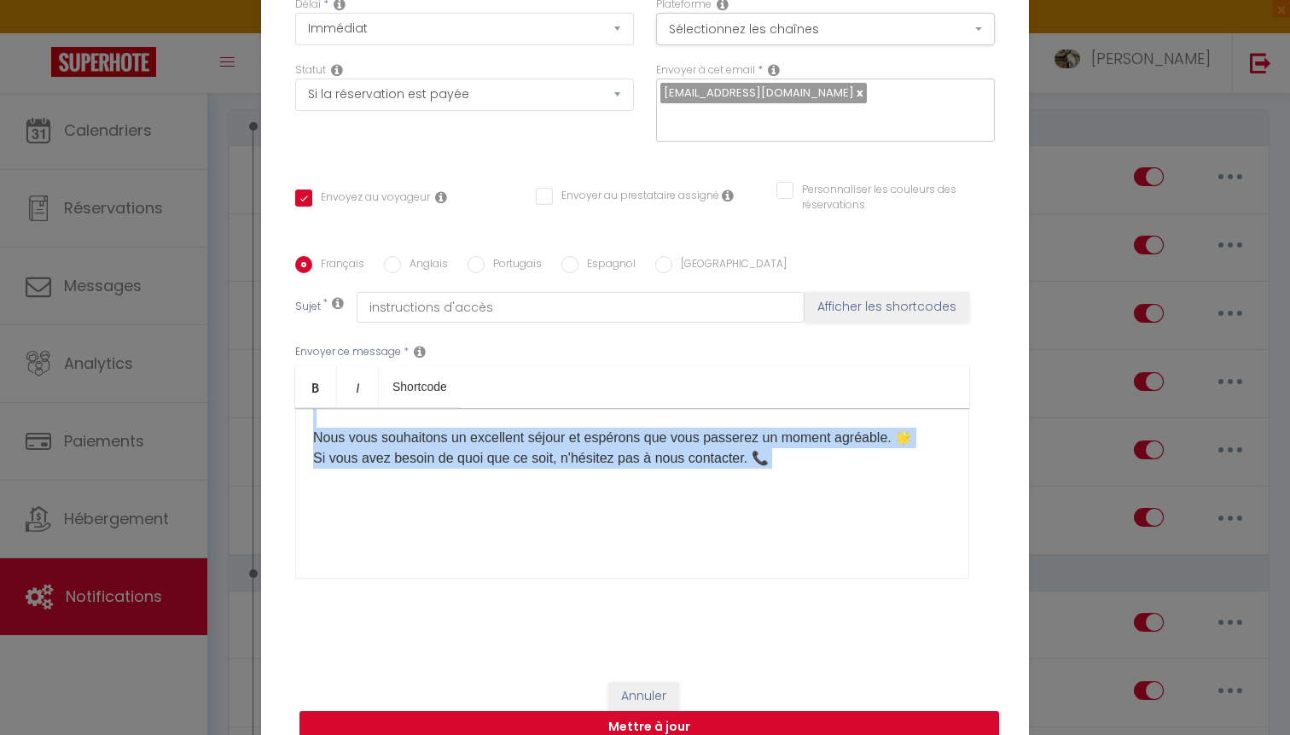
drag, startPoint x: 306, startPoint y: 461, endPoint x: 445, endPoint y: 639, distance: 225.7
click at [445, 639] on div "Titre * RÉSERVATION CONFIRMÉE Pour cet hébergement Sélectionner les hébergement…" at bounding box center [645, 256] width 768 height 817
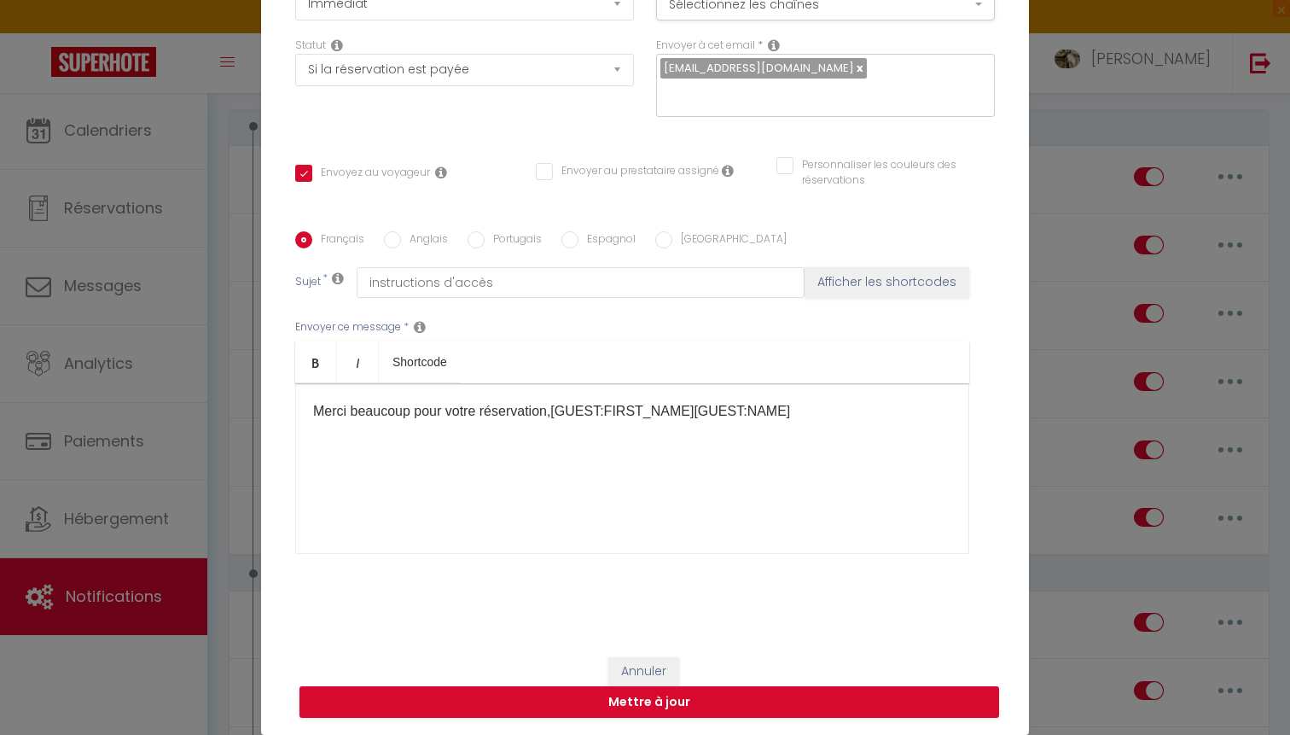
scroll to position [159, 0]
click at [646, 664] on button "Annuler" at bounding box center [643, 671] width 71 height 29
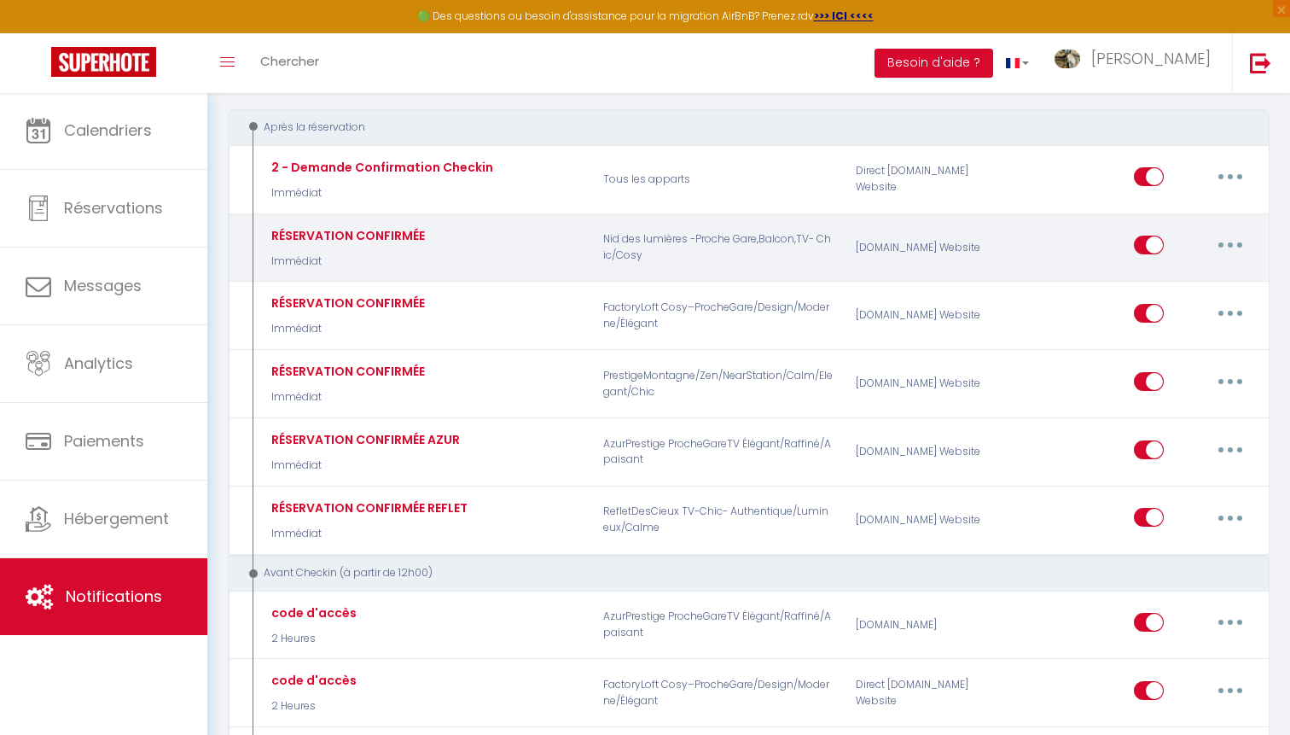
click at [1229, 242] on icon "button" at bounding box center [1230, 244] width 5 height 5
click at [1195, 270] on link "Editer" at bounding box center [1186, 284] width 126 height 29
checkbox input "true"
checkbox input "false"
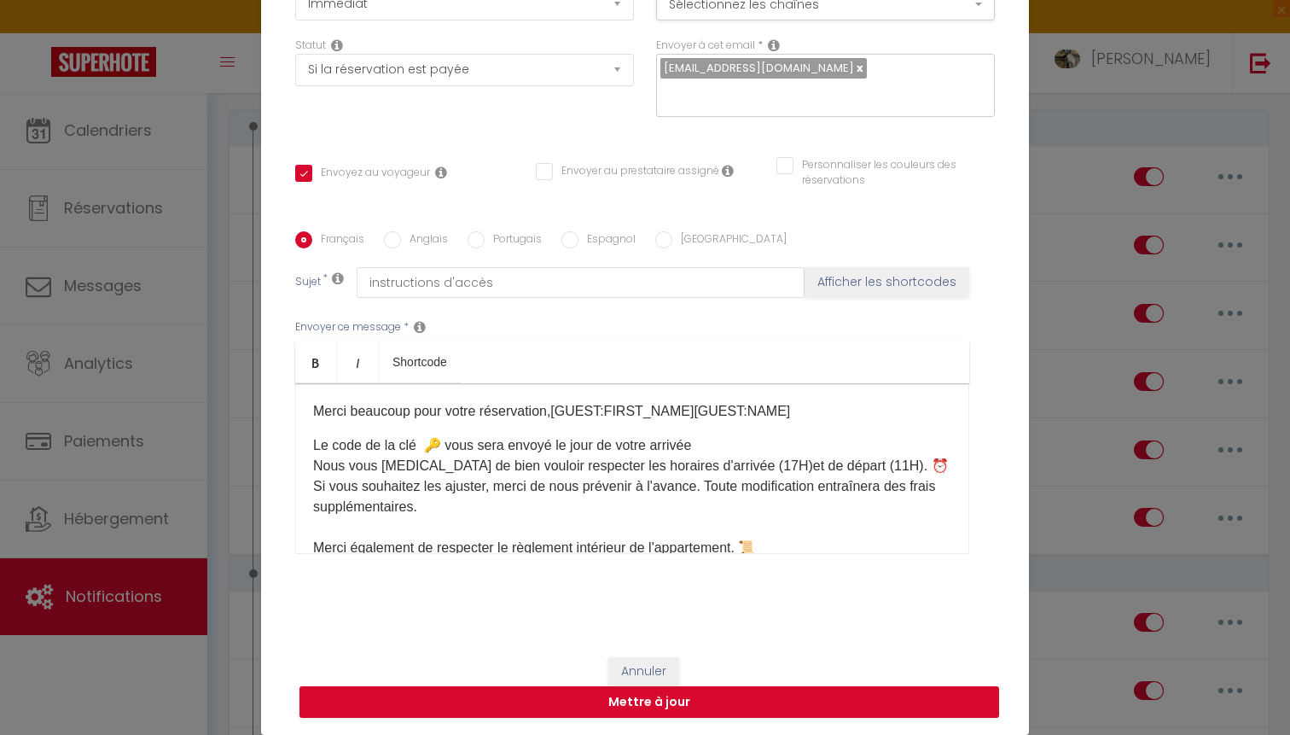
scroll to position [0, 0]
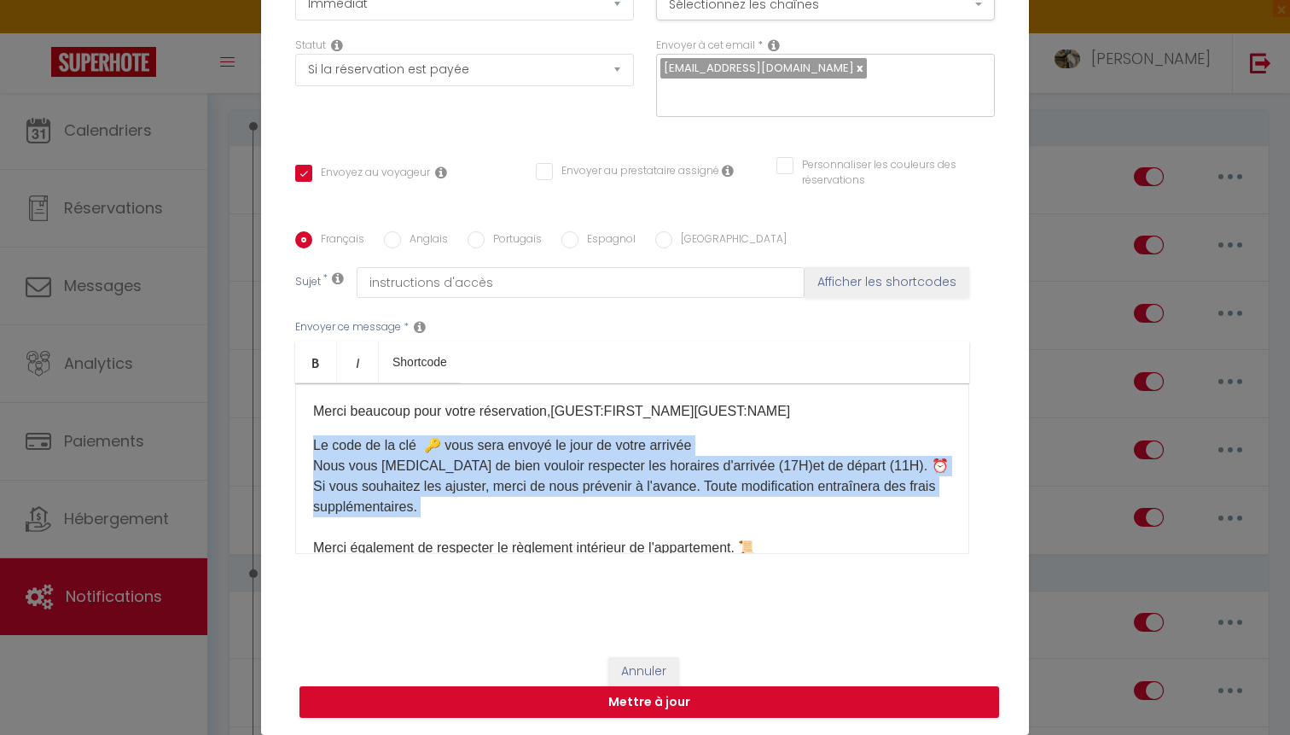
drag, startPoint x: 308, startPoint y: 442, endPoint x: 394, endPoint y: 527, distance: 120.7
click at [394, 527] on div "Merci beaucoup pour votre réservation,[GUEST:FIRST_NAME][GUEST:NAME]​​ Le code …" at bounding box center [632, 468] width 674 height 171
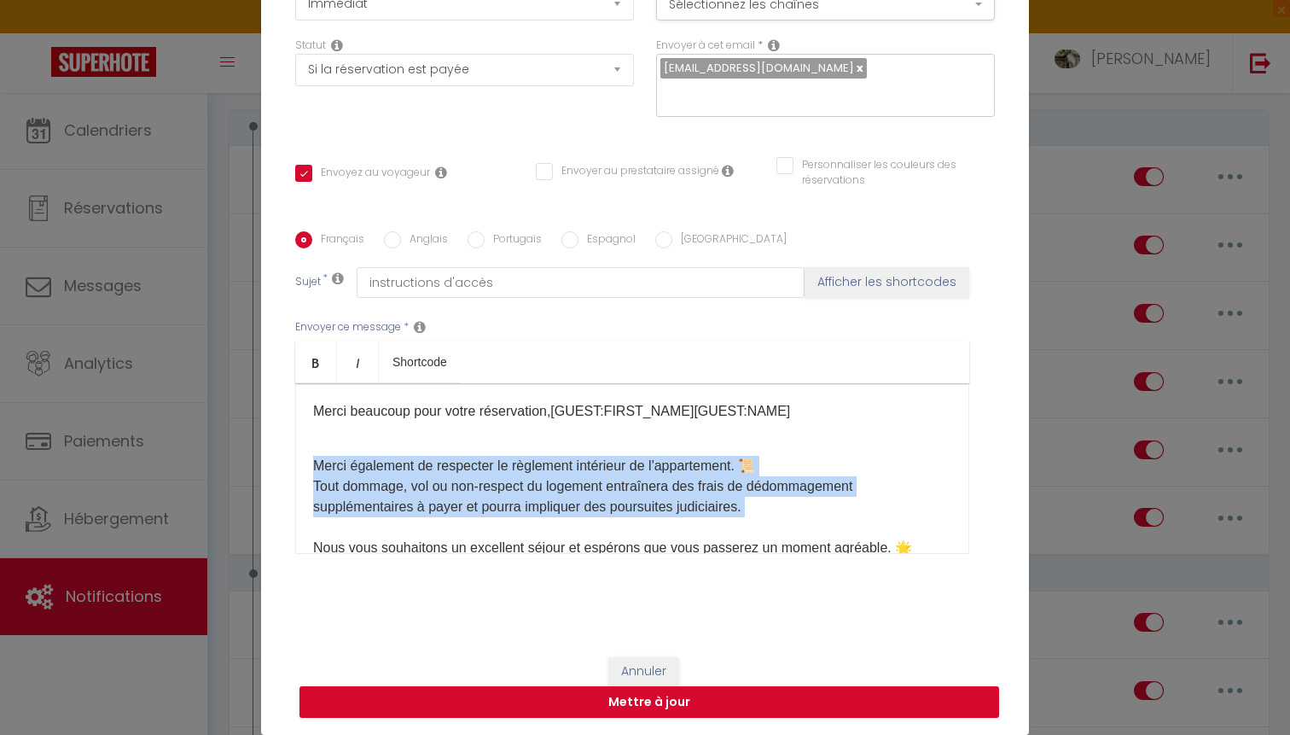
drag, startPoint x: 307, startPoint y: 464, endPoint x: 438, endPoint y: 520, distance: 141.9
click at [438, 520] on div "Merci beaucoup pour votre réservation,[GUEST:FIRST_NAME][GUEST:NAME]​​ Merci ég…" at bounding box center [632, 468] width 674 height 171
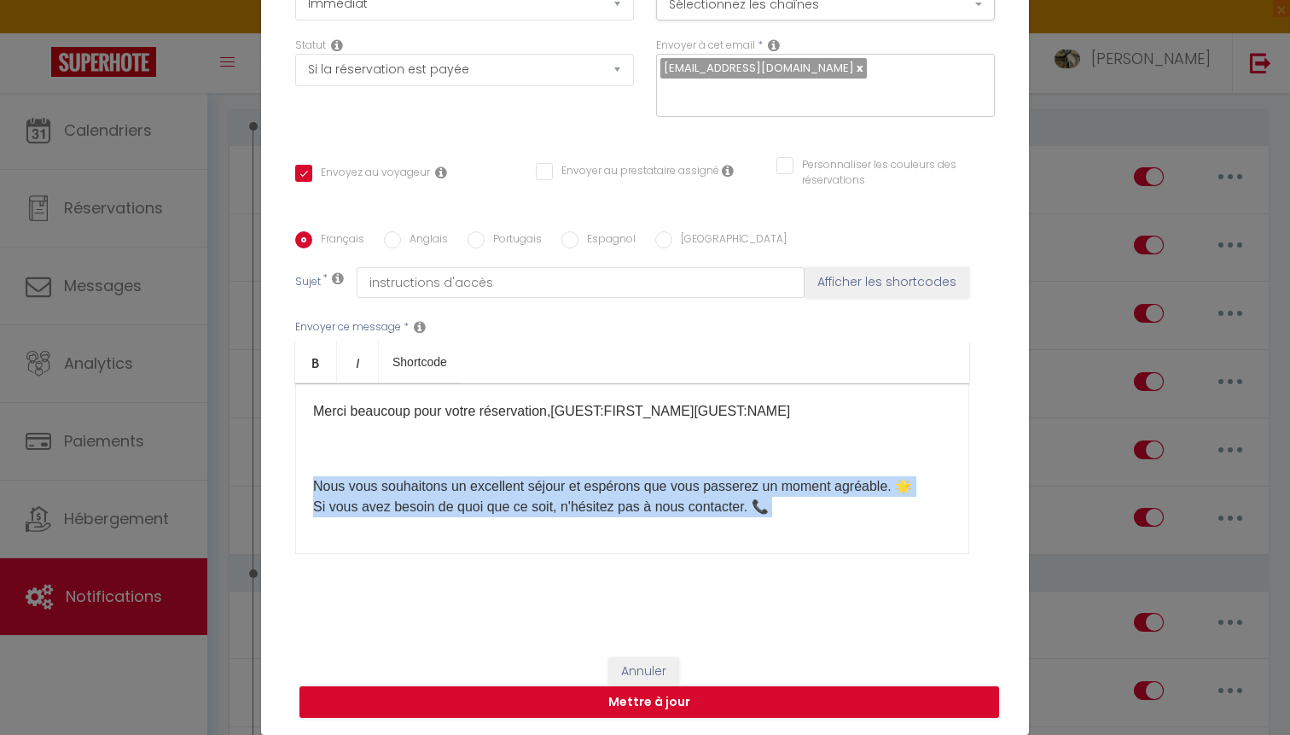
drag, startPoint x: 315, startPoint y: 484, endPoint x: 501, endPoint y: 537, distance: 193.4
click at [501, 537] on p "Nous vous souhaitons un excellent séjour et espérons que vous passerez un momen…" at bounding box center [632, 486] width 638 height 102
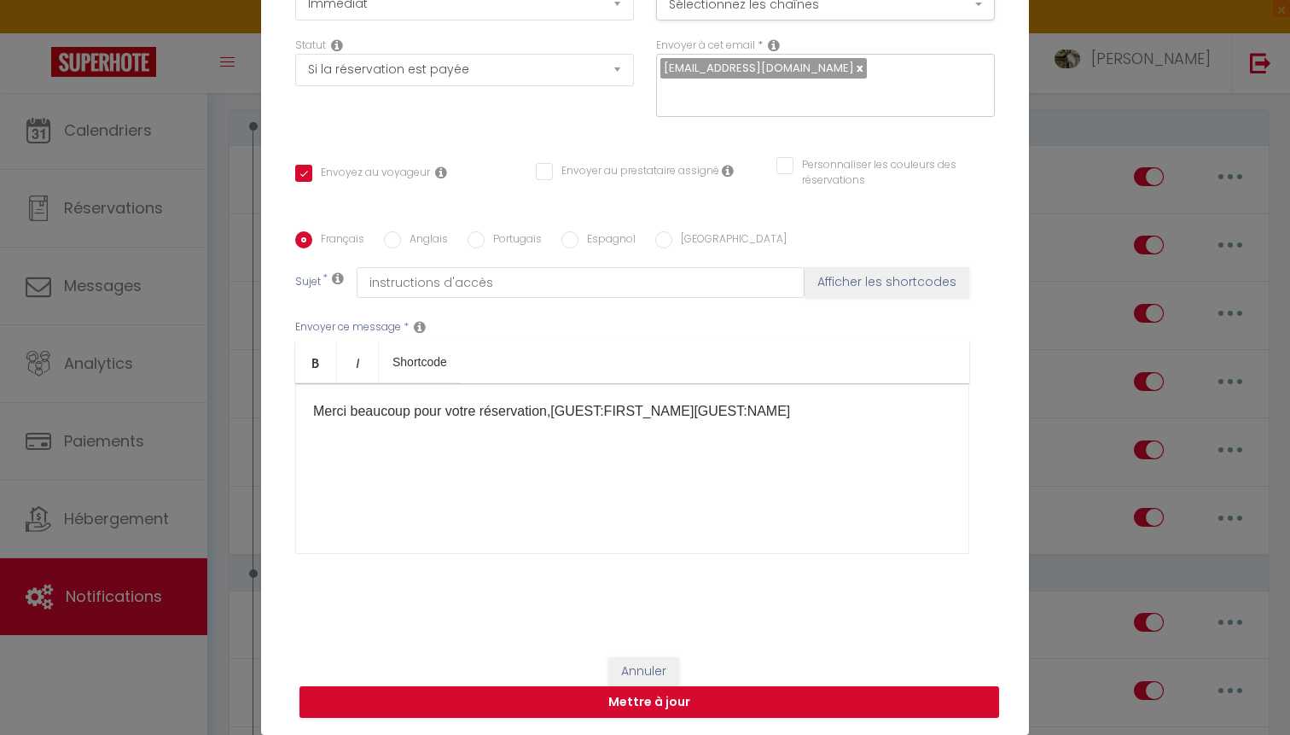
click at [360, 451] on p at bounding box center [632, 465] width 638 height 61
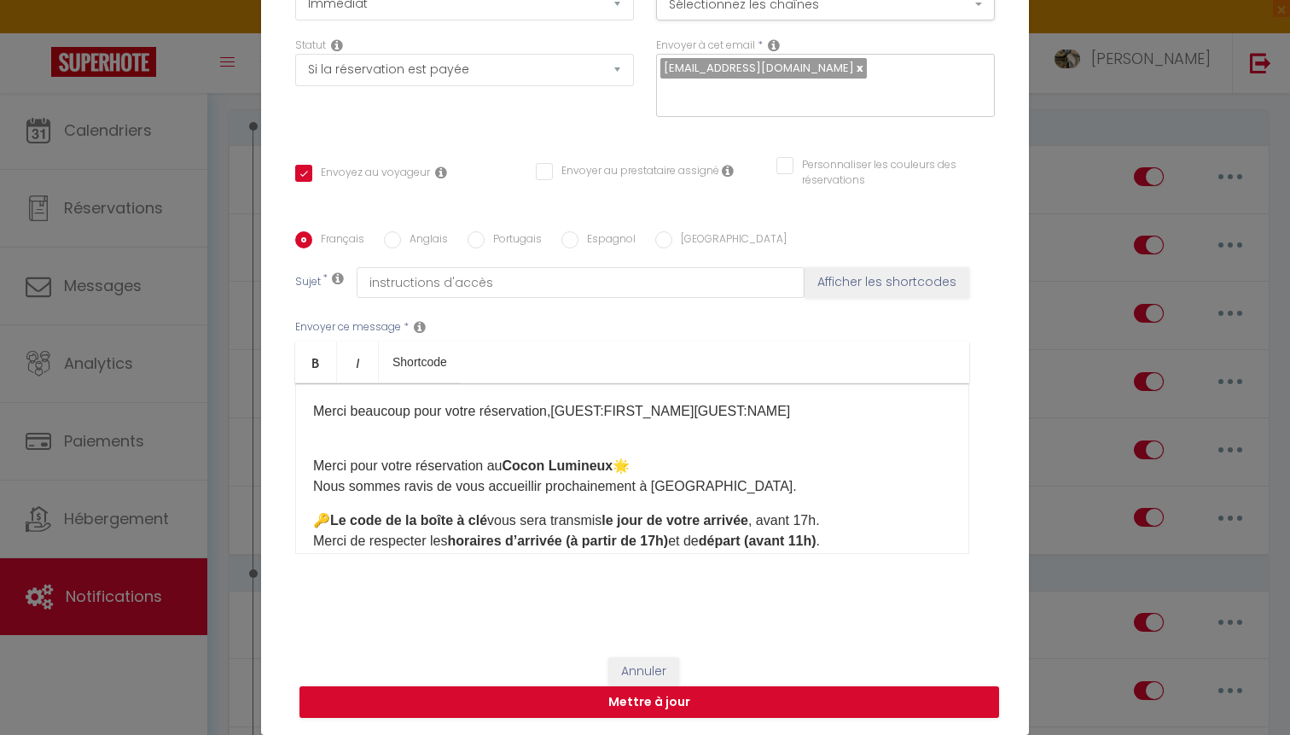
click at [311, 459] on div "Merci beaucoup pour votre réservation,[GUEST:FIRST_NAME][GUEST:NAME]​​ Merci po…" at bounding box center [632, 468] width 674 height 171
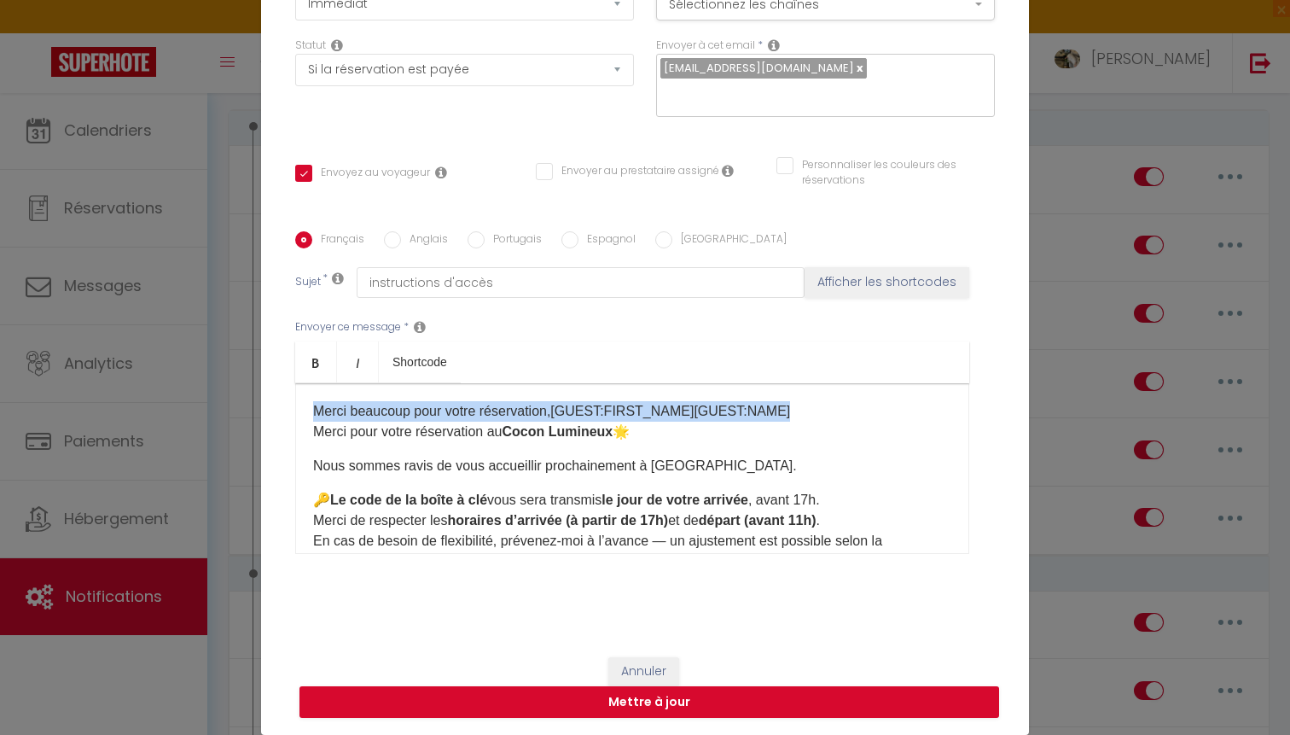
drag, startPoint x: 805, startPoint y: 416, endPoint x: 247, endPoint y: 381, distance: 559.3
click at [247, 381] on div "Modifier la notification × Titre * RÉSERVATION CONFIRMÉE Pour cet hébergement S…" at bounding box center [645, 367] width 1290 height 735
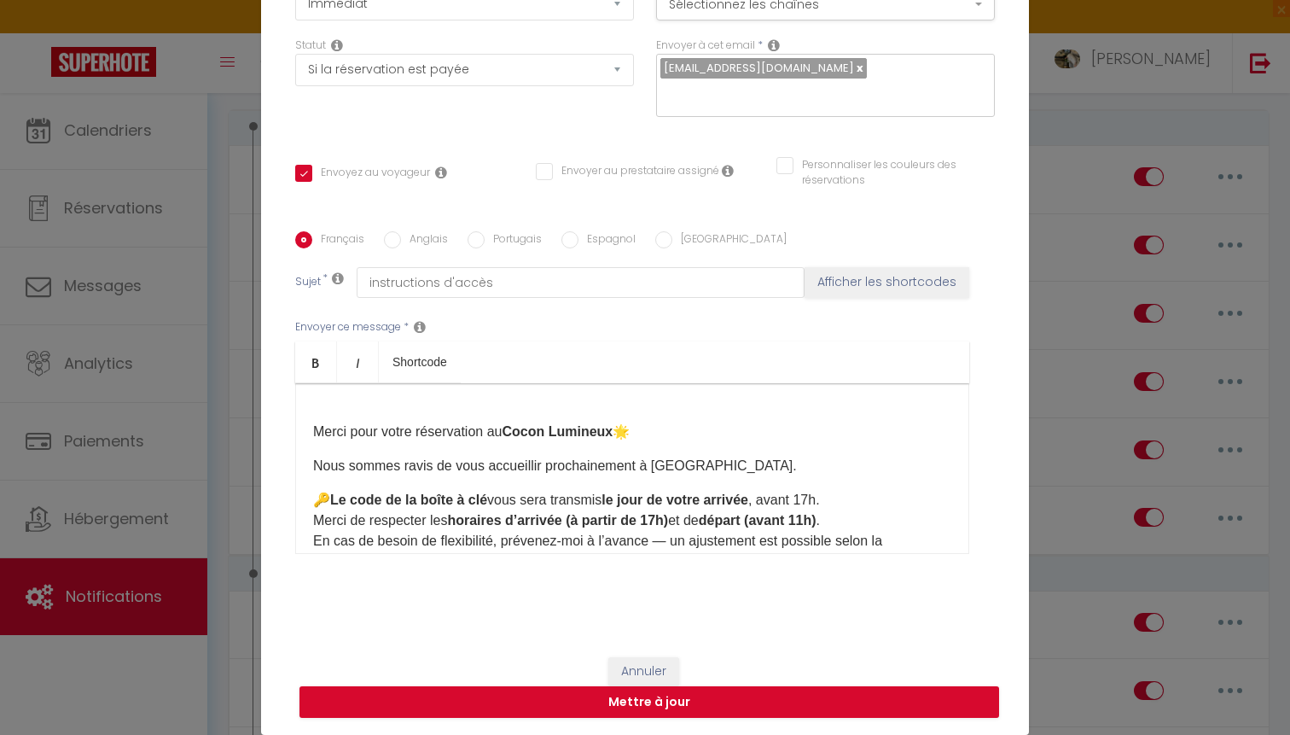
click at [310, 431] on div "Merci pour votre réservation au Cocon Lumineux 🌟 Nous sommes ravis de vous accu…" at bounding box center [632, 468] width 674 height 171
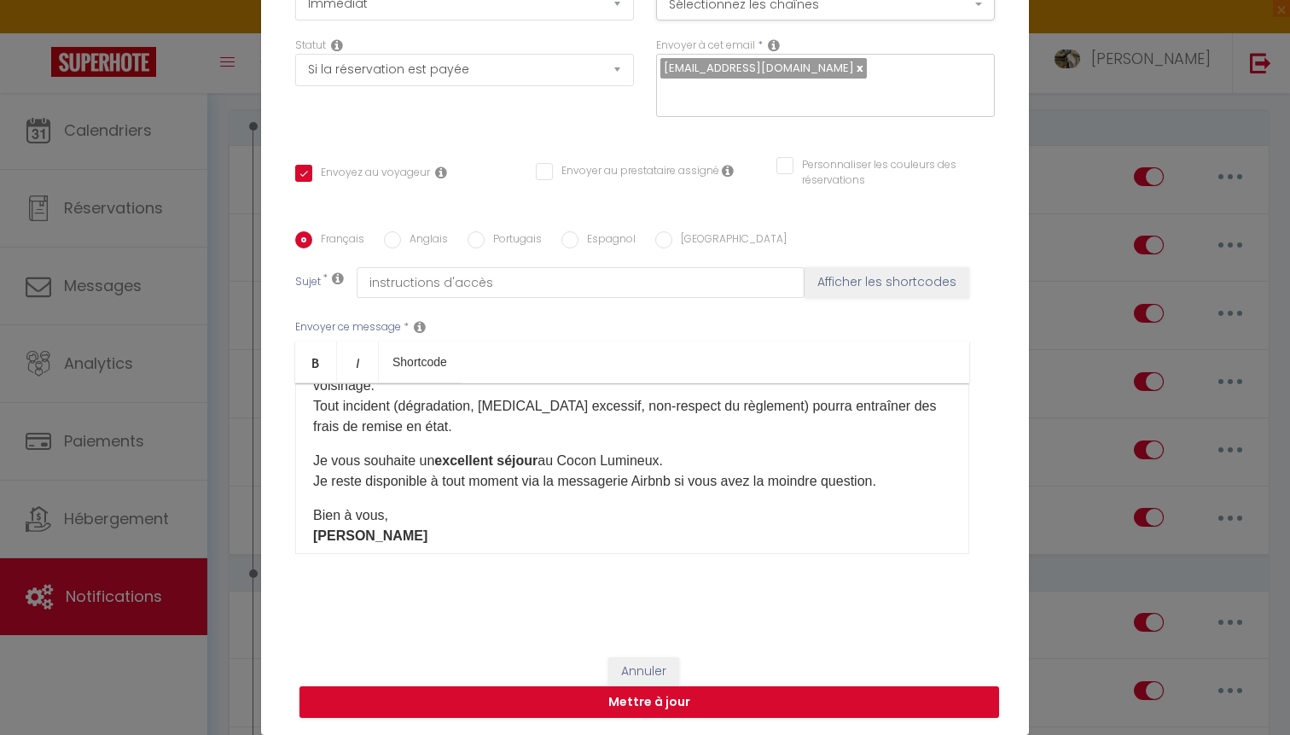
scroll to position [235, 0]
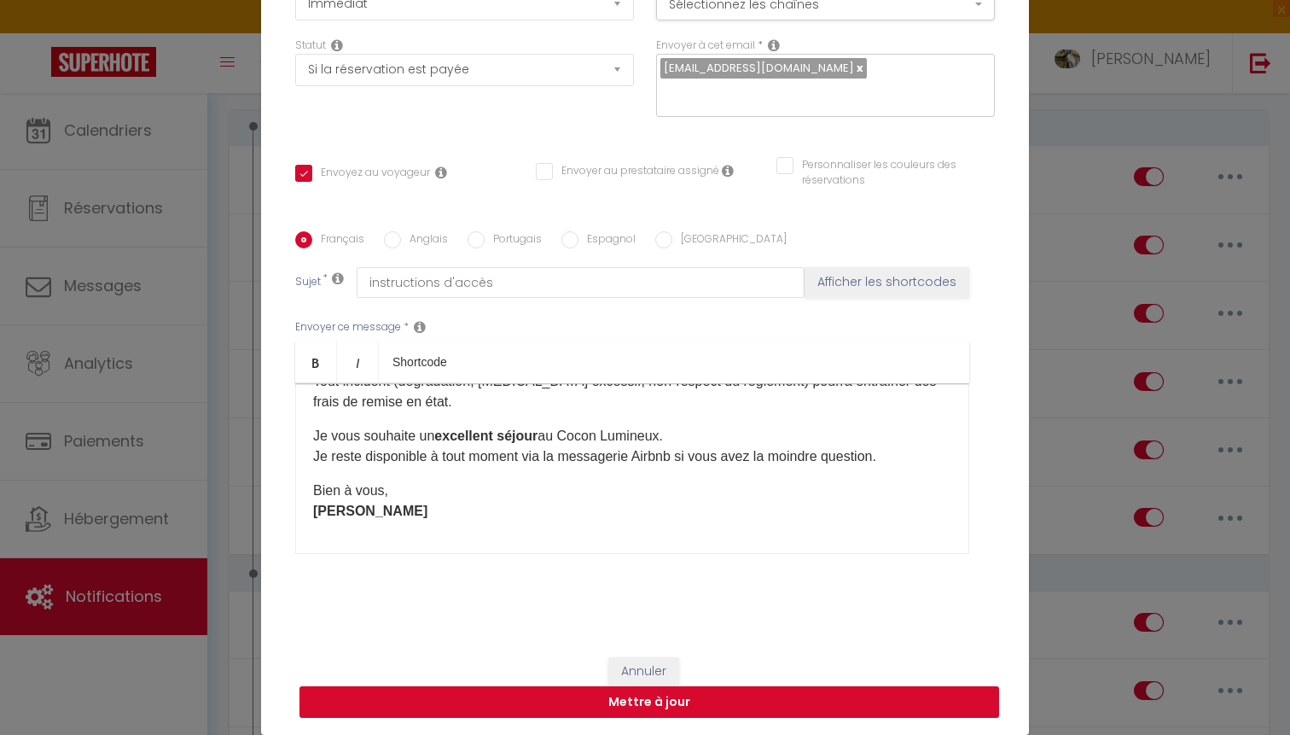
click at [457, 707] on button "Mettre à jour" at bounding box center [650, 702] width 700 height 32
checkbox input "true"
checkbox input "false"
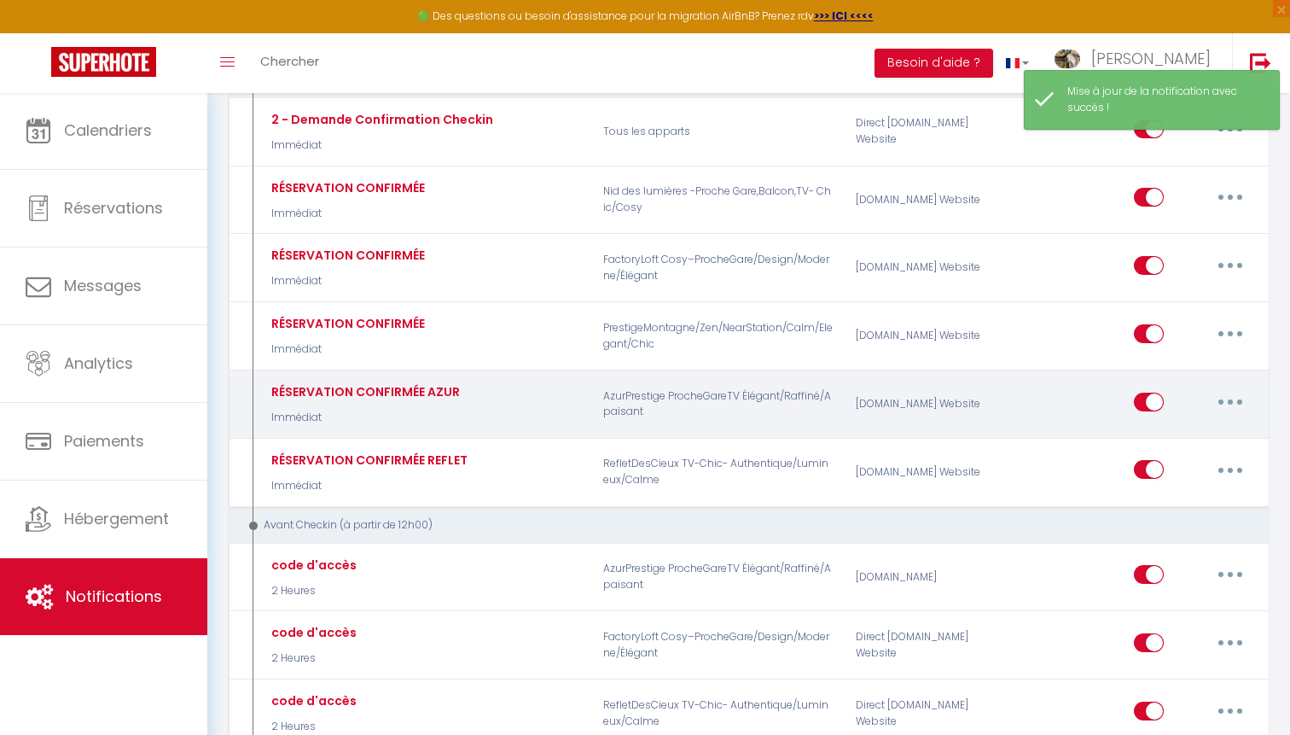
scroll to position [226, 0]
